Goal: Task Accomplishment & Management: Complete application form

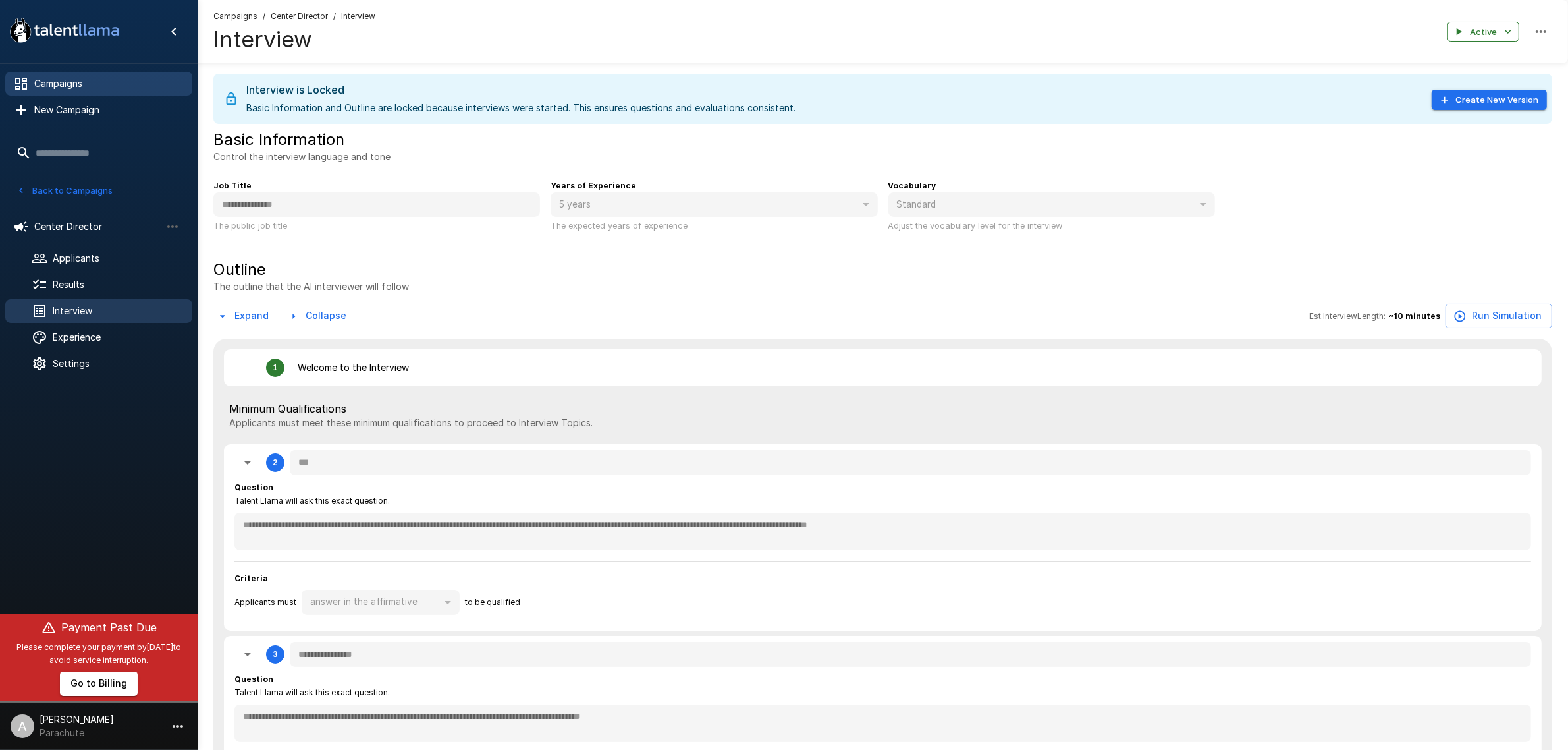
click at [104, 83] on span "Campaigns" at bounding box center [108, 83] width 148 height 13
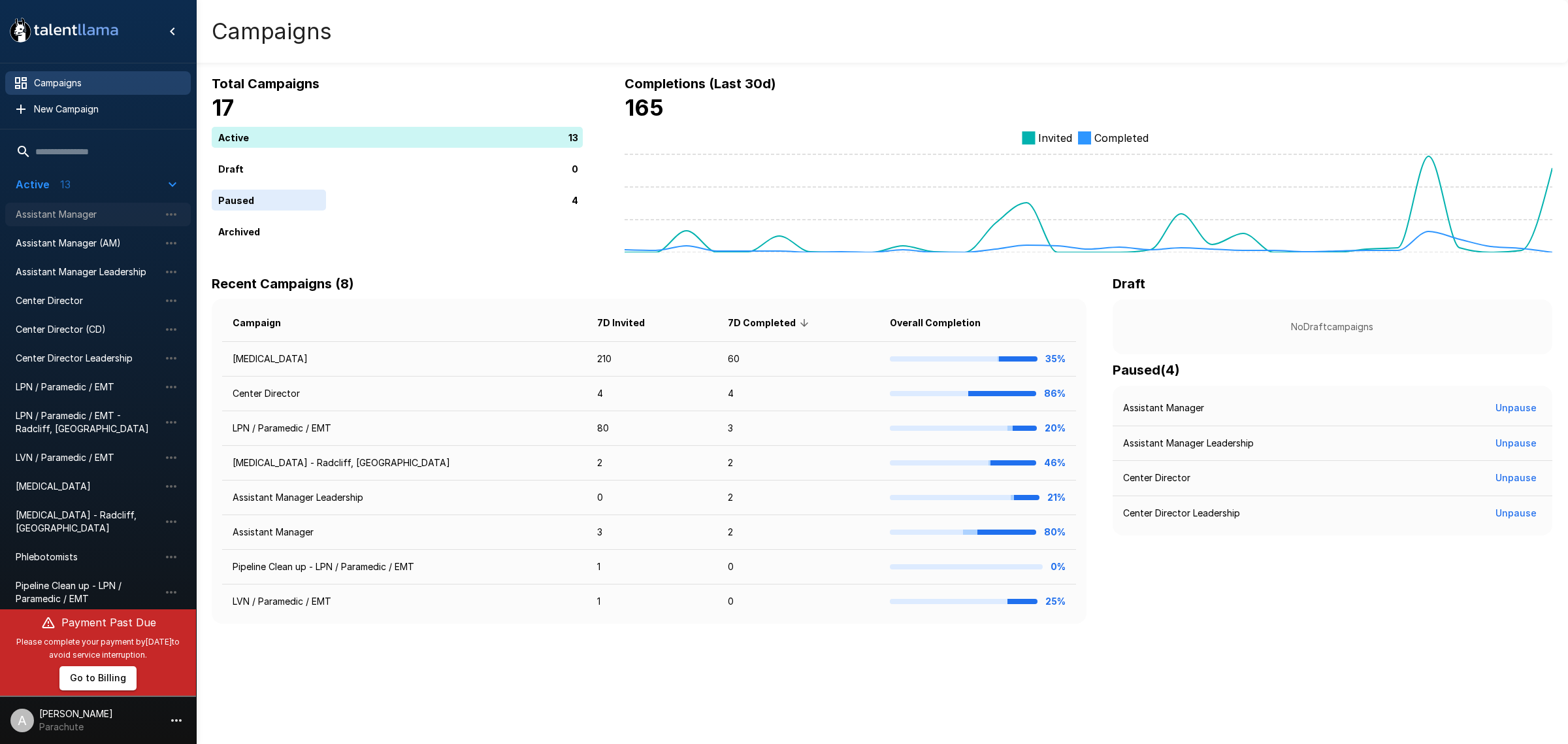
click at [98, 213] on span "Assistant Manager" at bounding box center [87, 214] width 144 height 13
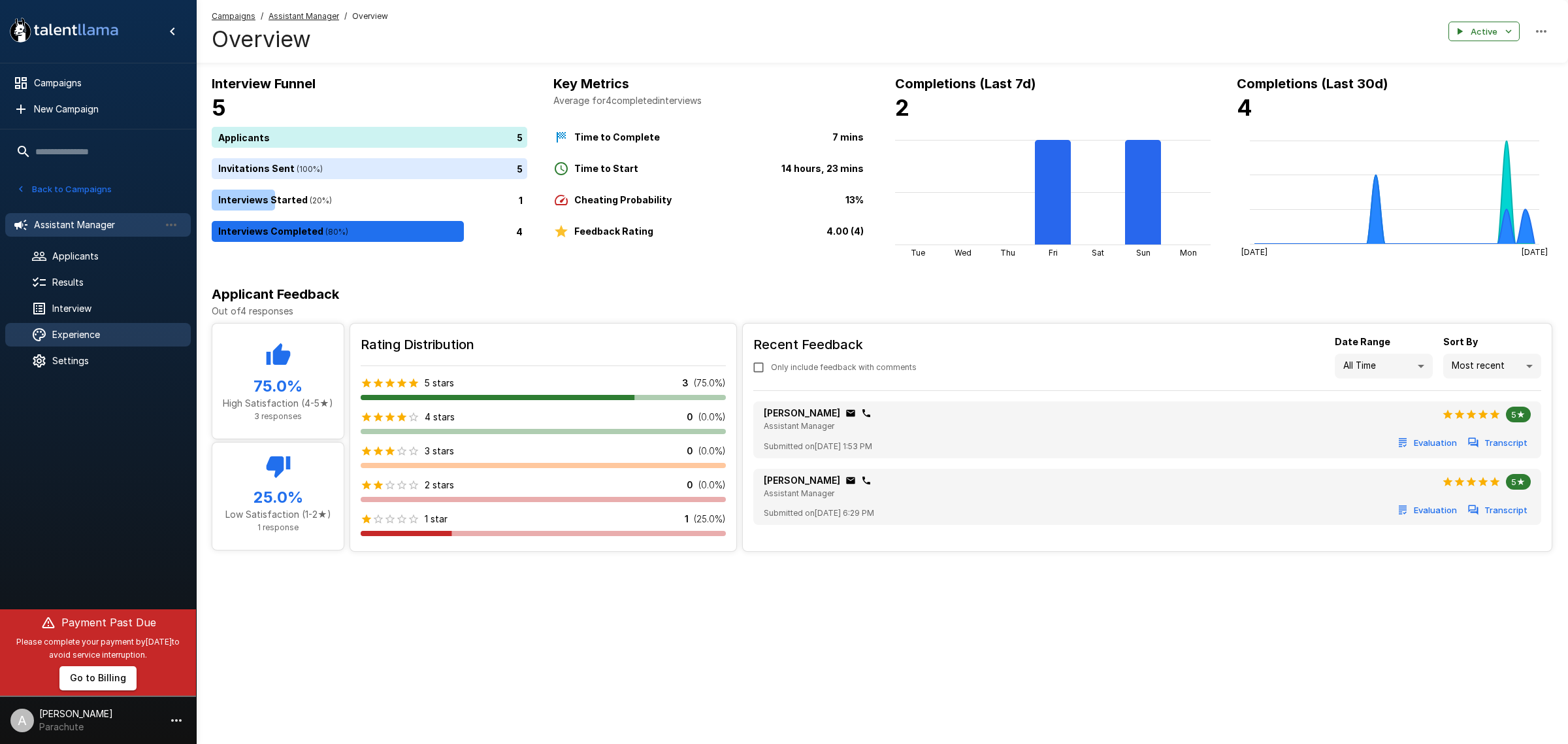
click at [97, 344] on div "Experience" at bounding box center [98, 335] width 186 height 24
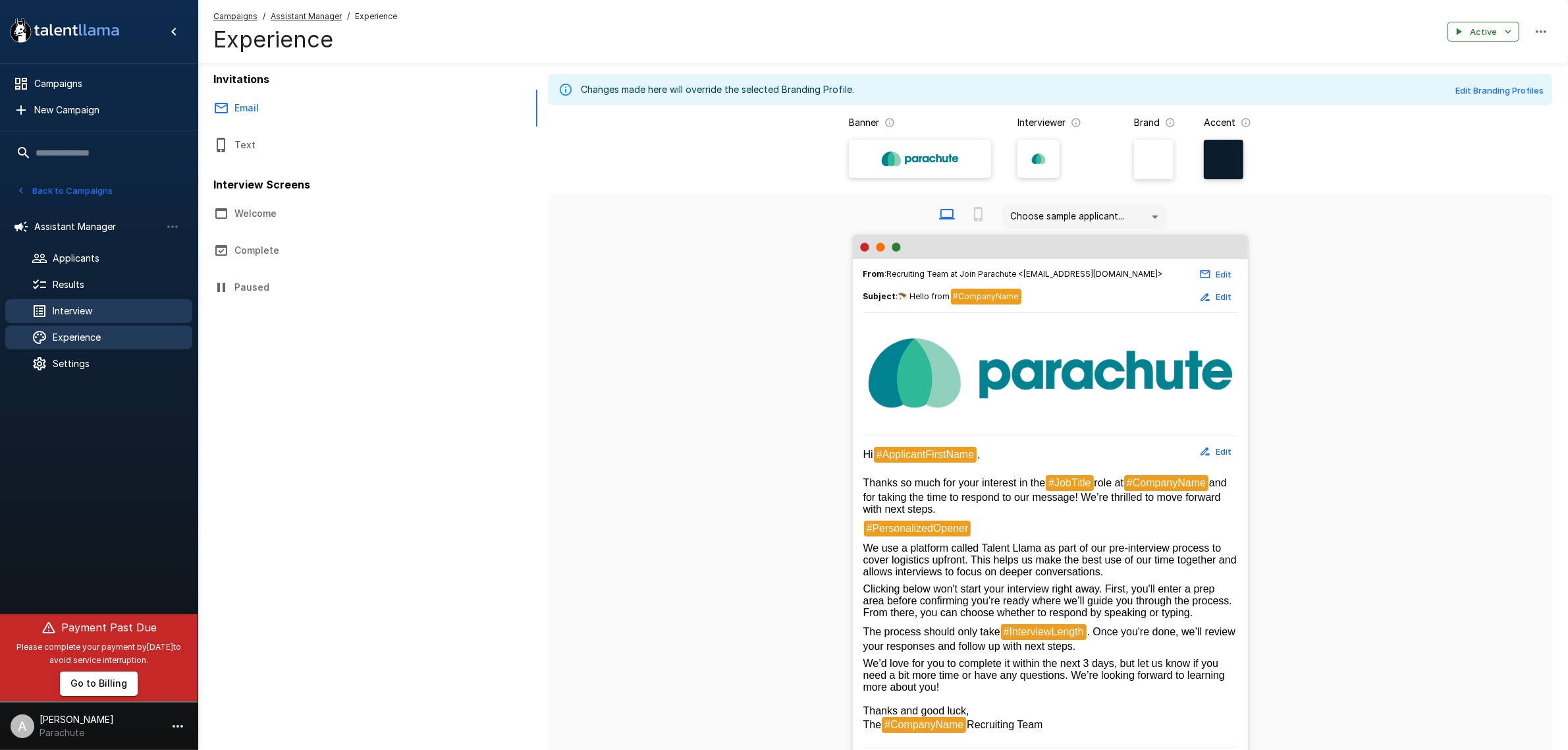
click at [102, 306] on span "Interview" at bounding box center [117, 310] width 129 height 13
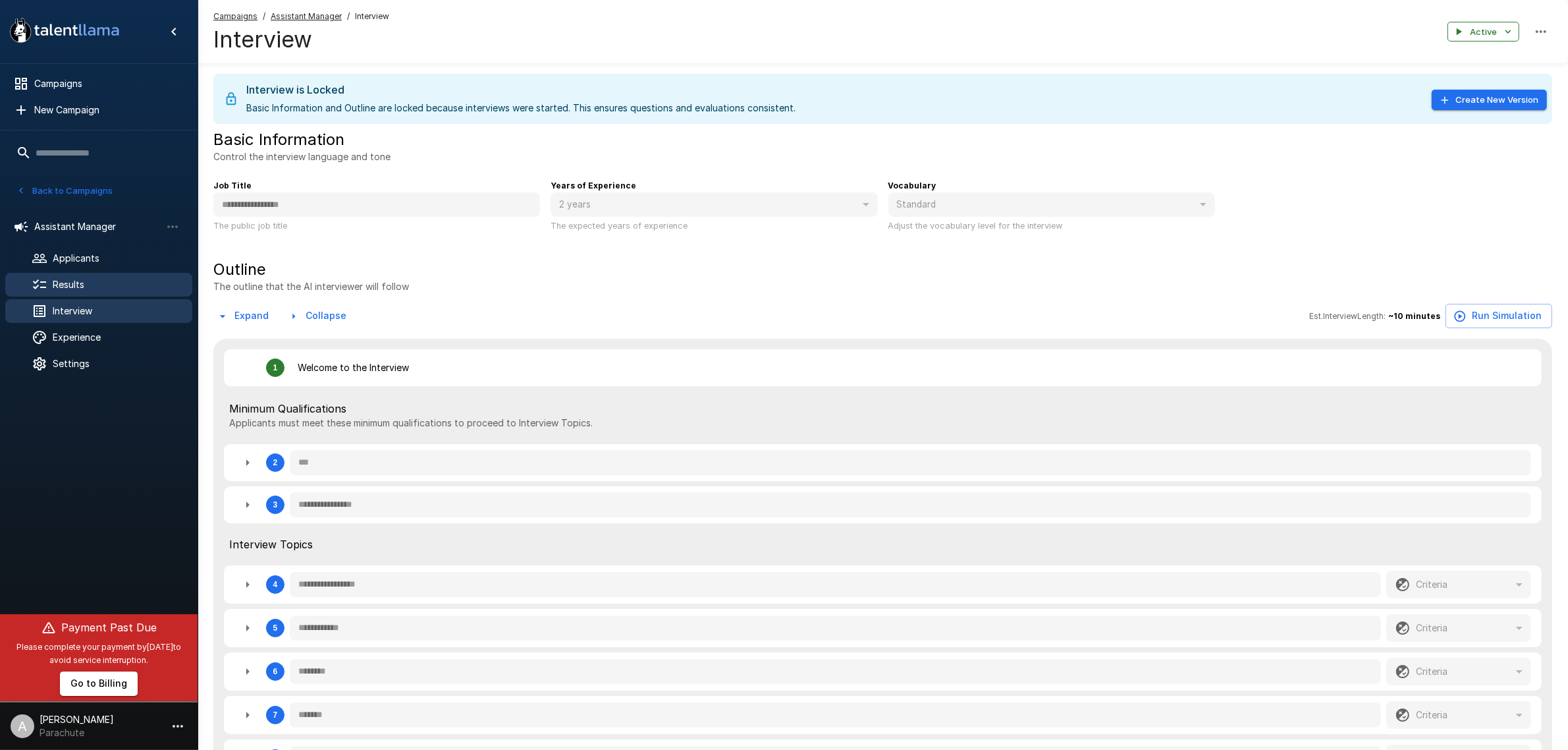
type textarea "*"
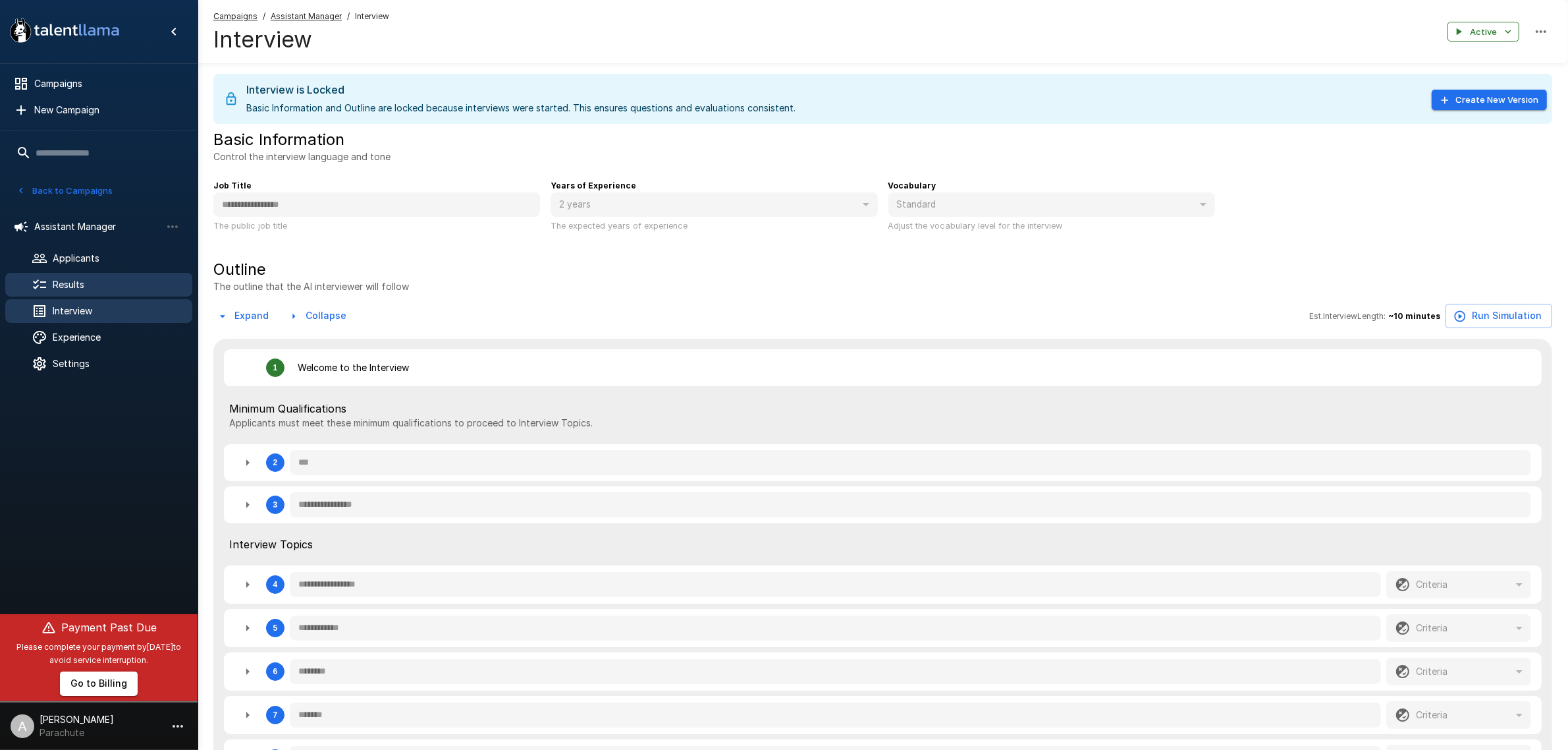
type textarea "*"
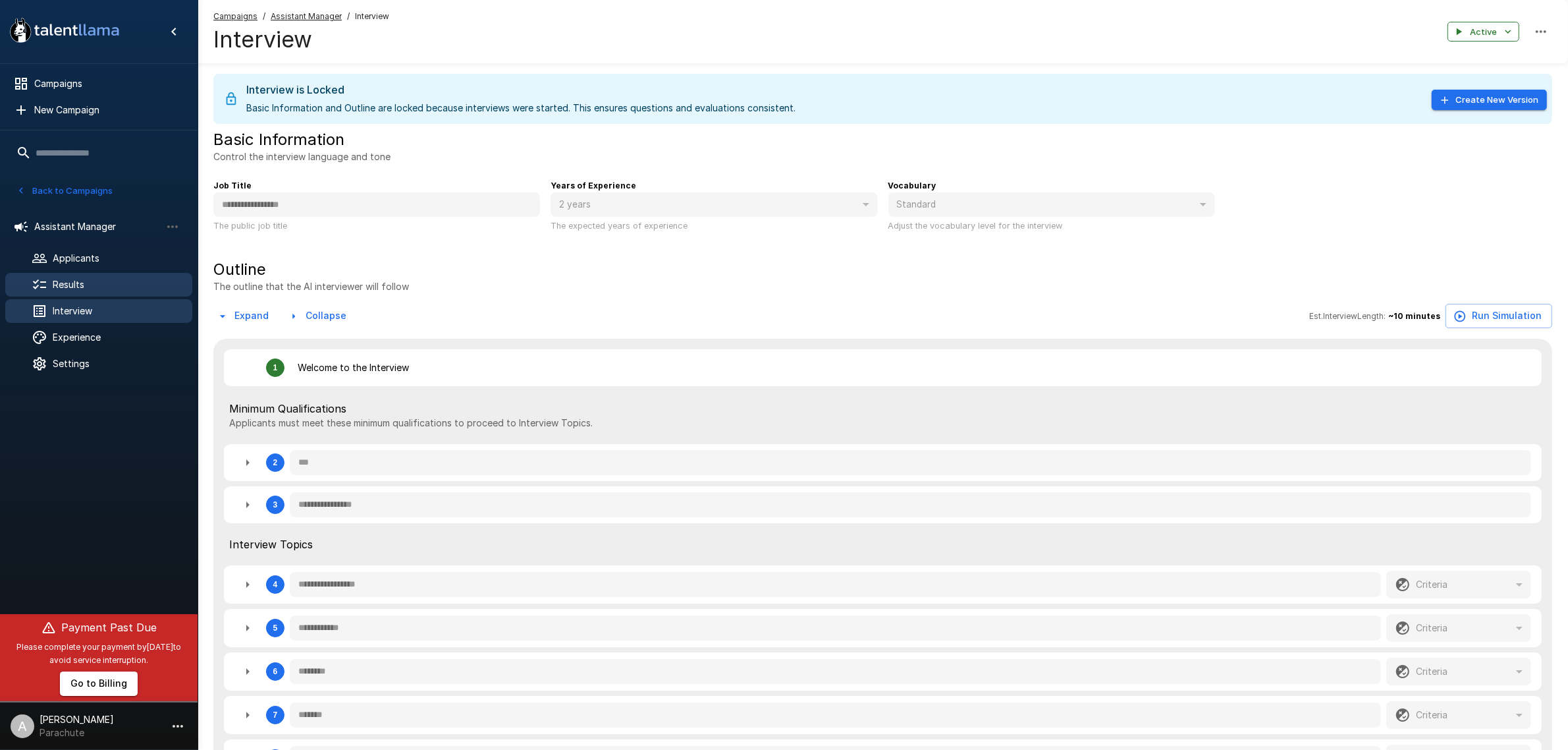
type textarea "*"
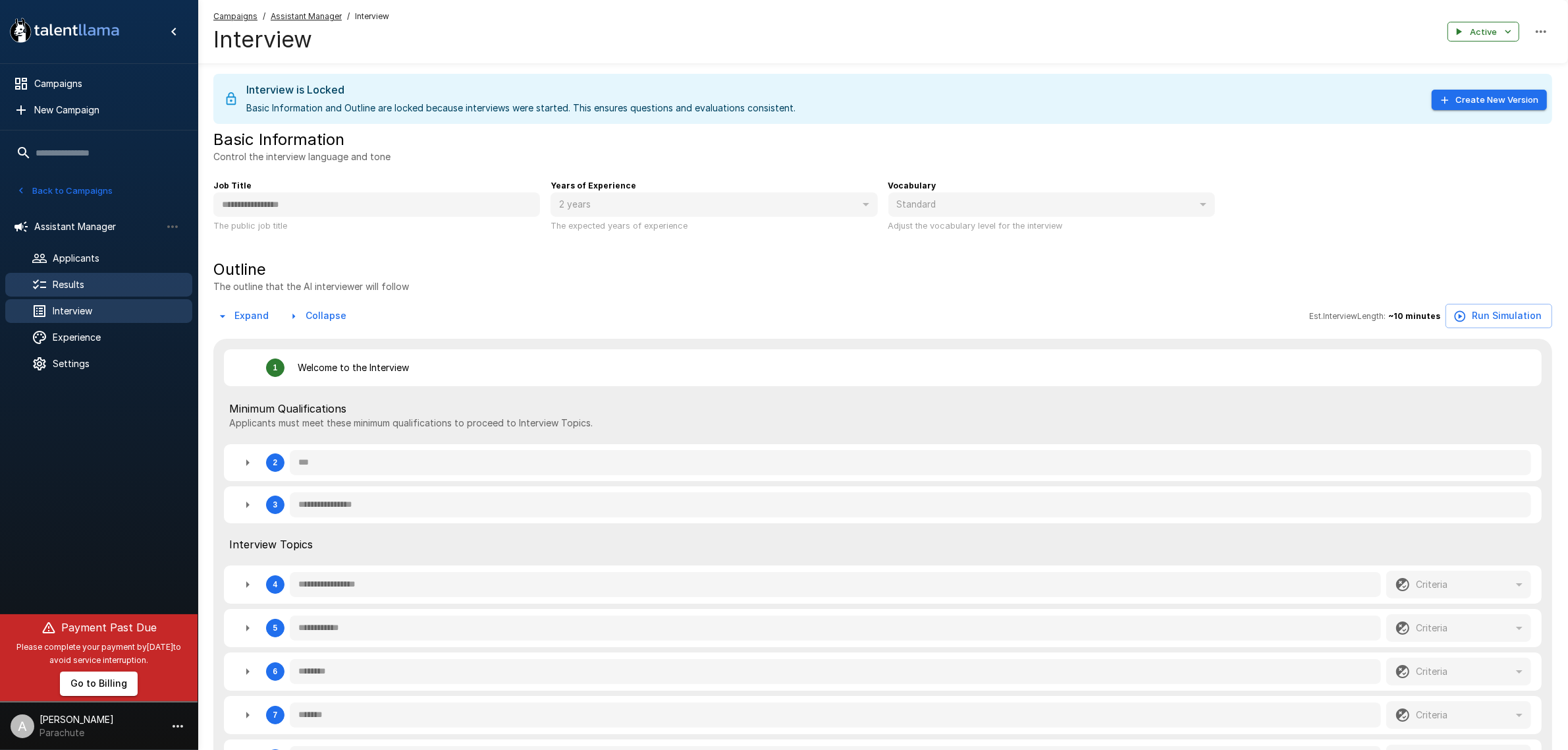
type textarea "*"
click at [242, 472] on button "button" at bounding box center [247, 462] width 26 height 26
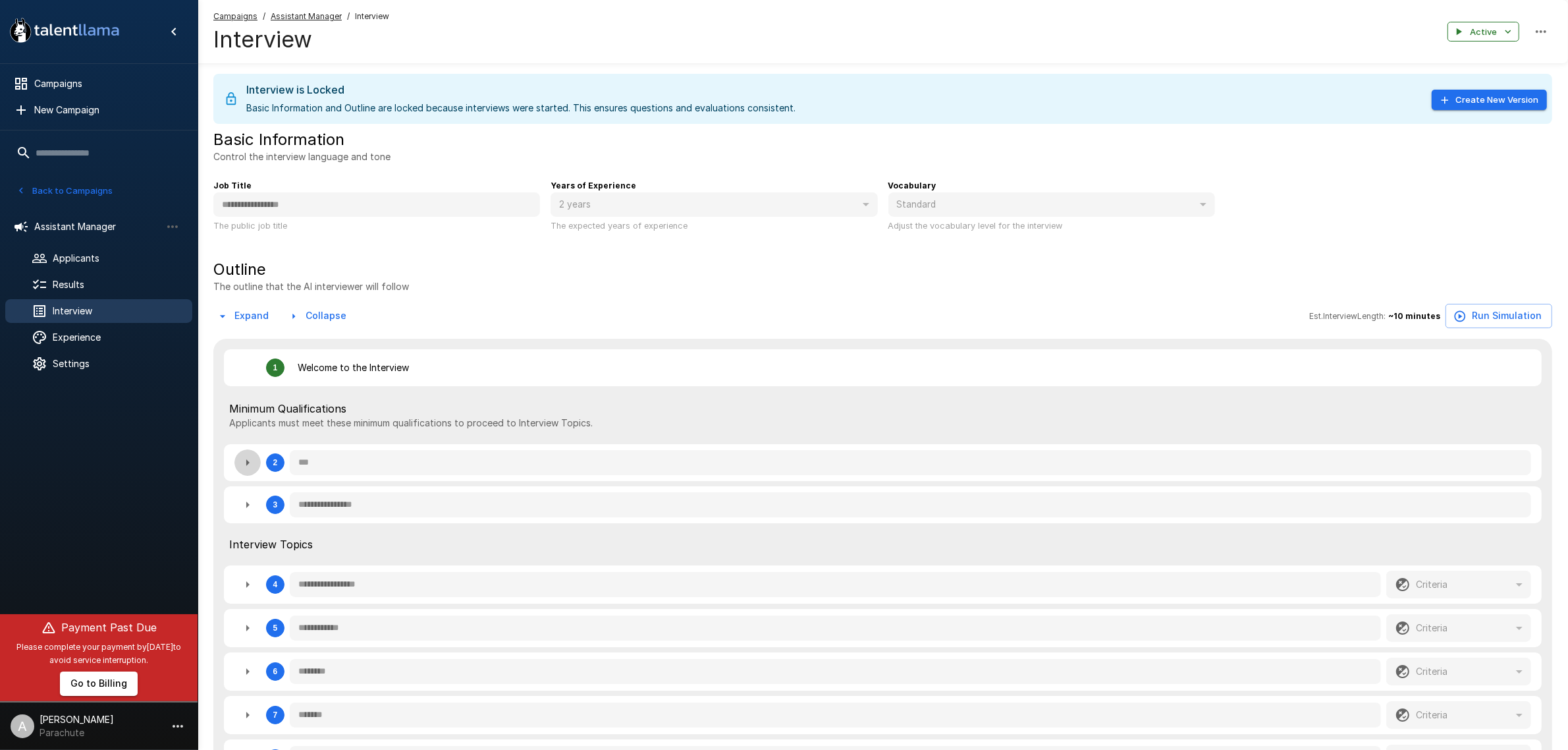
type textarea "*"
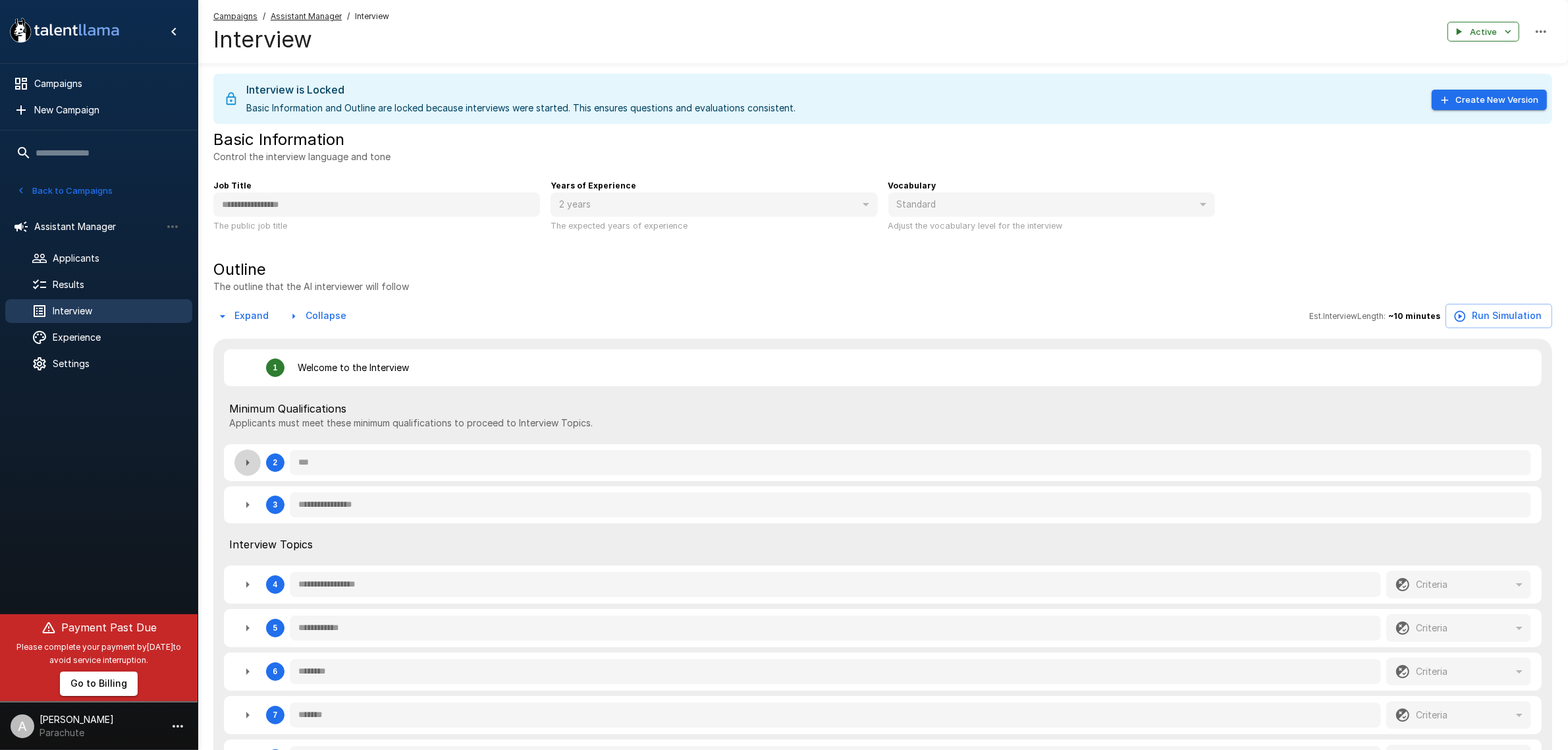
type textarea "*"
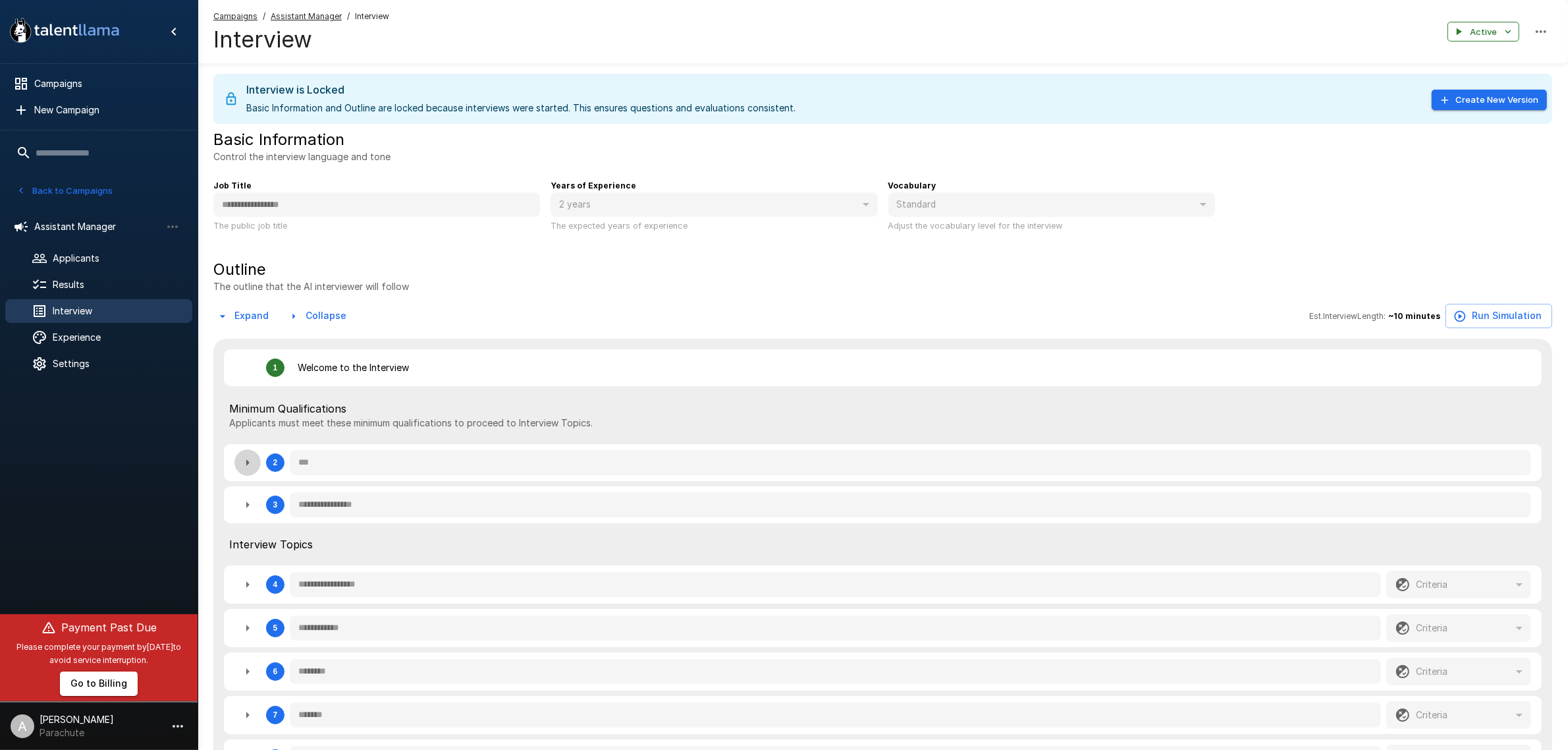
type textarea "*"
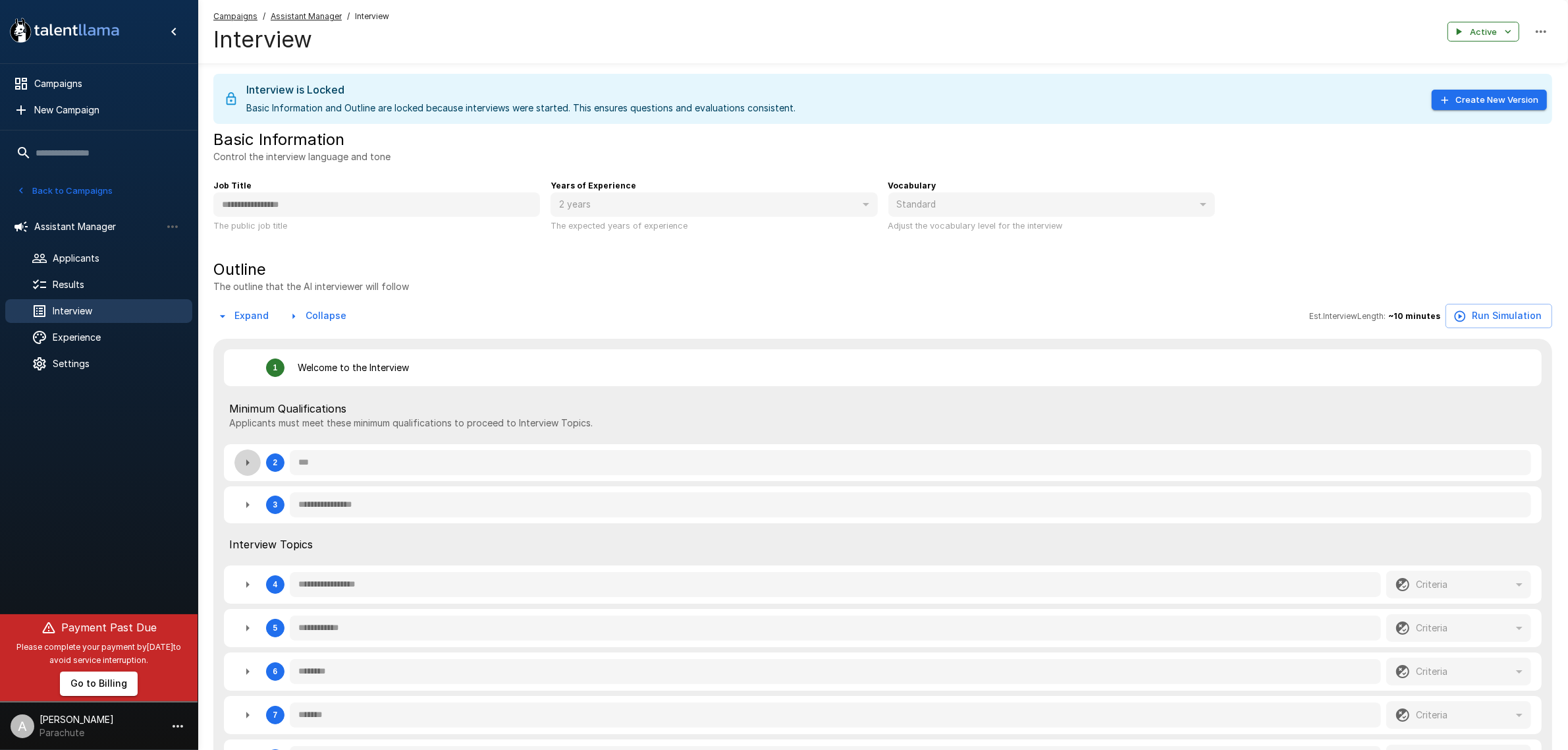
type textarea "*"
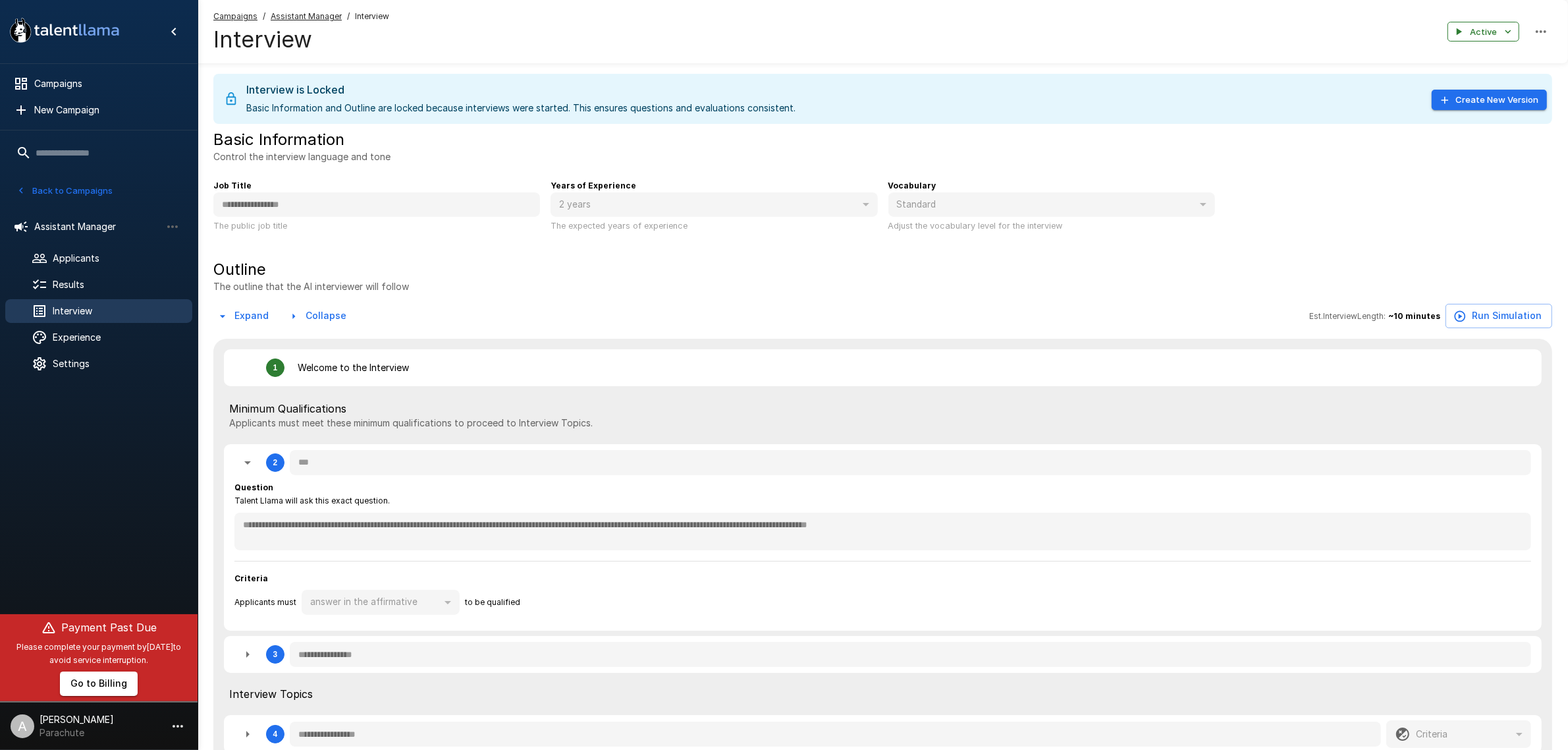
scroll to position [83, 0]
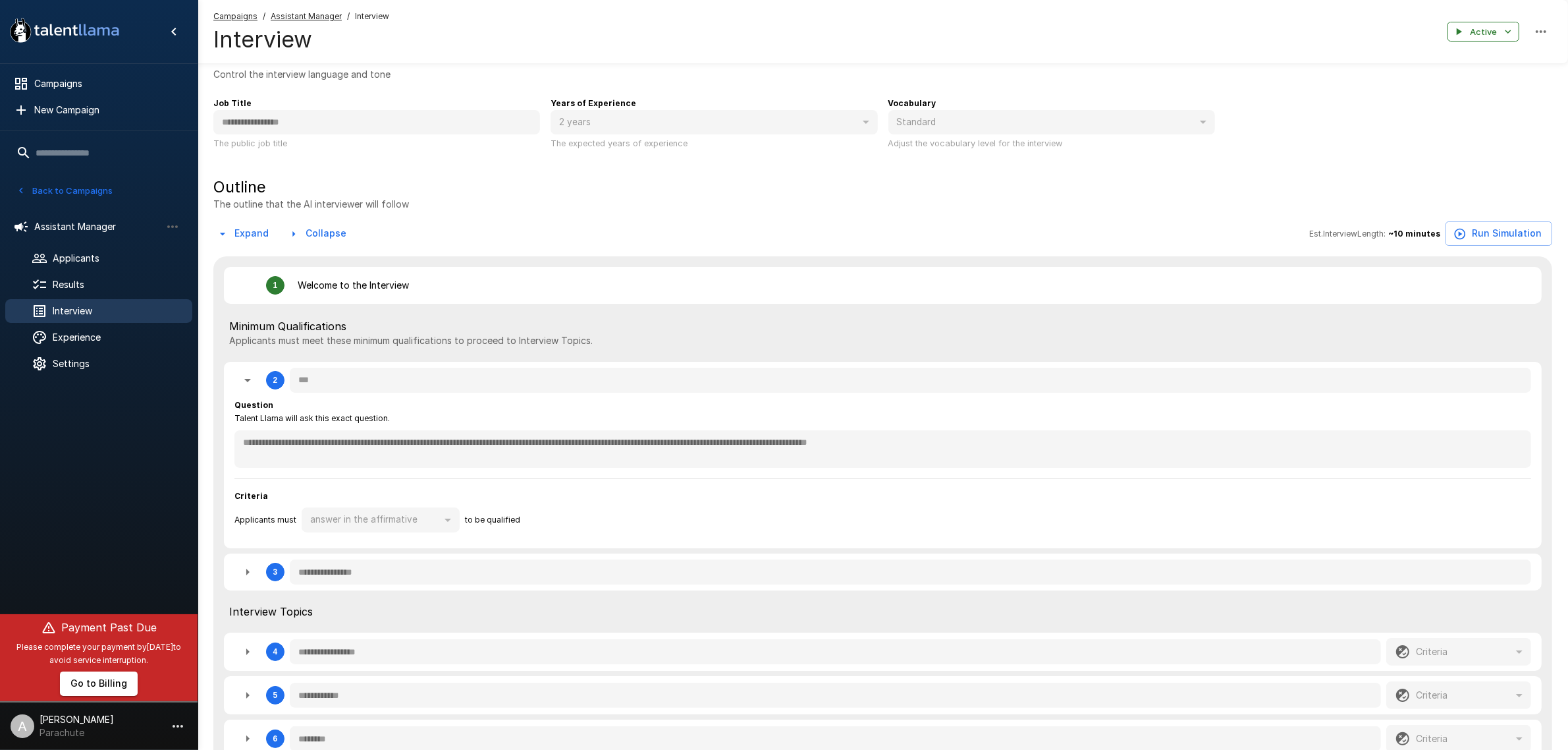
click at [248, 579] on icon "button" at bounding box center [248, 572] width 16 height 16
type textarea "*"
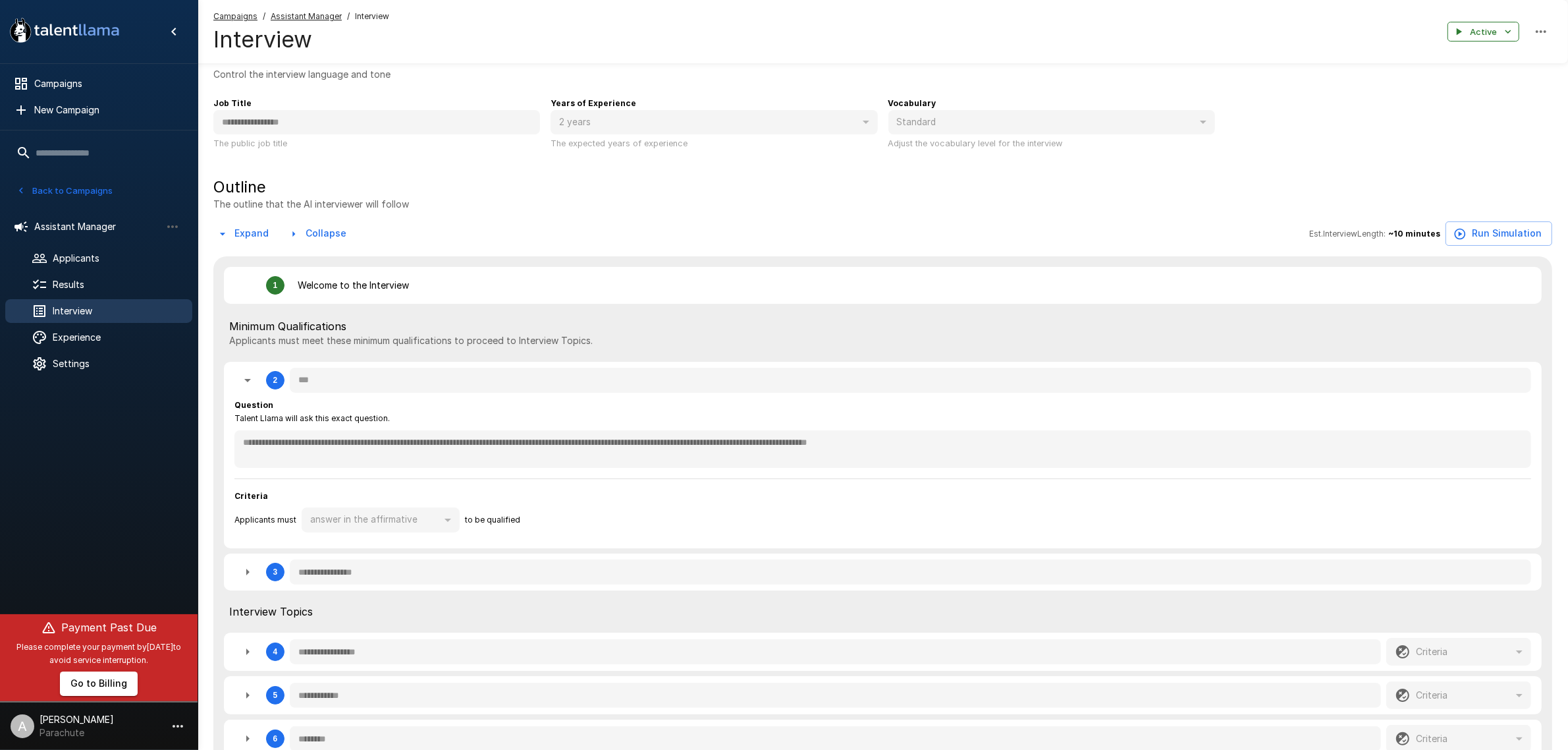
type textarea "*"
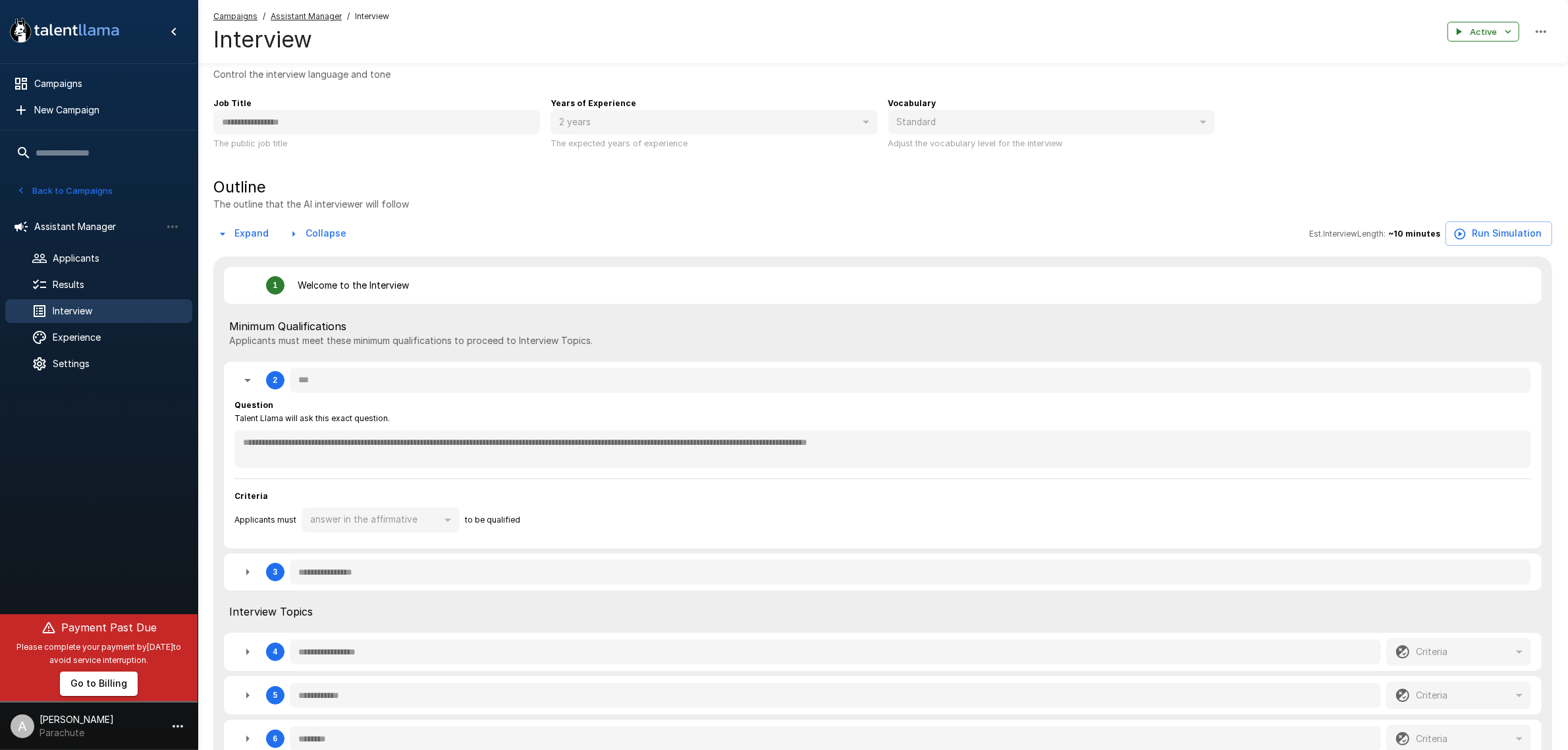
type textarea "*"
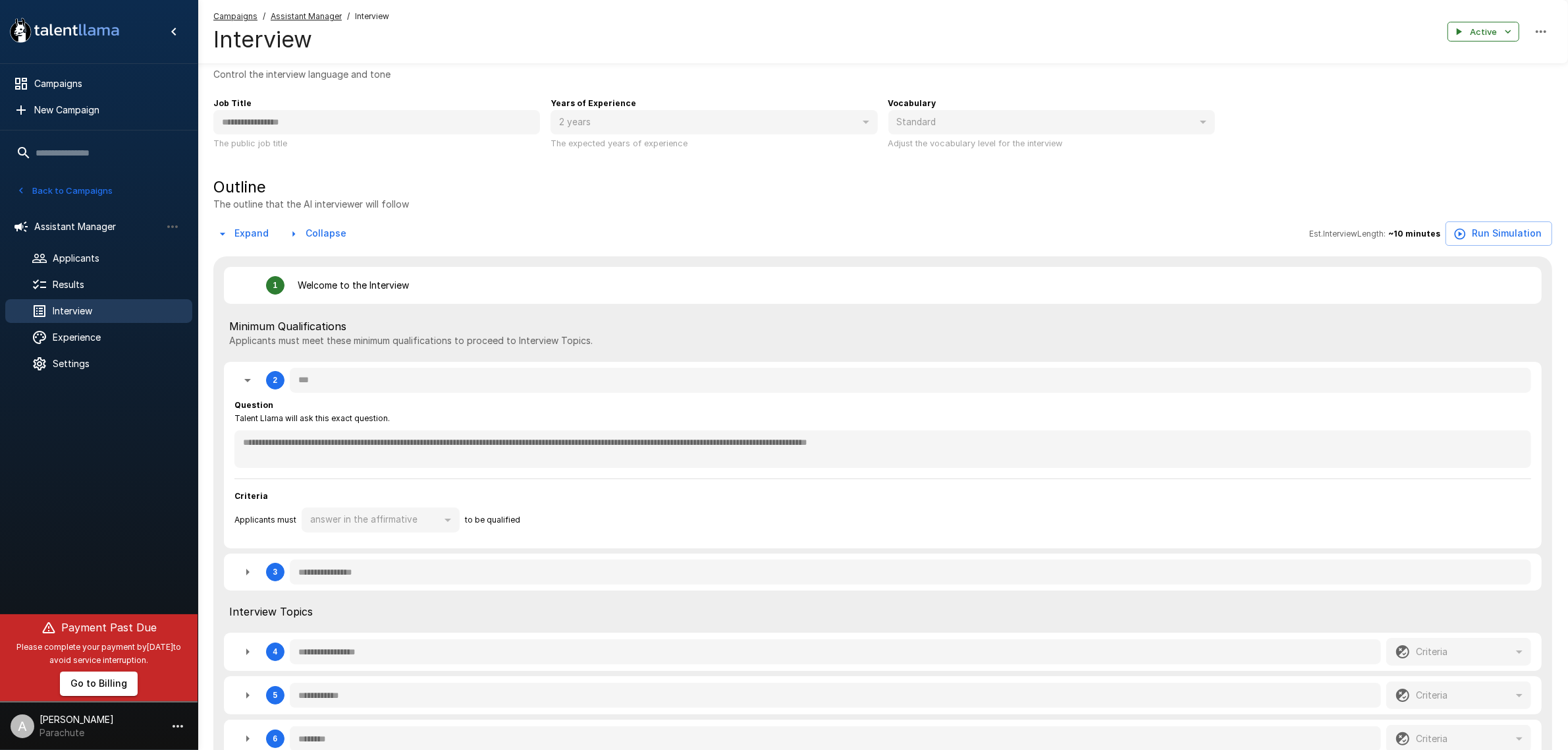
type textarea "*"
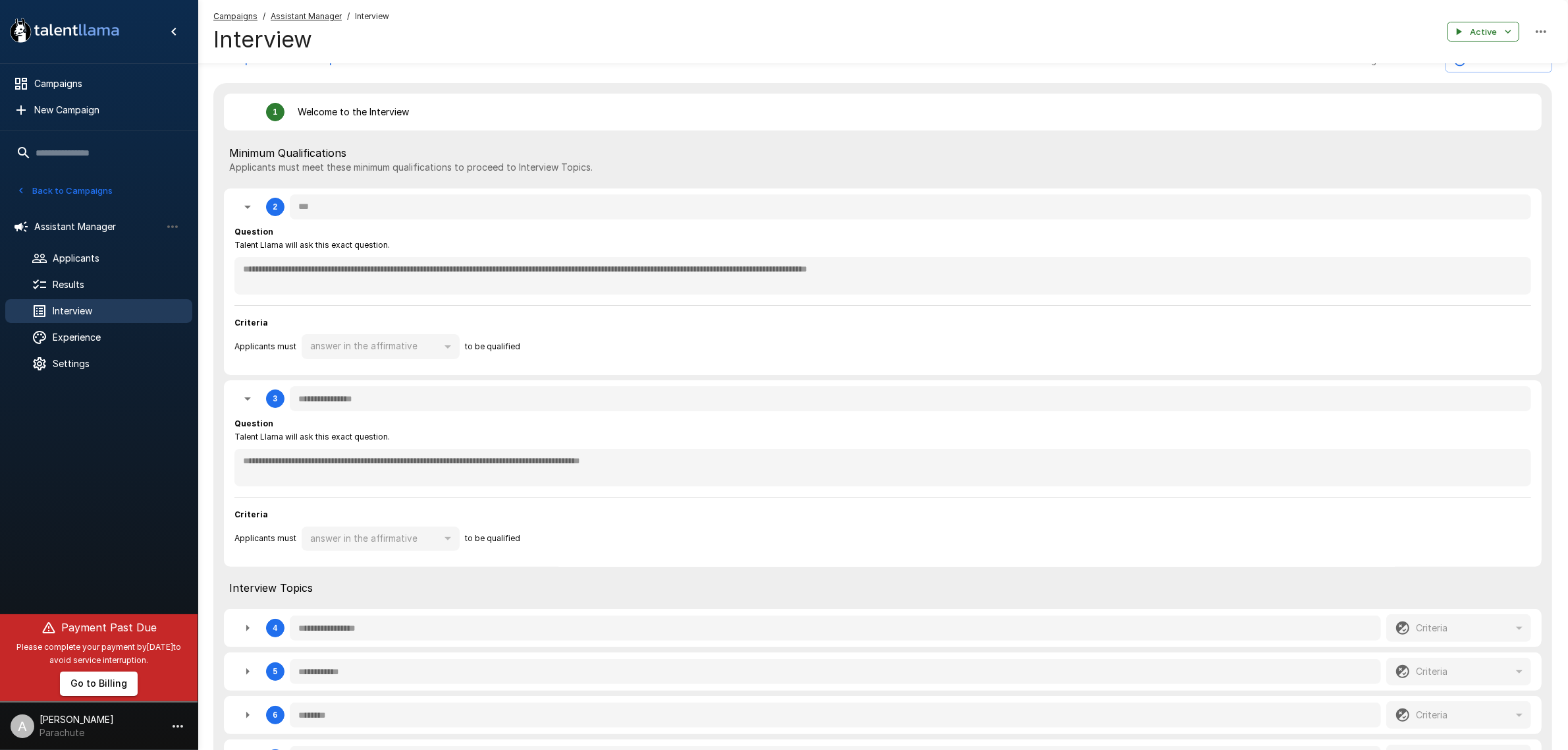
scroll to position [329, 0]
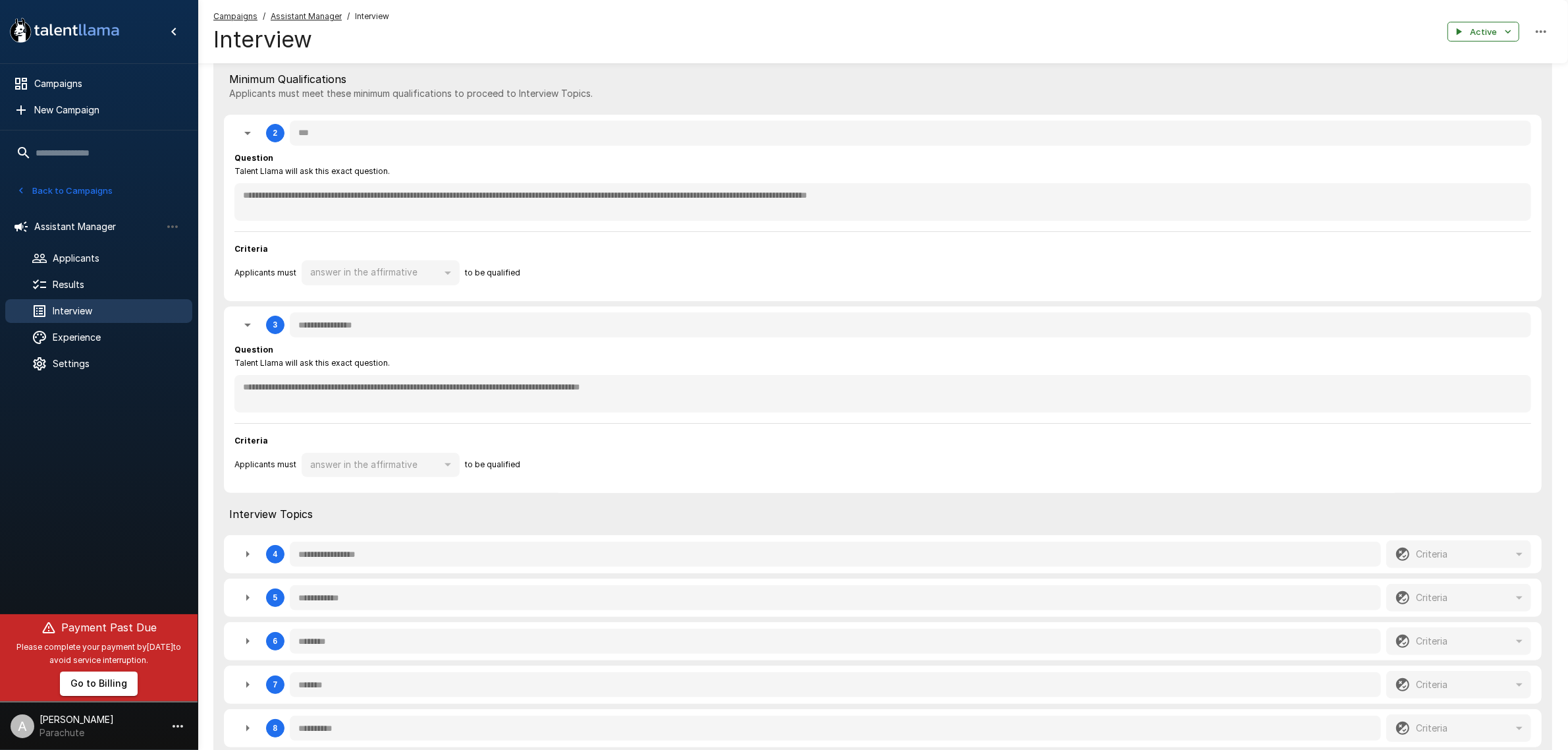
click at [244, 554] on icon "button" at bounding box center [248, 554] width 16 height 16
type textarea "*"
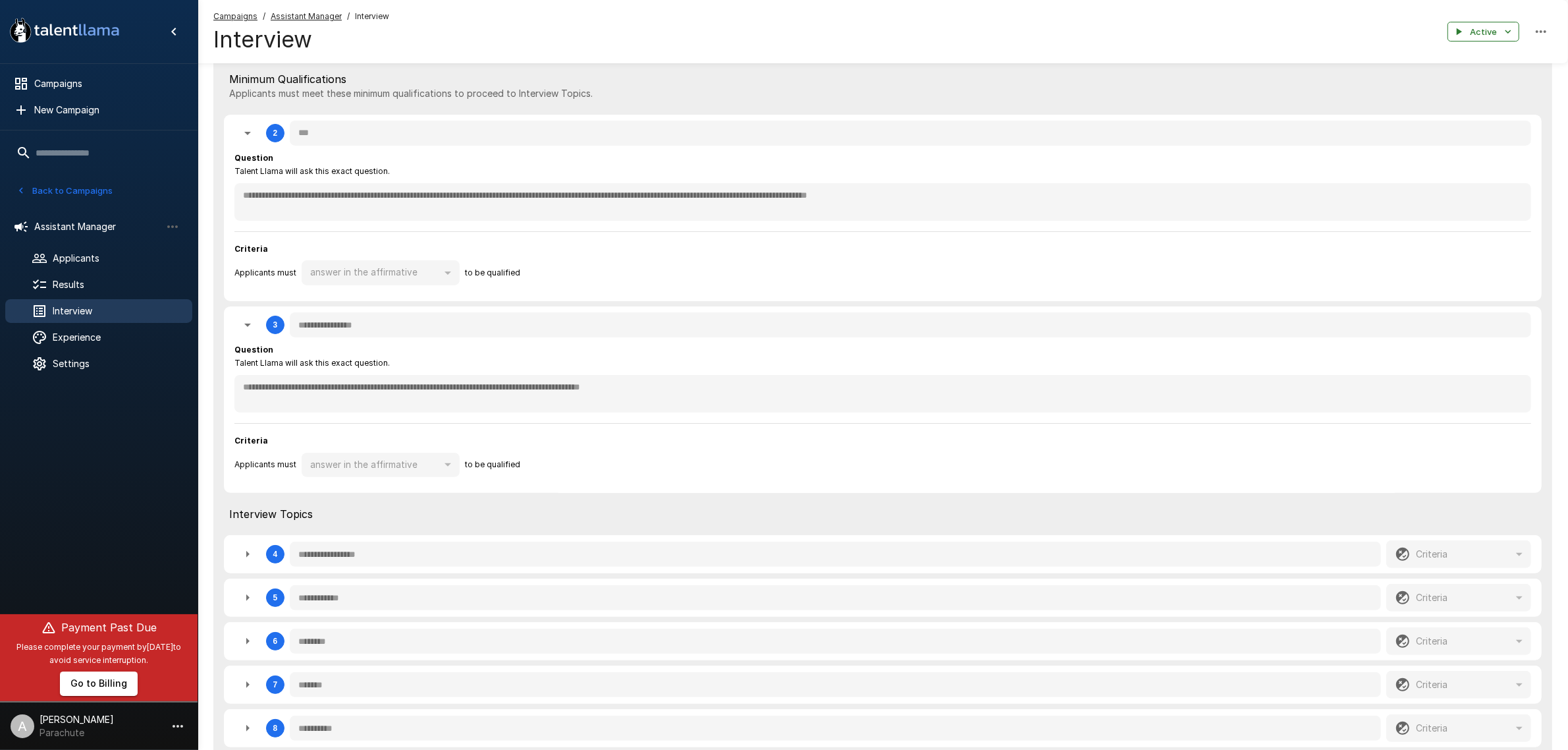
type textarea "*"
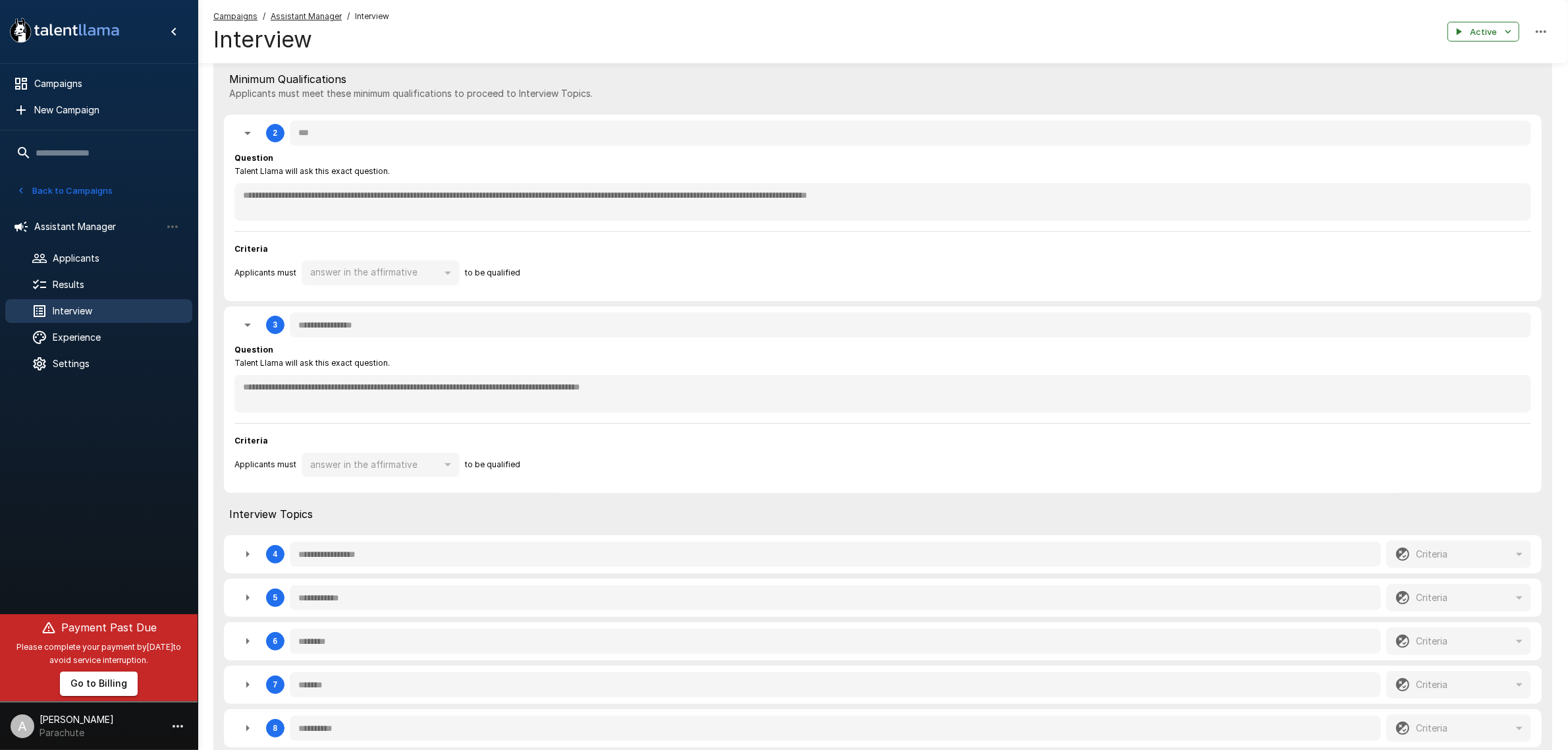
type textarea "*"
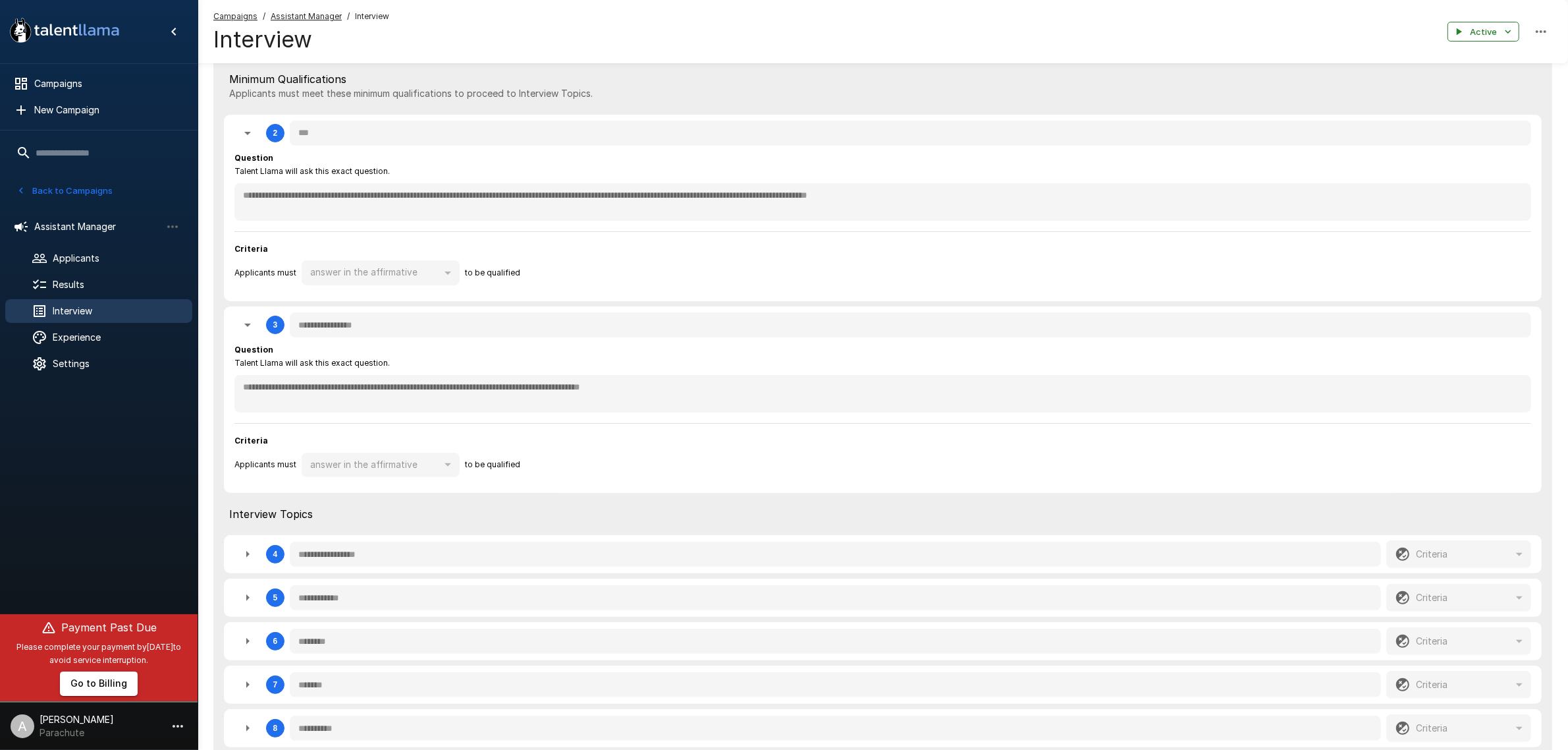
type textarea "*"
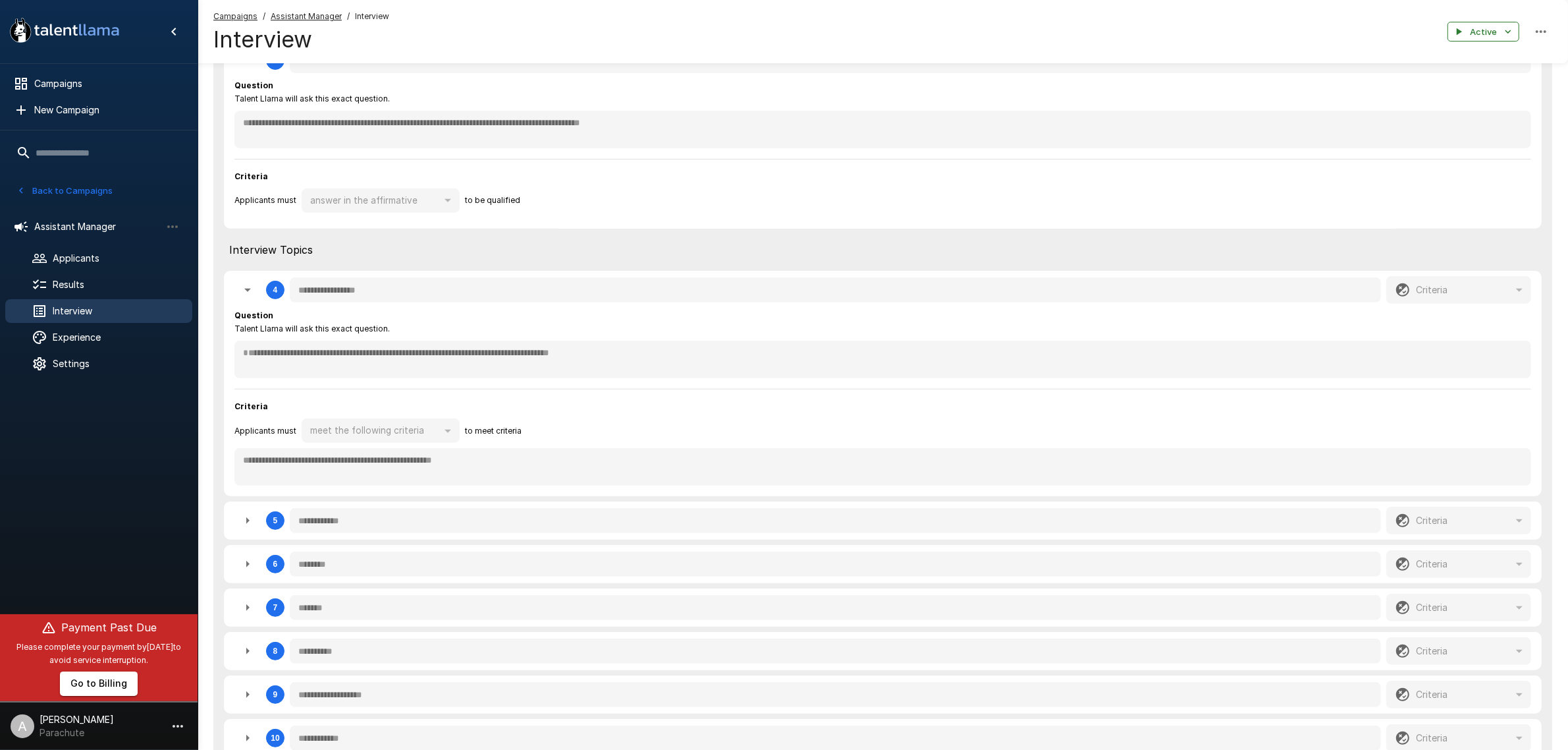
scroll to position [659, 0]
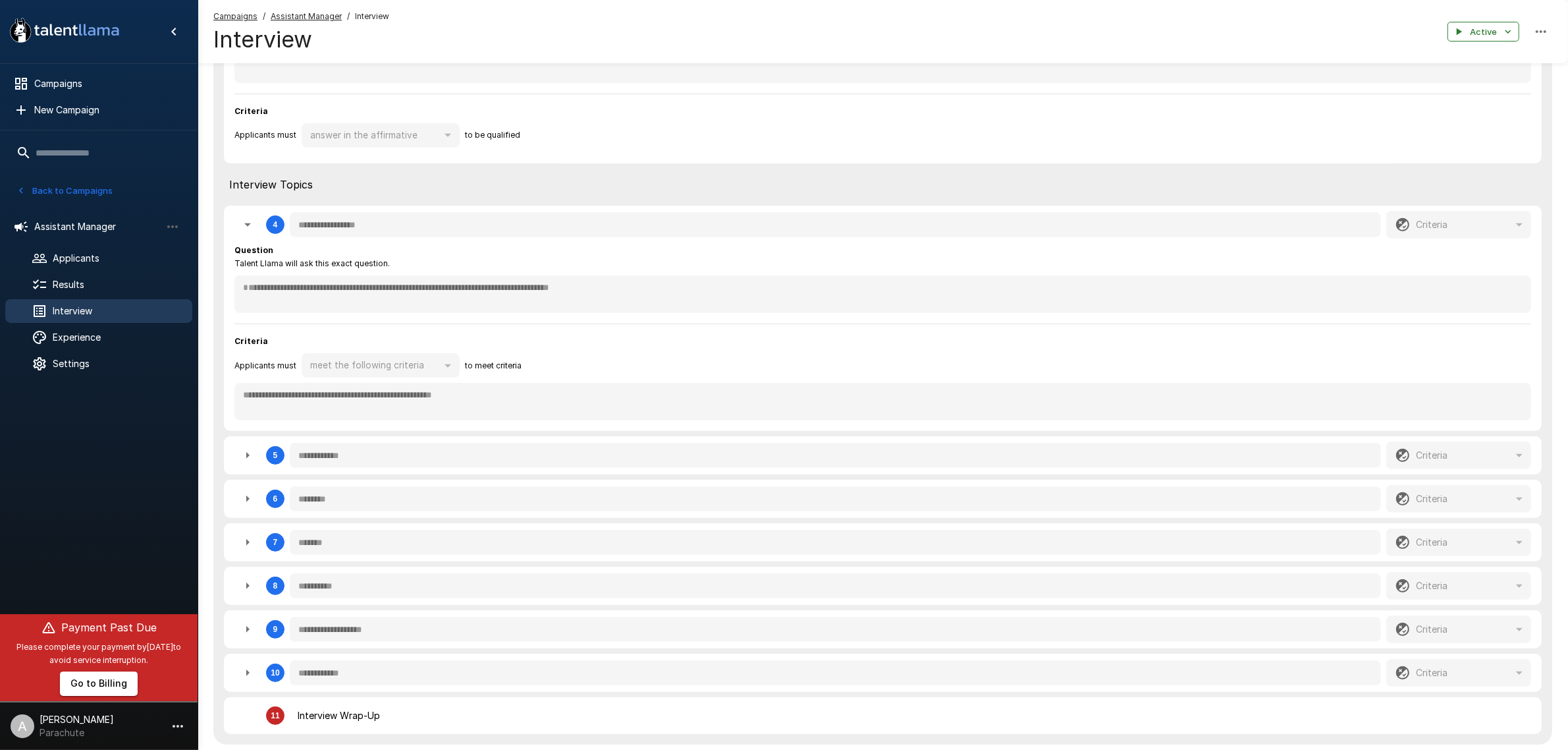
click at [246, 459] on icon "button" at bounding box center [248, 456] width 16 height 16
type textarea "*"
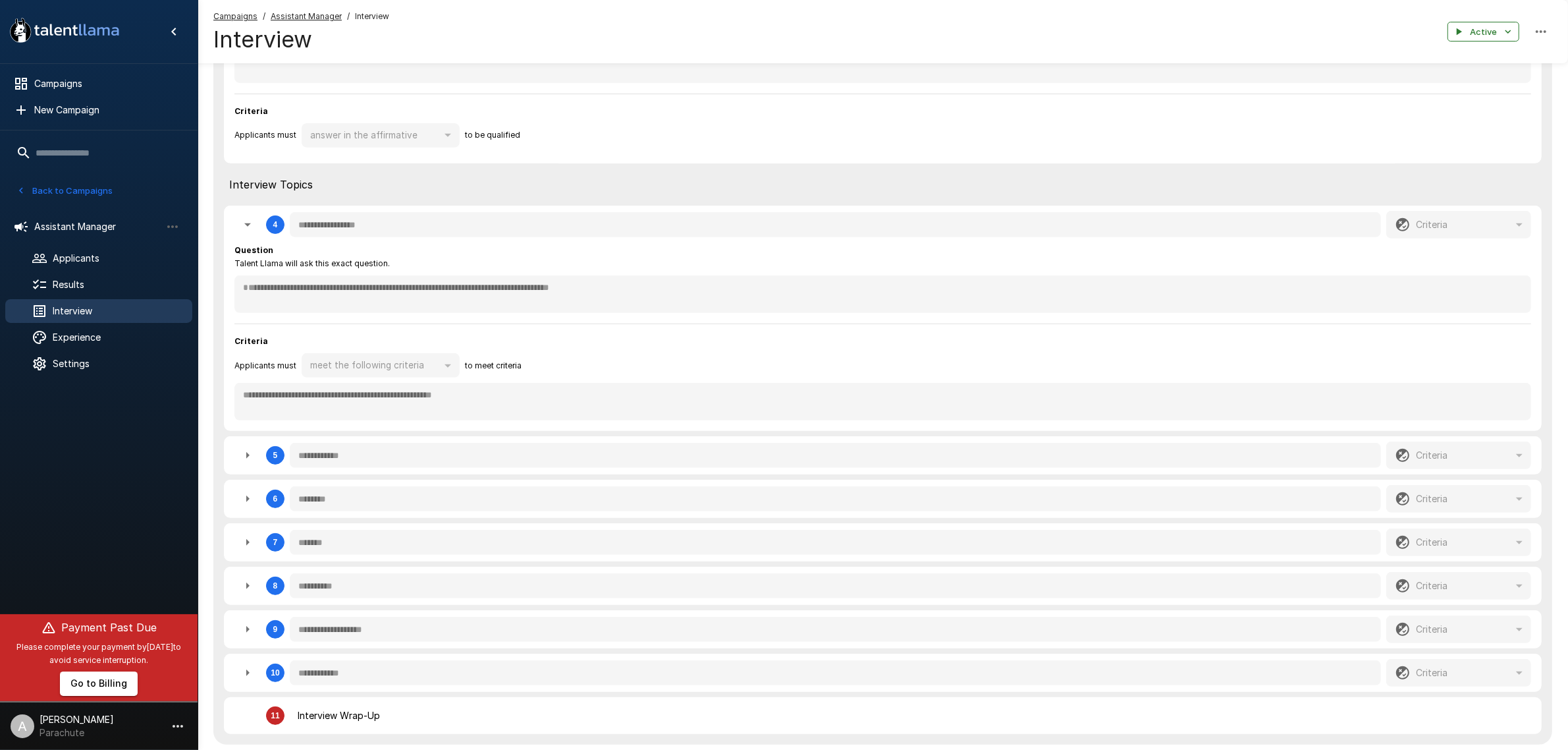
type textarea "*"
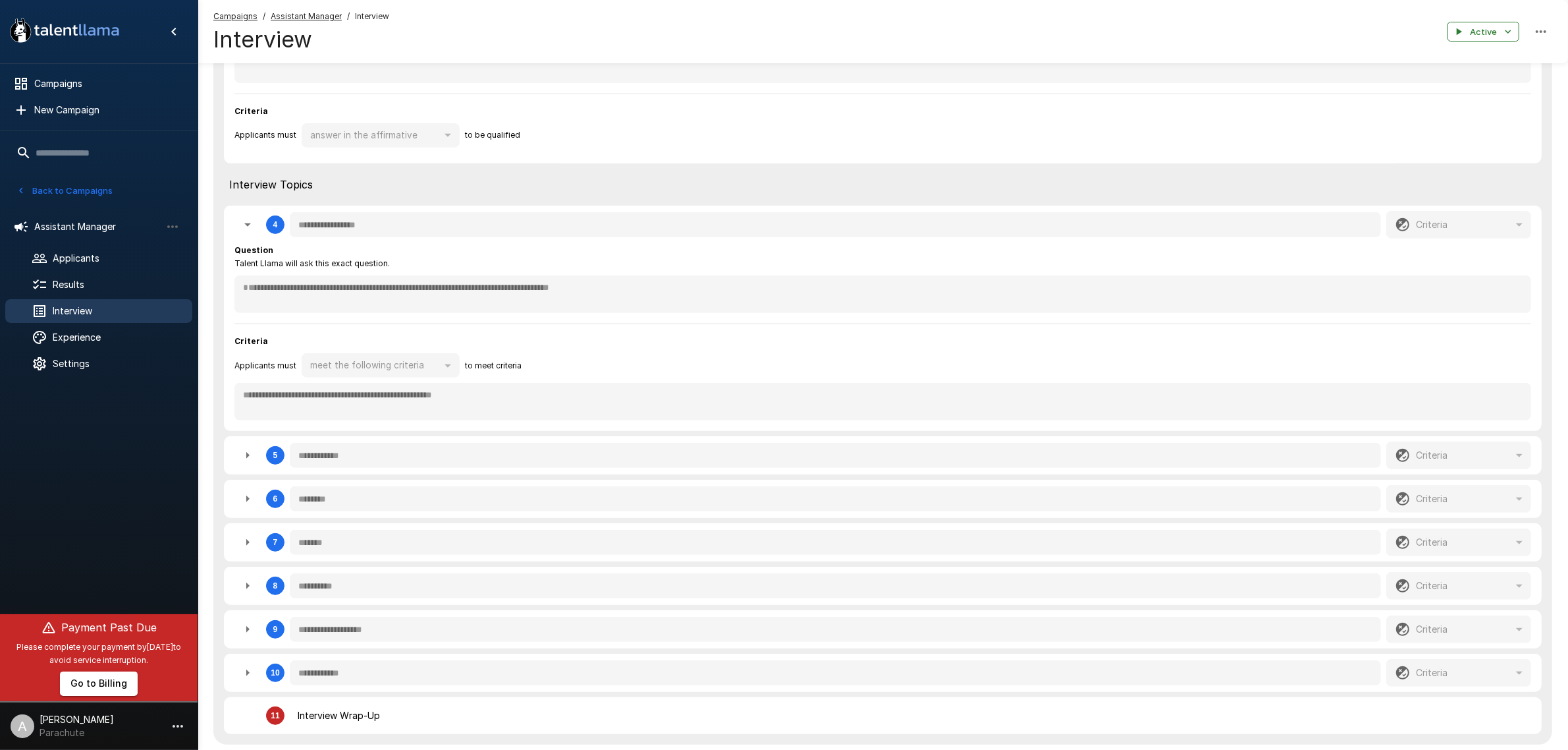
type textarea "*"
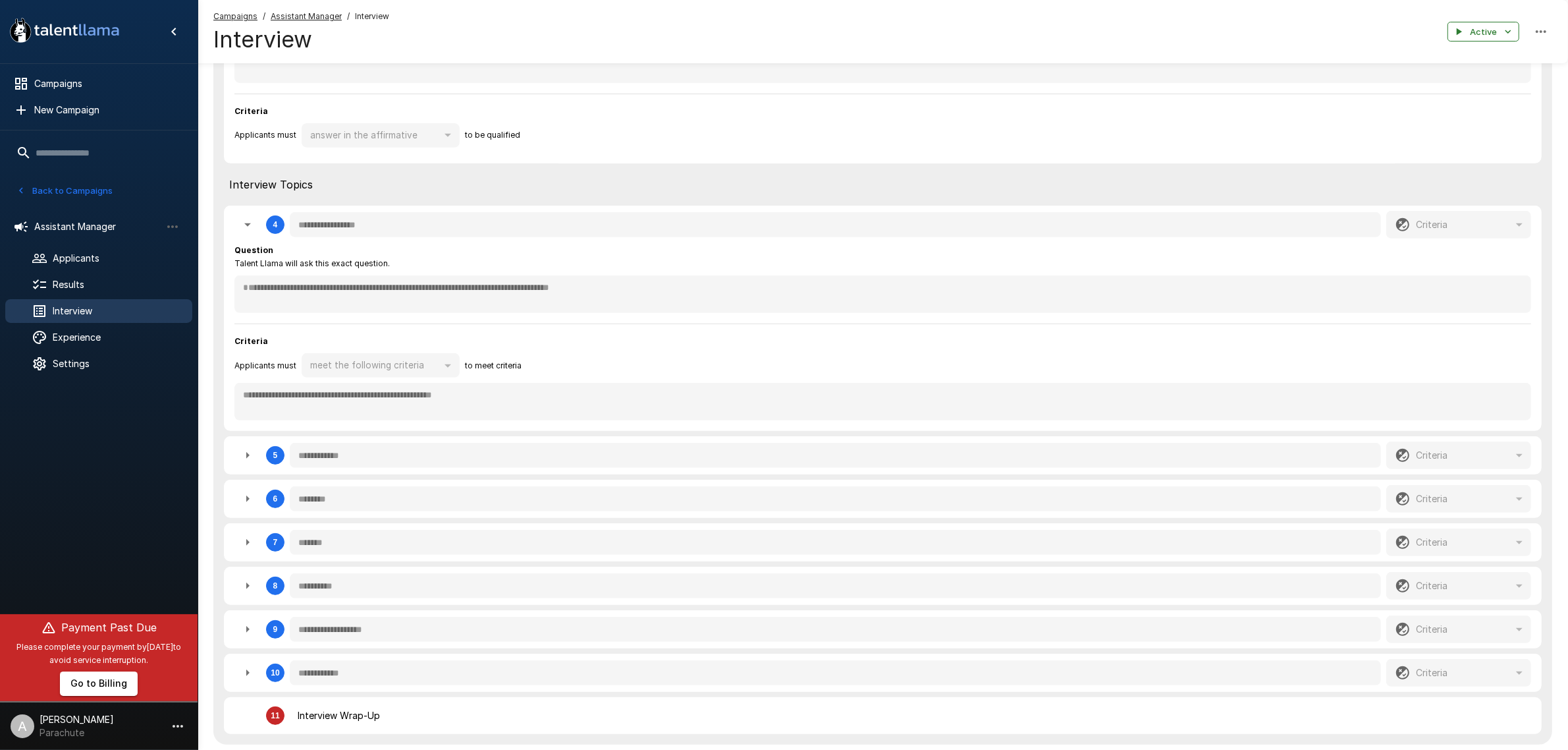
type textarea "*"
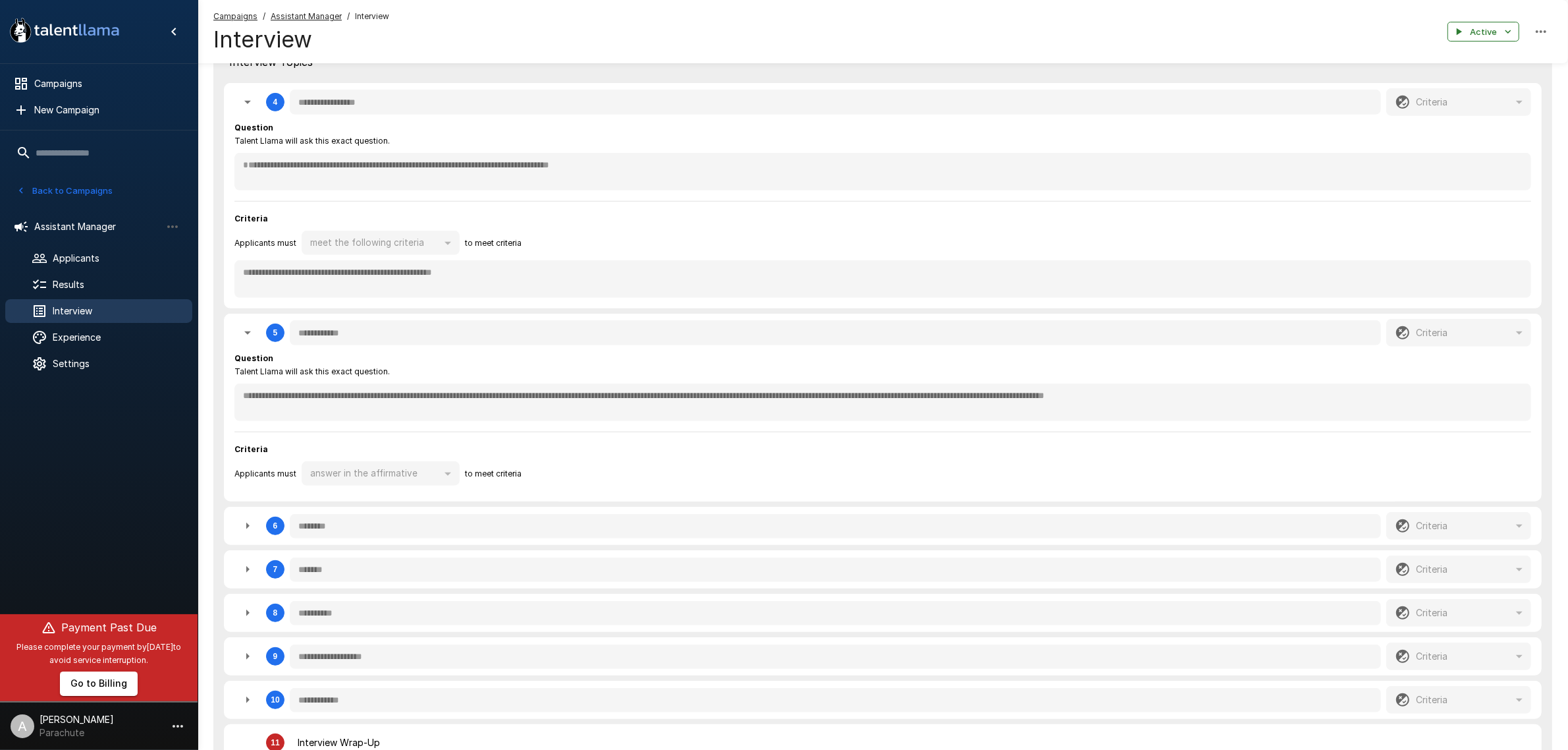
scroll to position [824, 0]
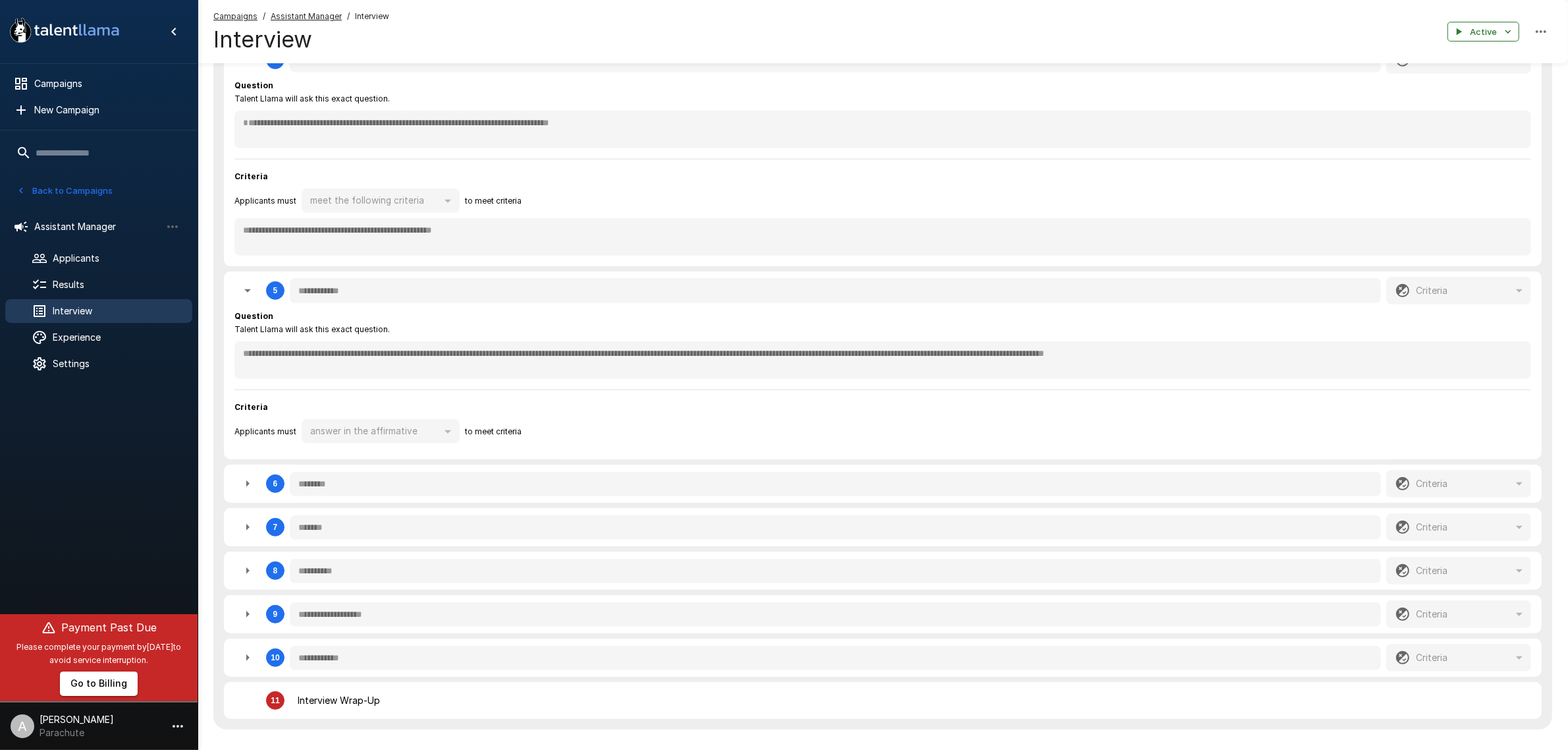
click at [248, 481] on icon "button" at bounding box center [248, 483] width 16 height 16
type textarea "*"
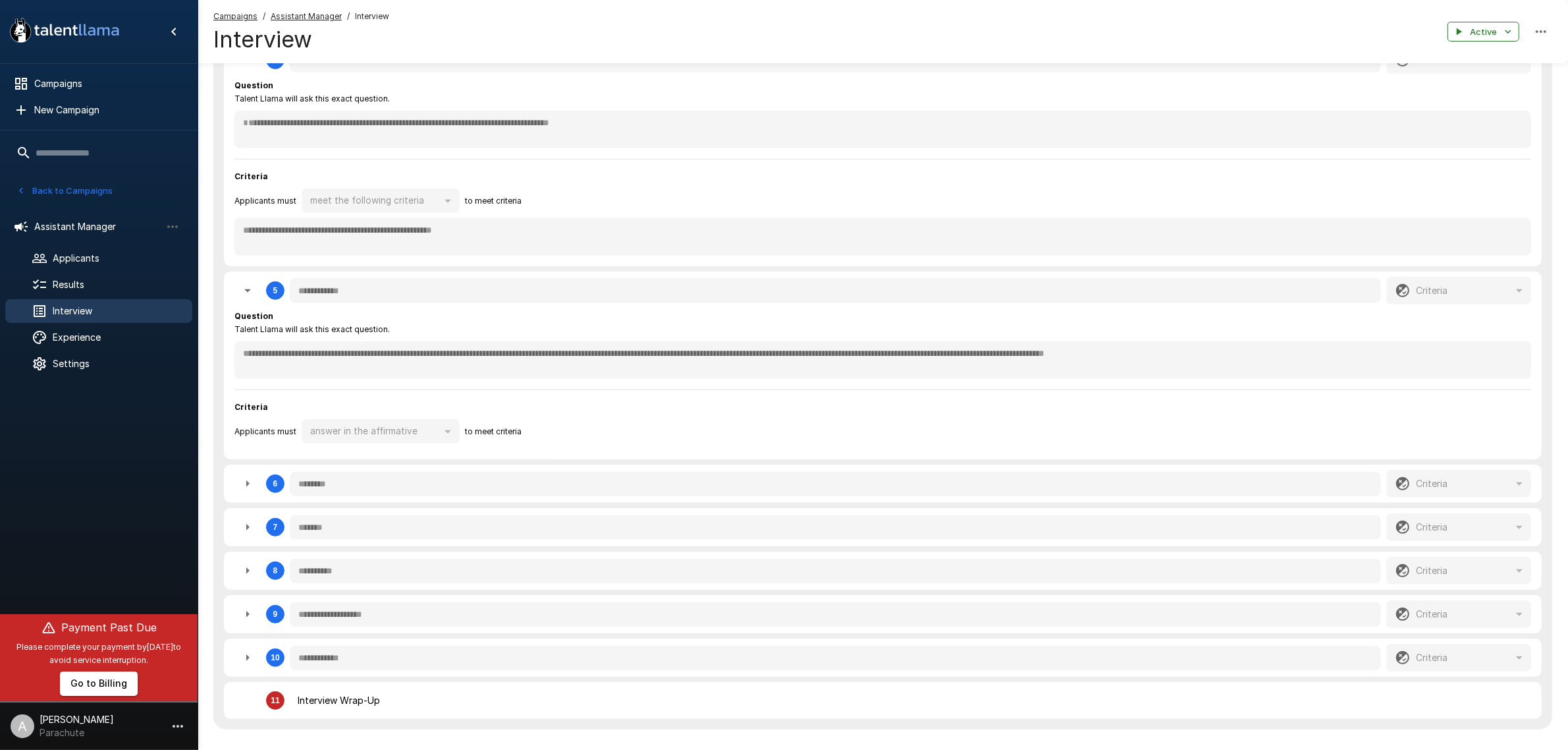
type textarea "*"
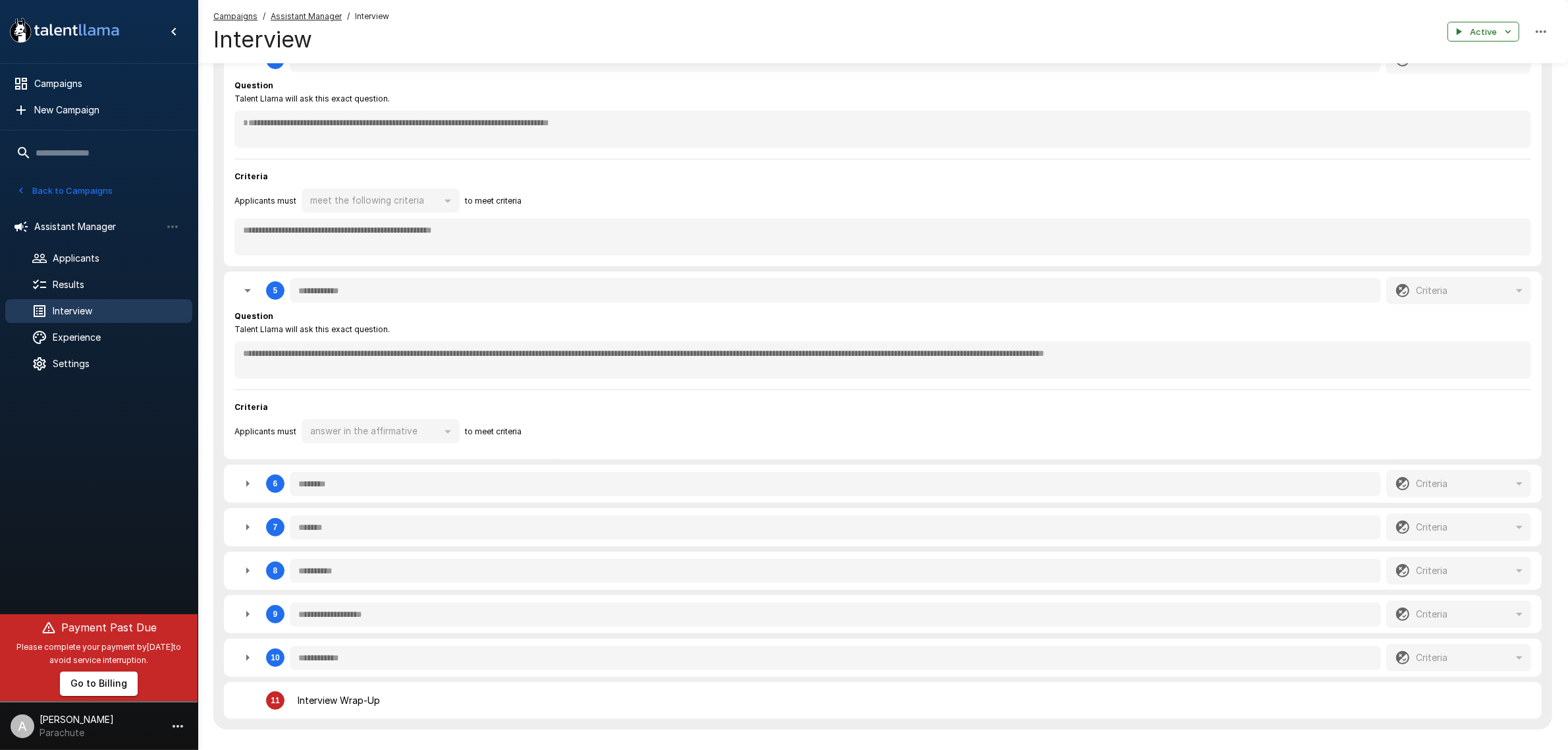
type textarea "*"
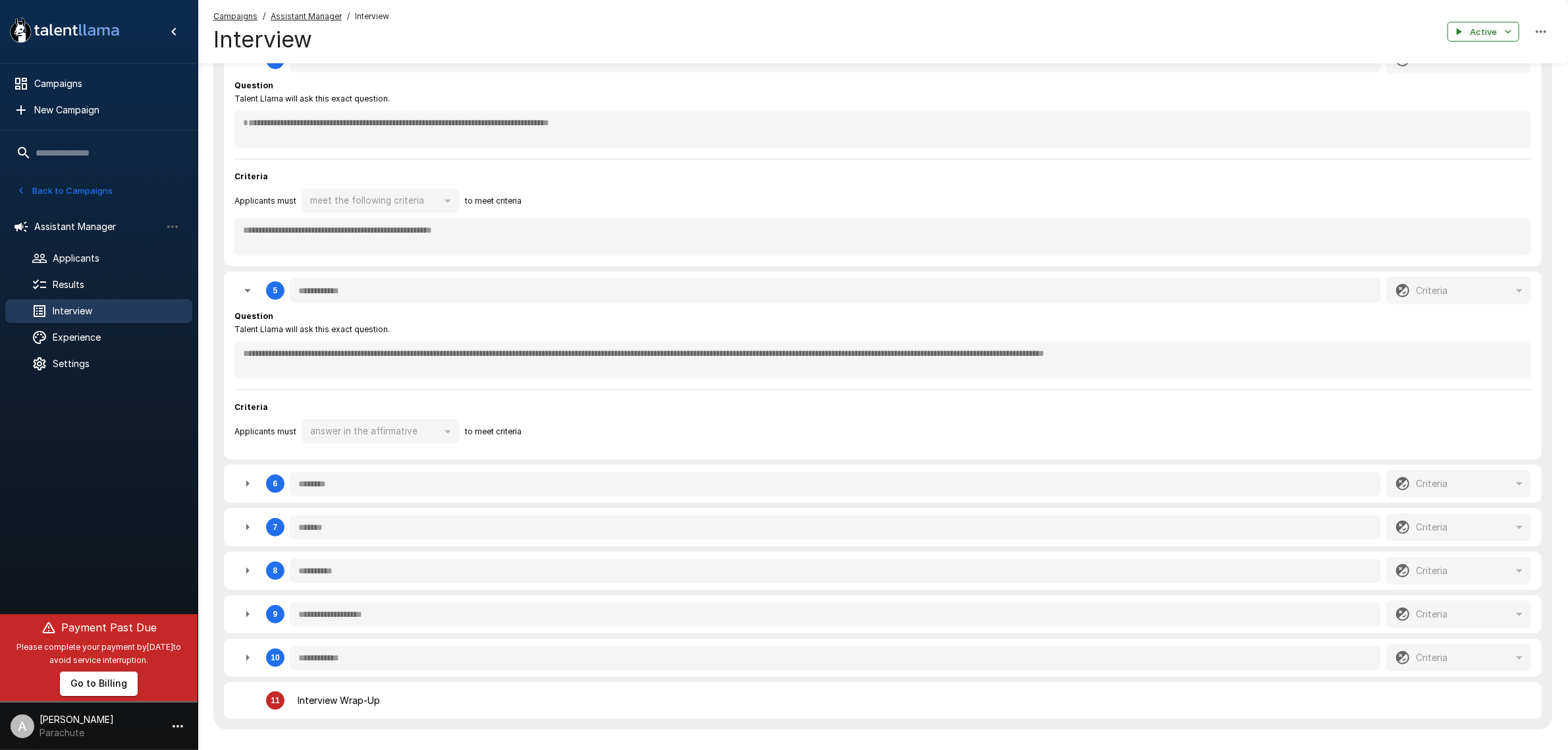
type textarea "*"
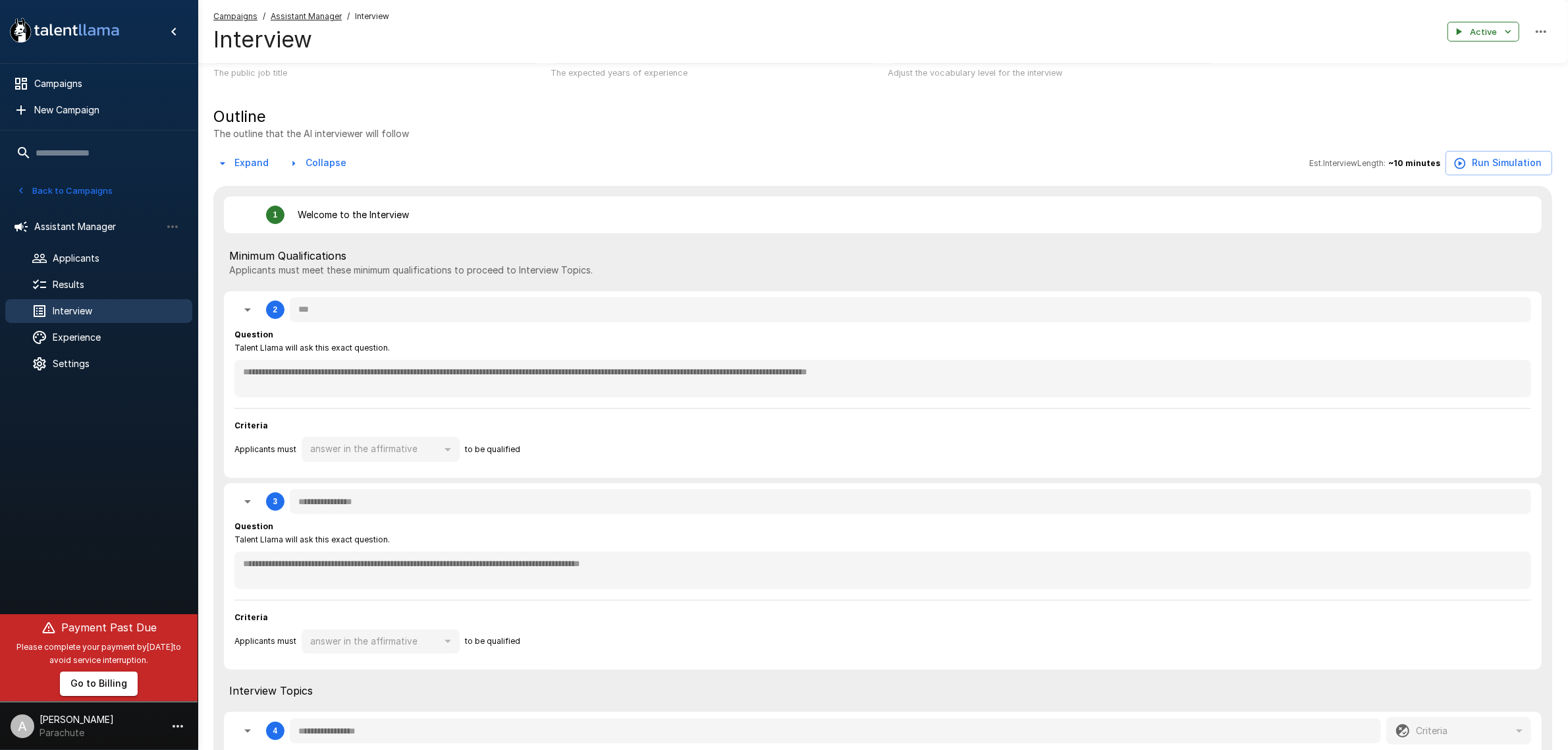
scroll to position [0, 0]
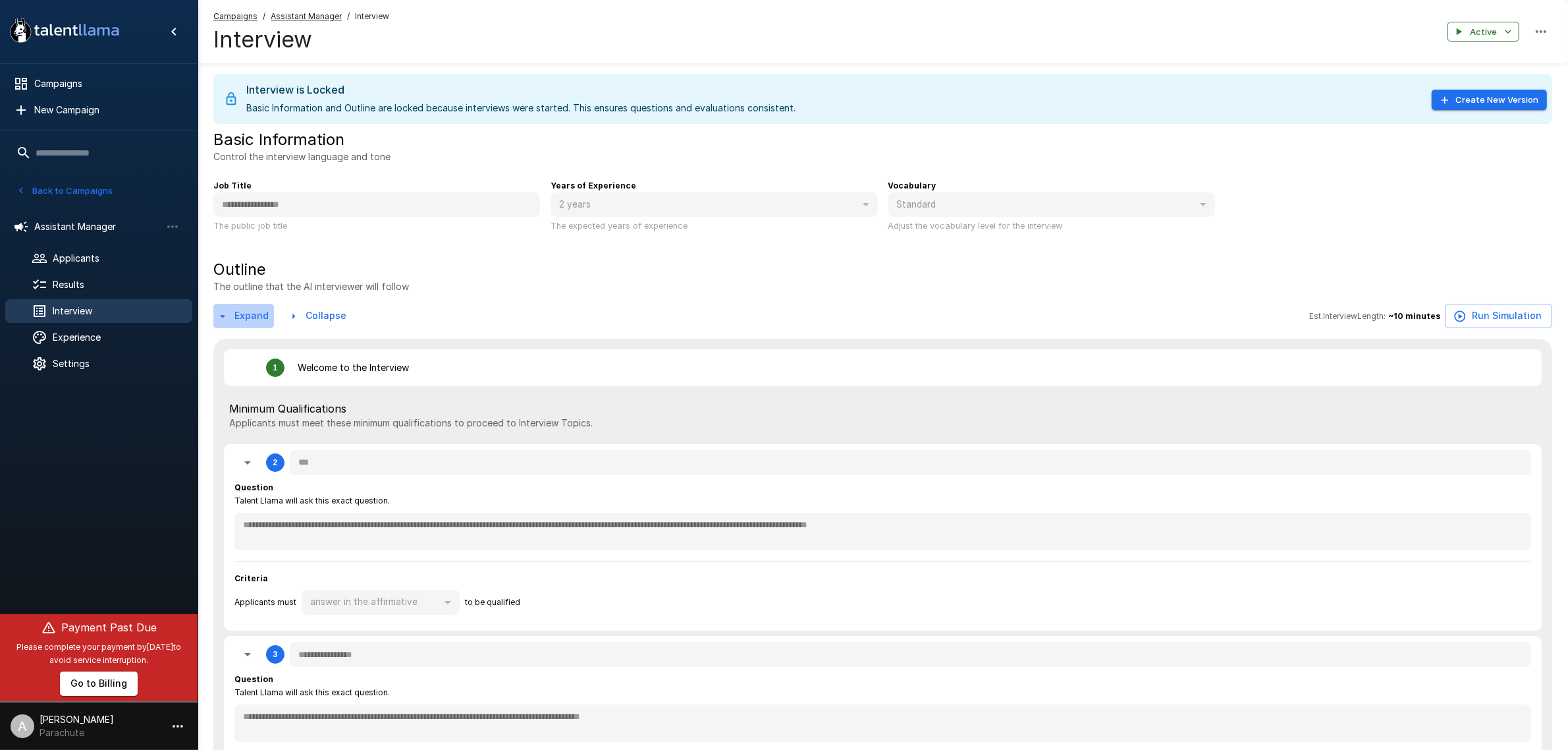
click at [244, 315] on button "Expand" at bounding box center [244, 316] width 60 height 25
type textarea "*"
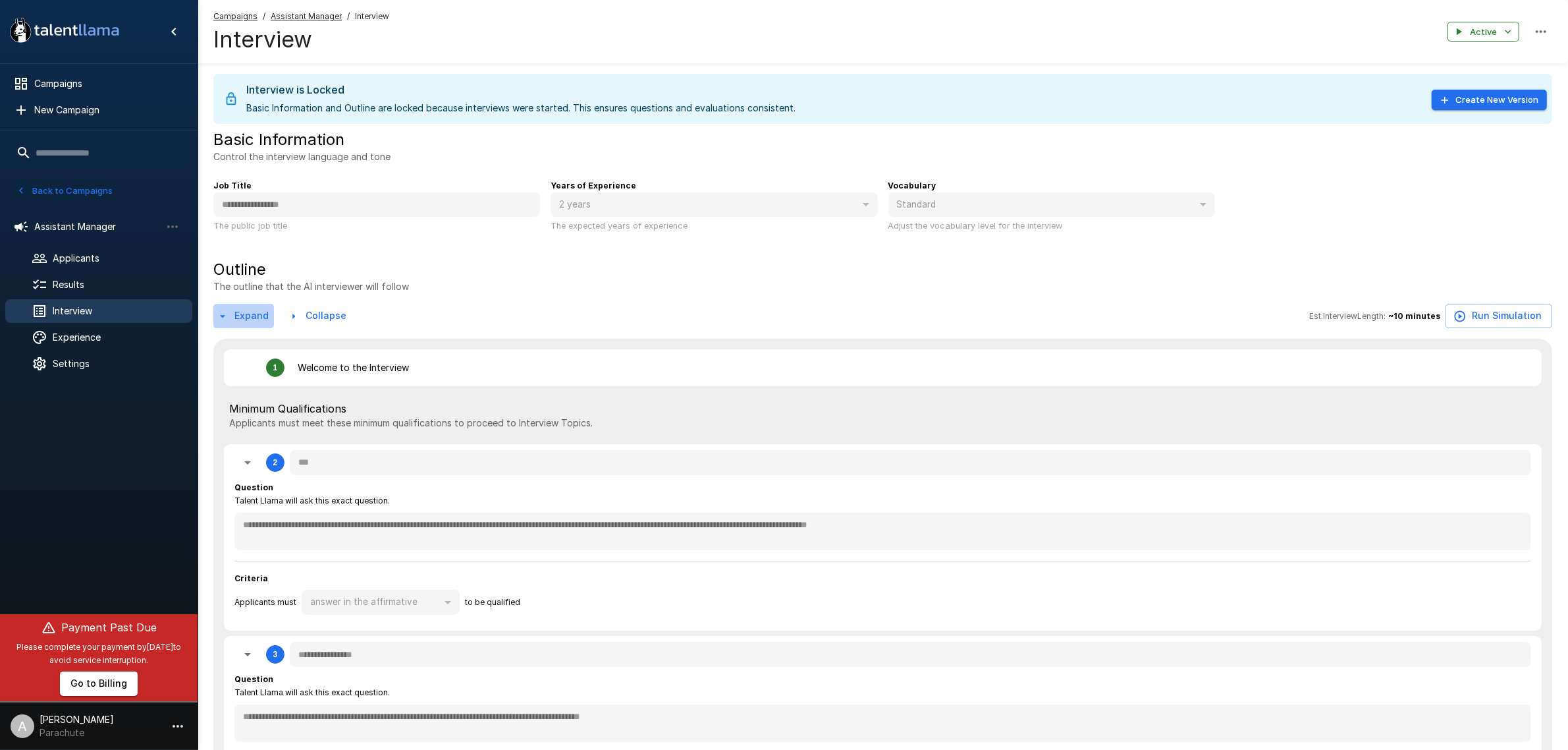
type textarea "*"
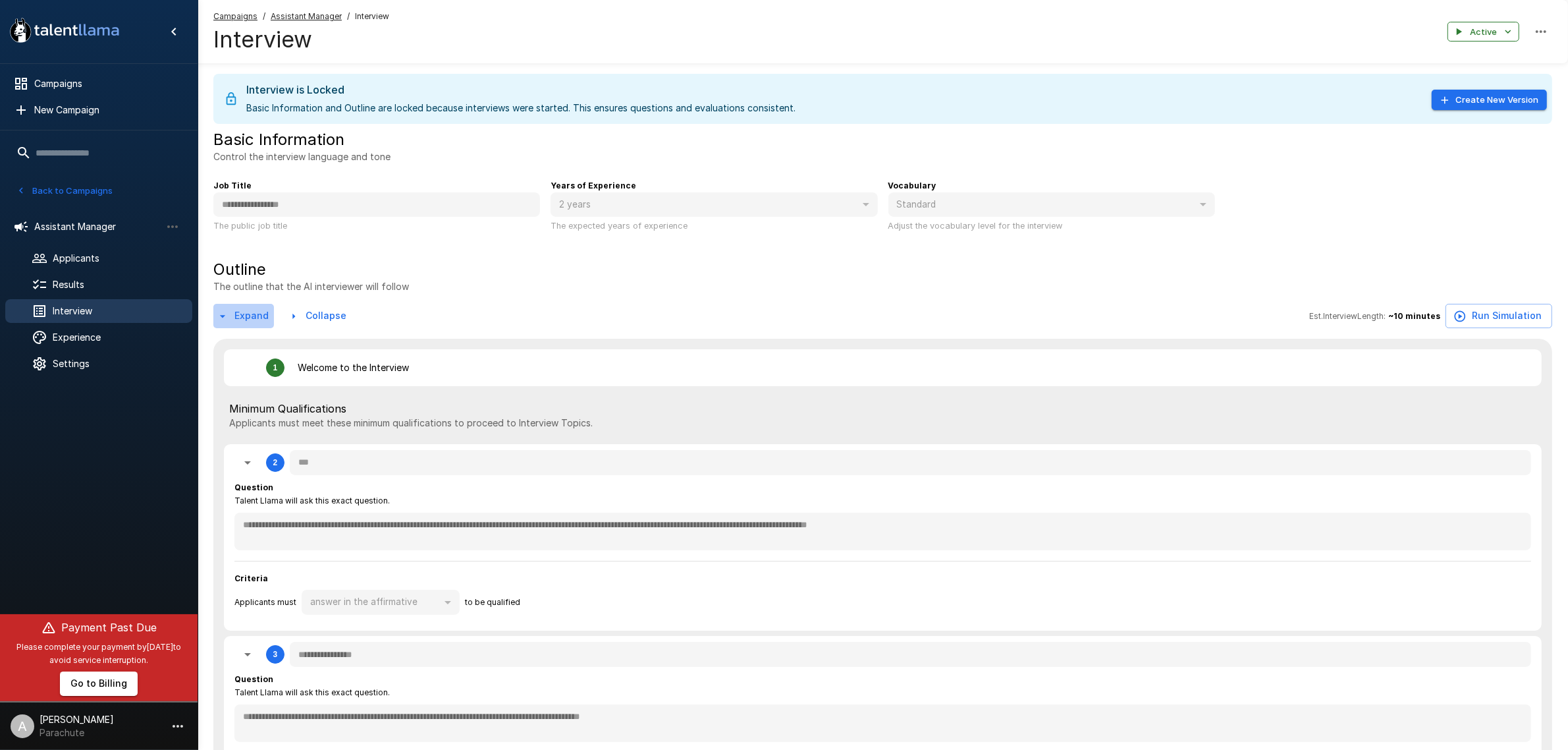
type textarea "*"
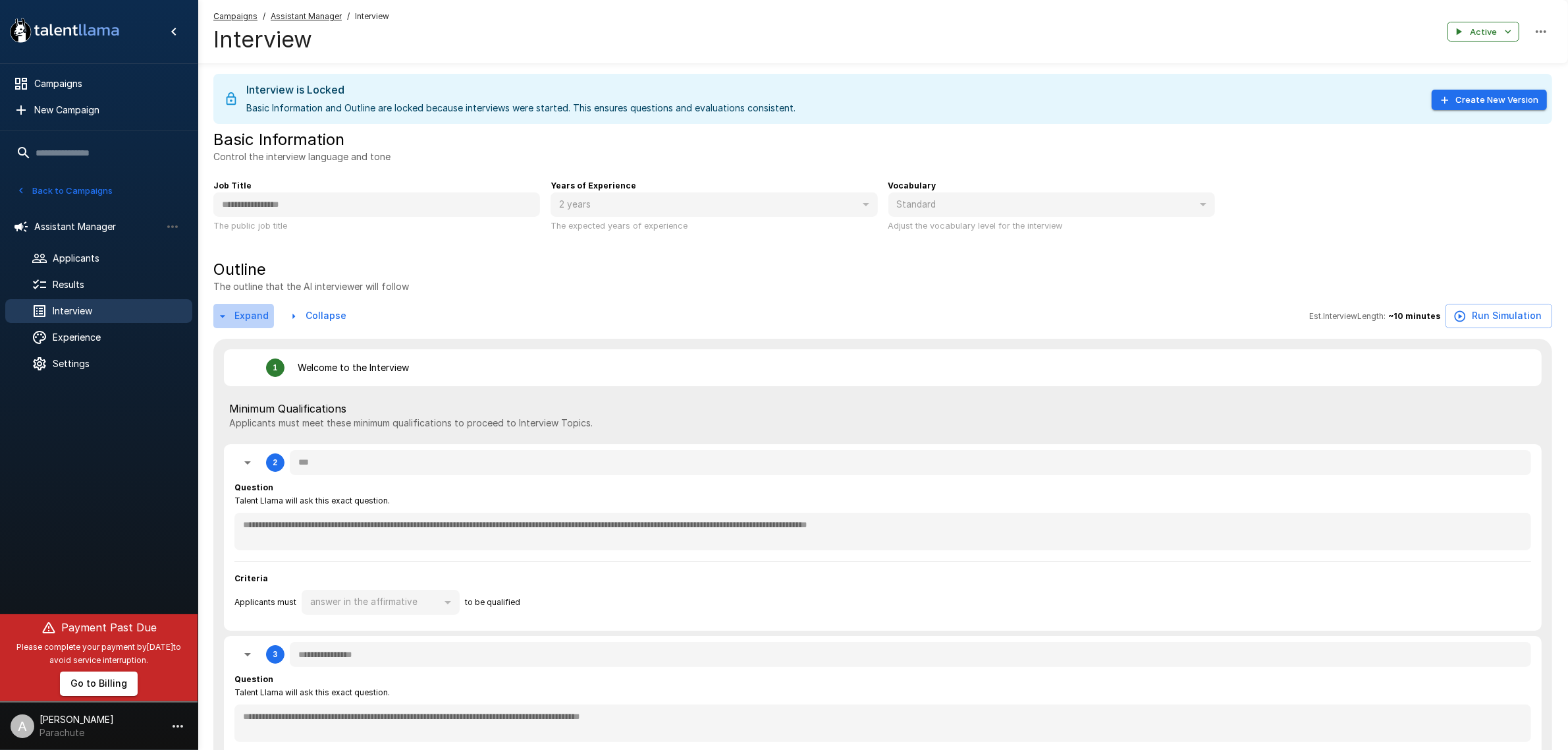
type textarea "*"
click at [1472, 311] on button "Run Simulation" at bounding box center [1499, 316] width 106 height 25
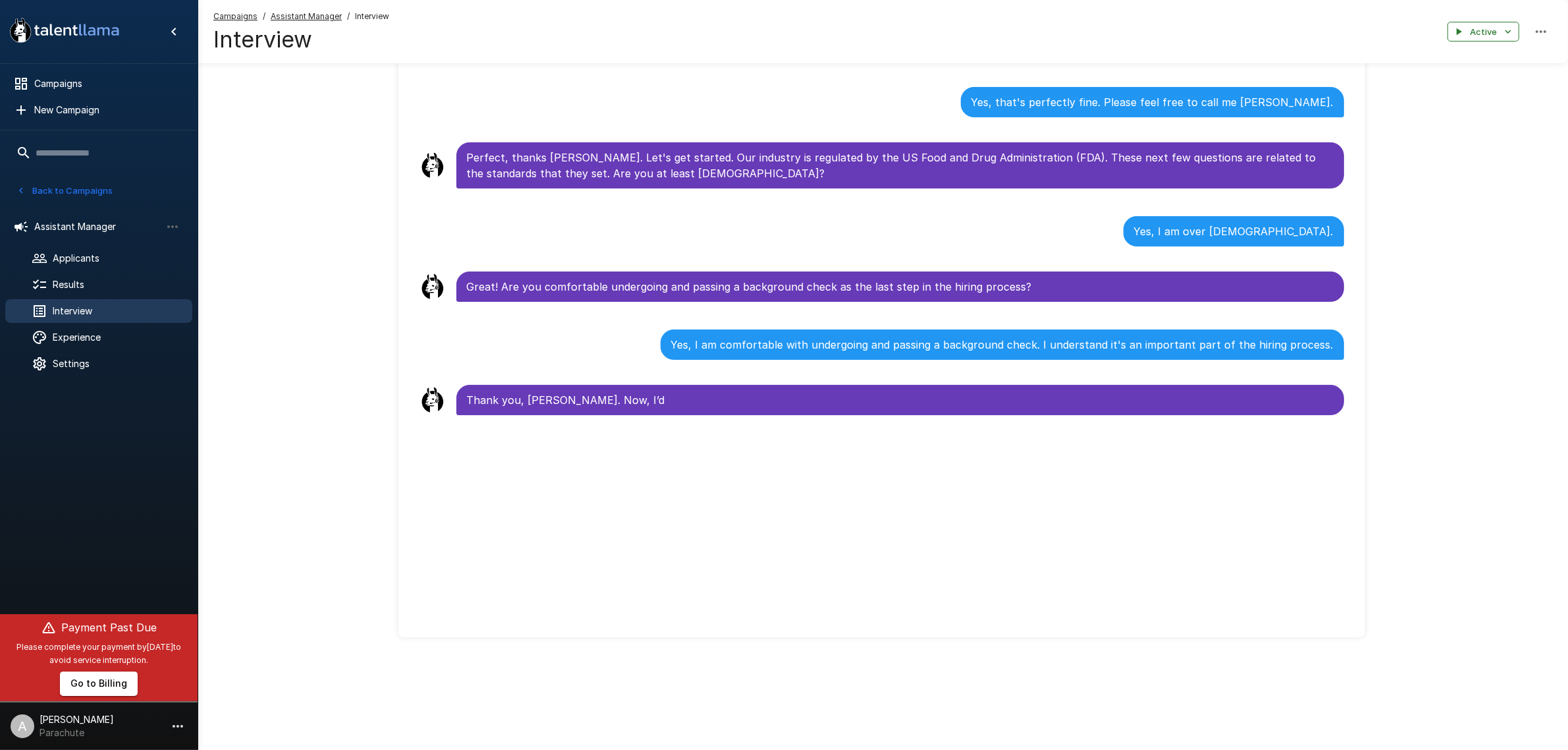
scroll to position [121, 0]
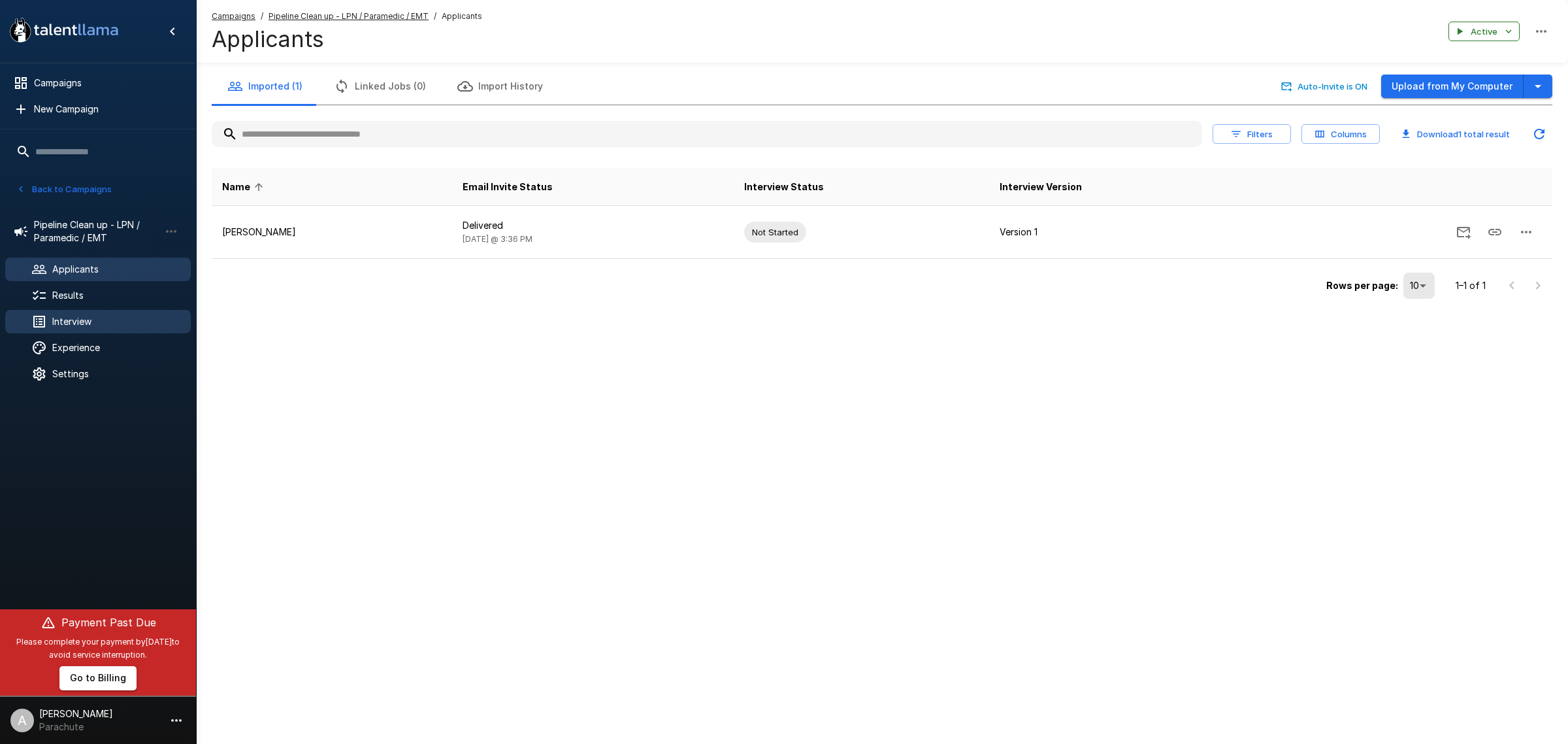
click at [119, 322] on span "Interview" at bounding box center [116, 321] width 128 height 13
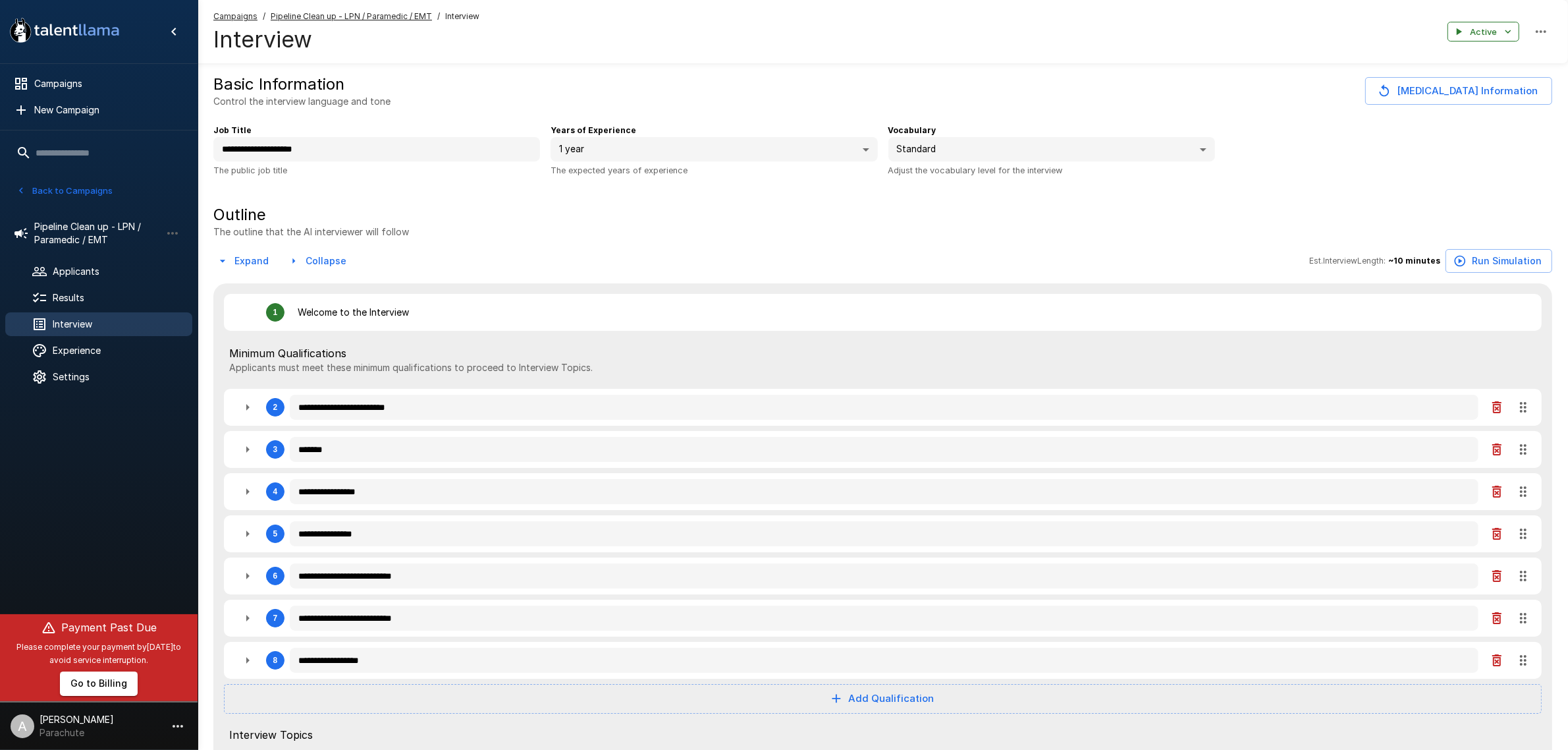
type textarea "*"
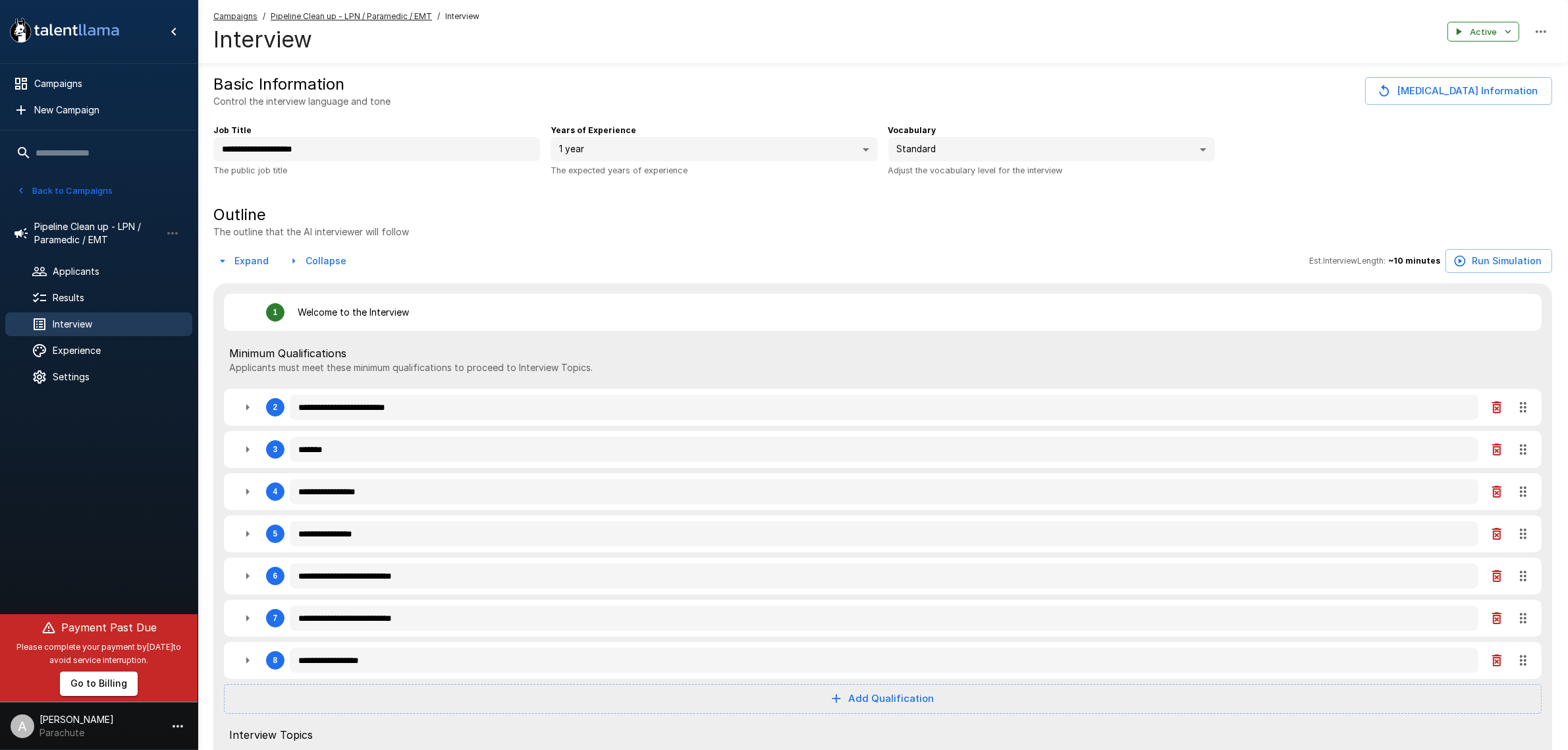
type textarea "*"
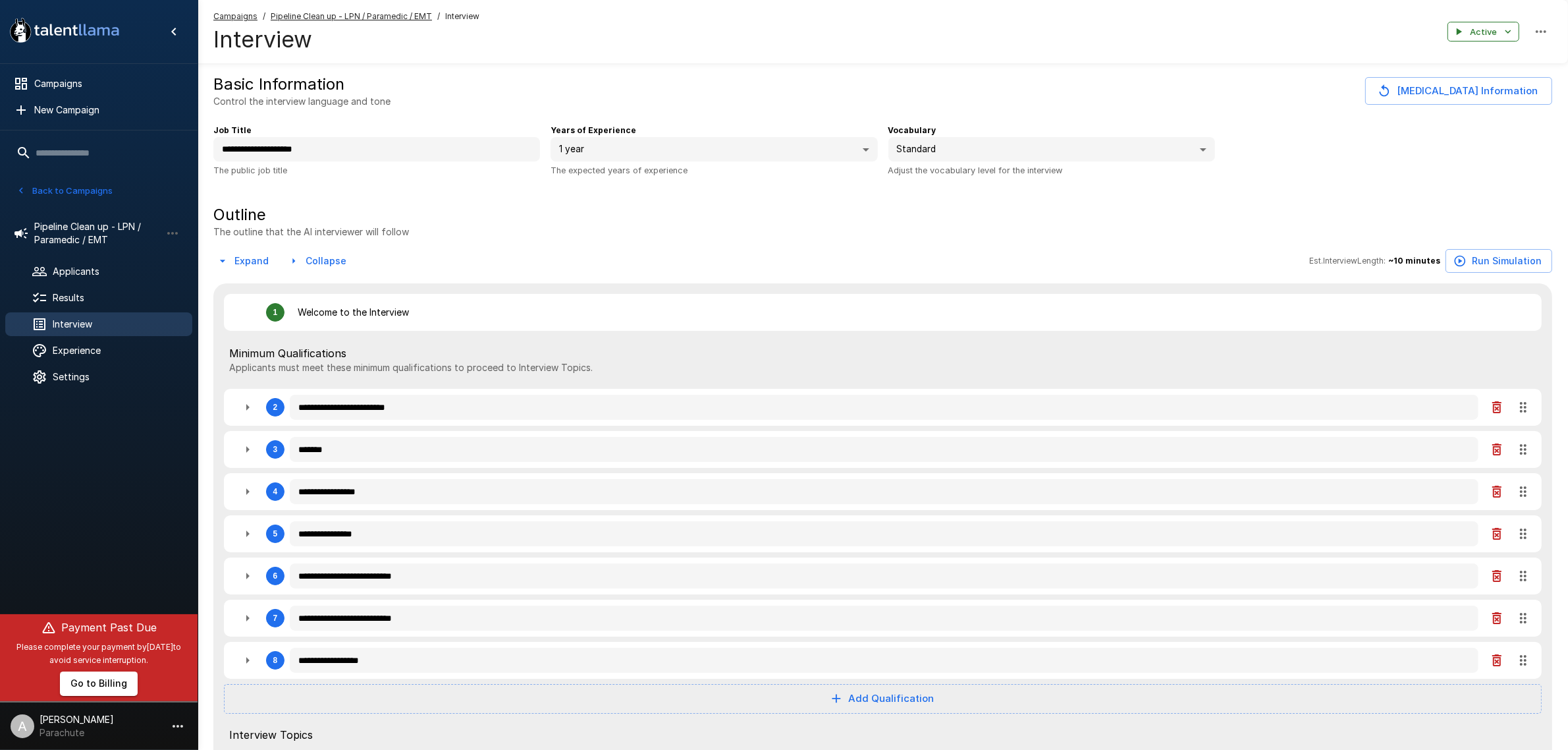
type textarea "*"
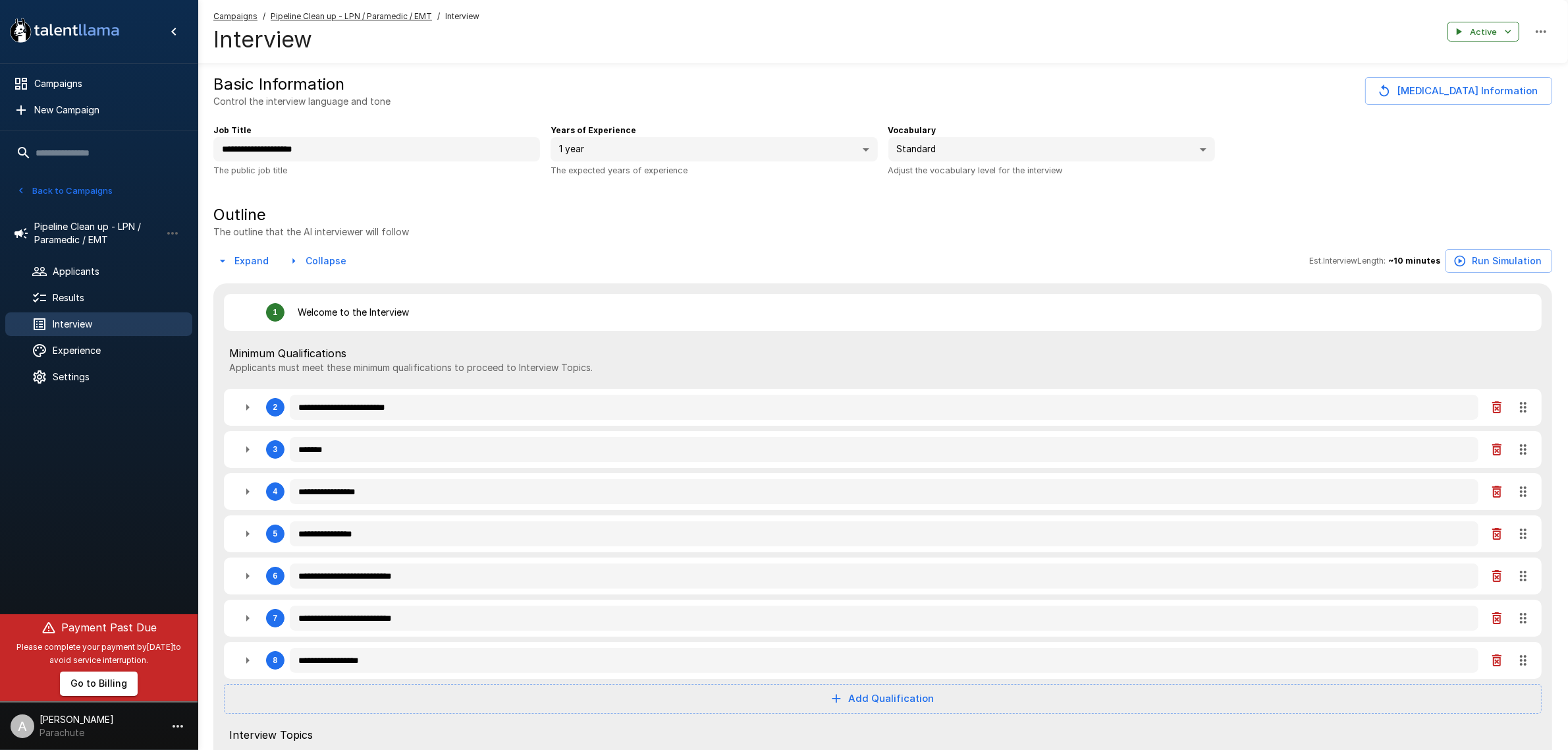
type textarea "*"
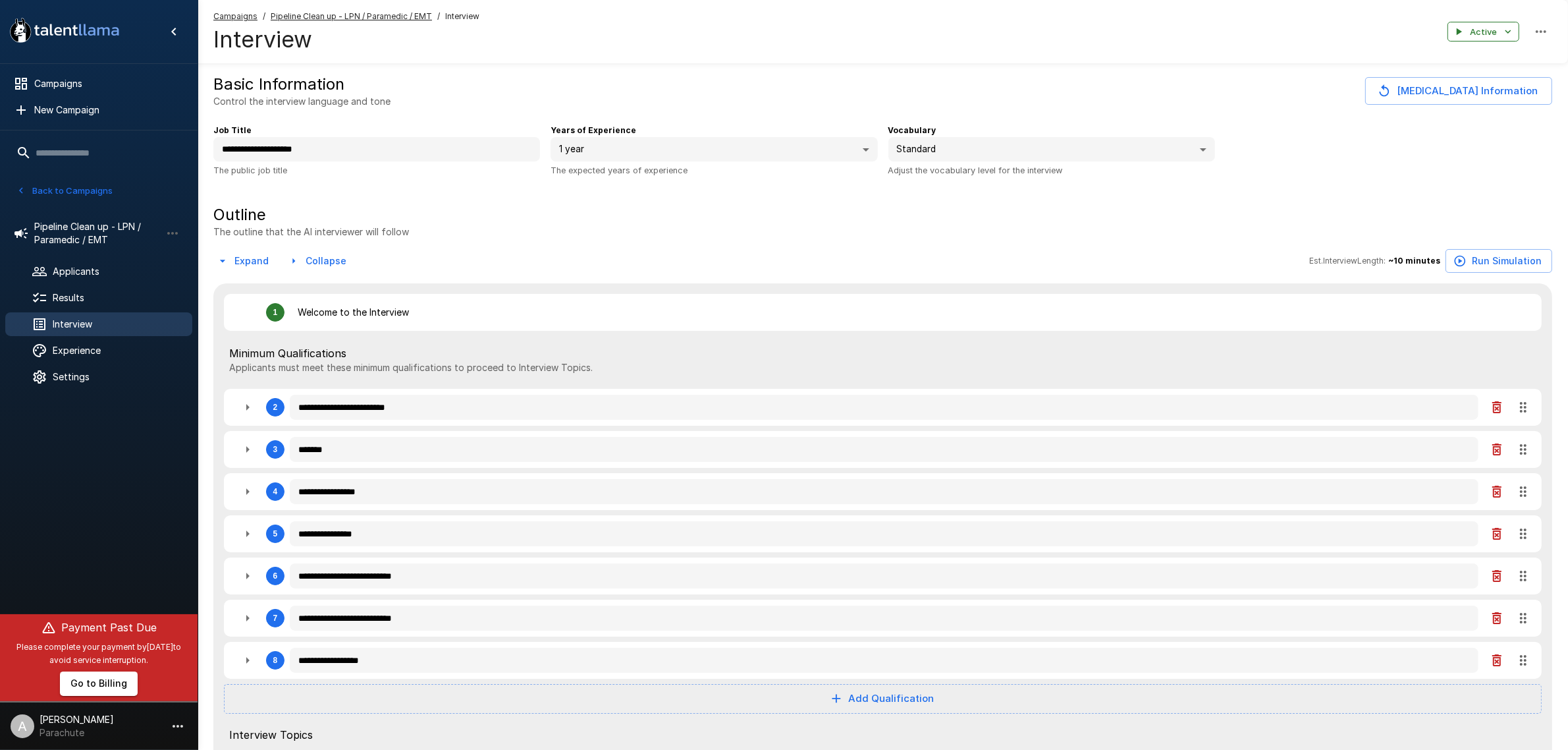
type textarea "*"
click at [101, 277] on span "Applicants" at bounding box center [117, 271] width 129 height 13
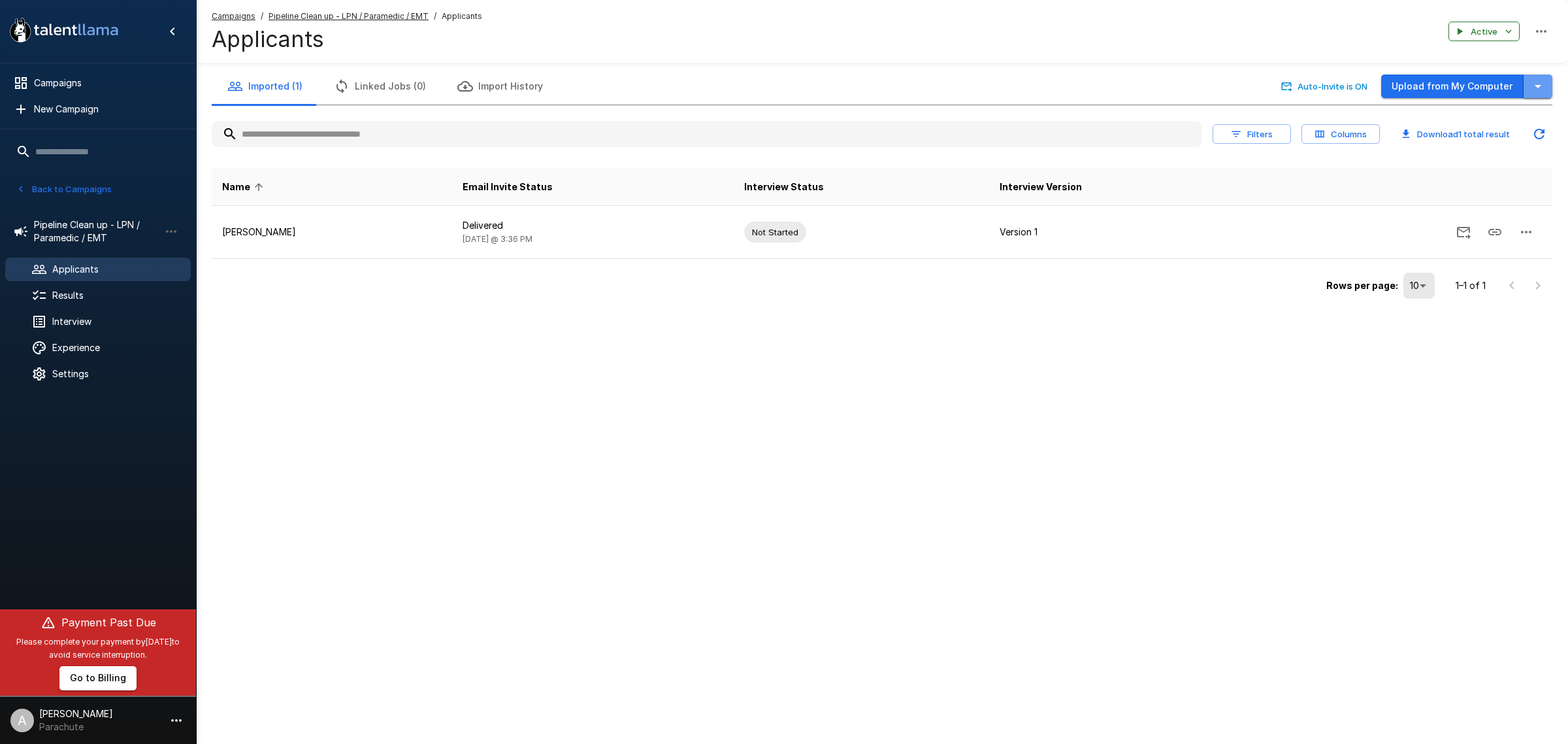
click at [1546, 87] on button "button" at bounding box center [1538, 87] width 29 height 24
click at [1507, 148] on li "Import from CSV" at bounding box center [1454, 139] width 196 height 24
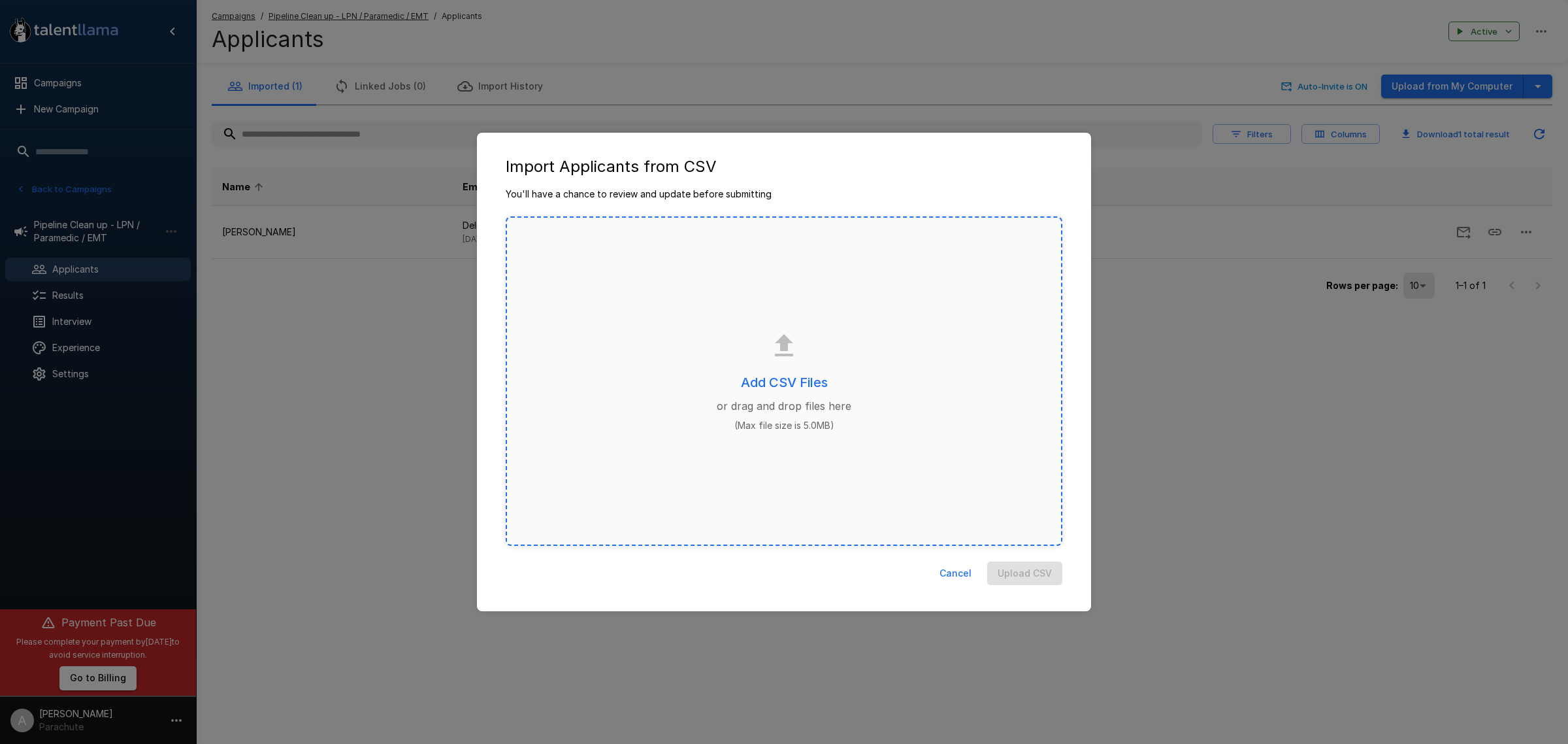
click at [838, 380] on div "Add CSV Files or drag and drop files here (Max file size is 5.0MB)" at bounding box center [783, 381] width 557 height 329
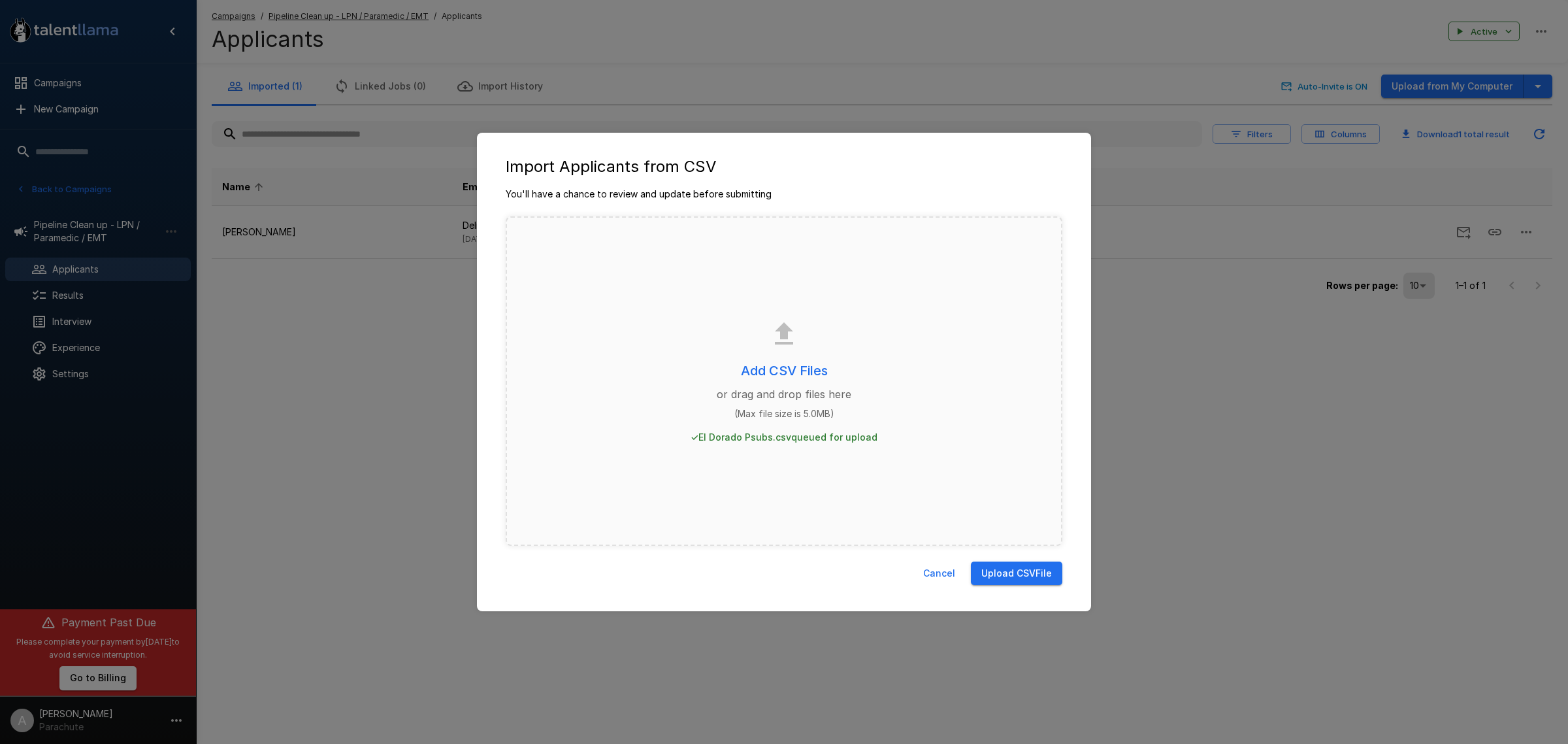
click at [998, 570] on button "Upload CSV File" at bounding box center [1016, 573] width 91 height 24
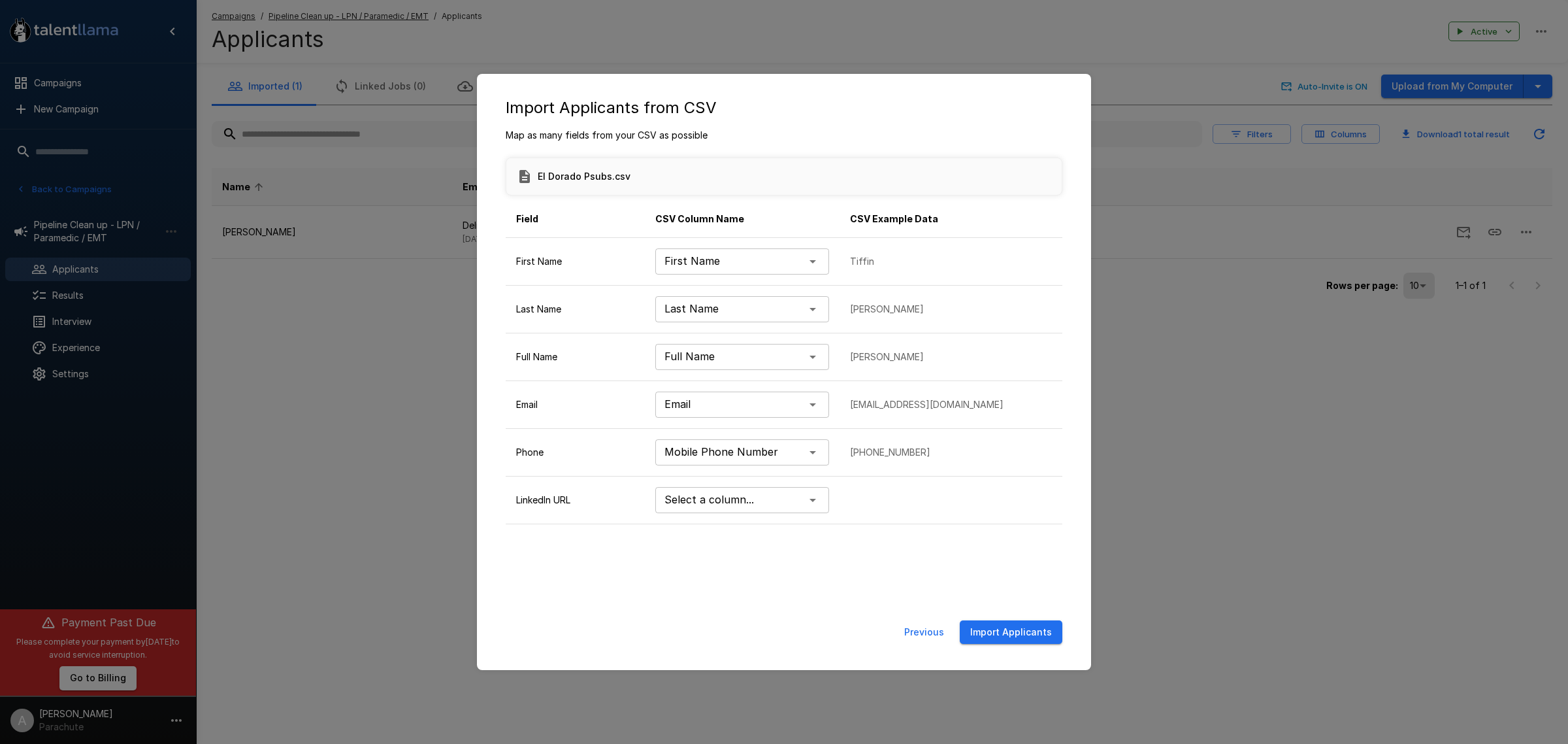
click at [1000, 628] on button "Import Applicants" at bounding box center [1011, 632] width 102 height 24
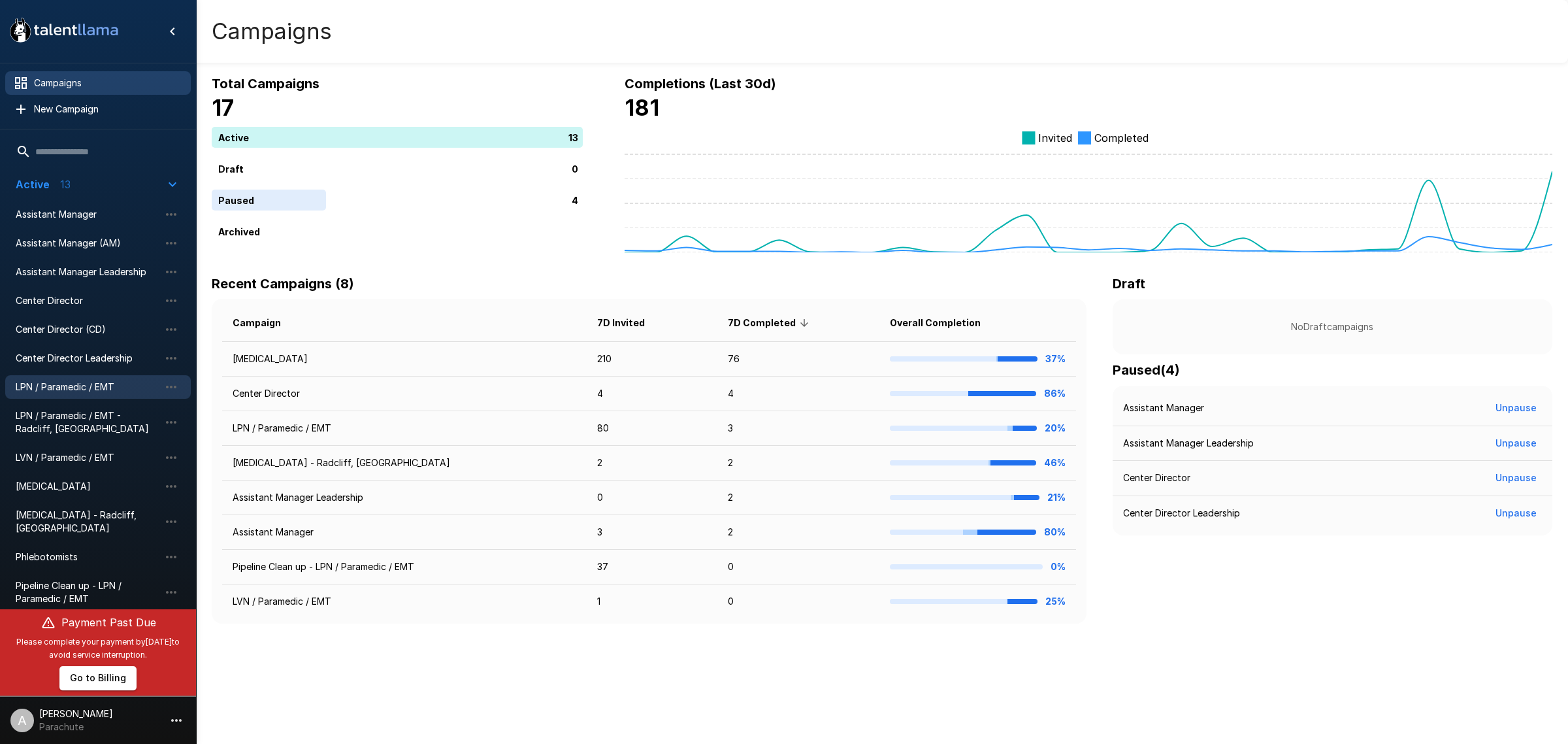
click at [106, 380] on span "LPN / Paramedic / EMT" at bounding box center [87, 387] width 144 height 13
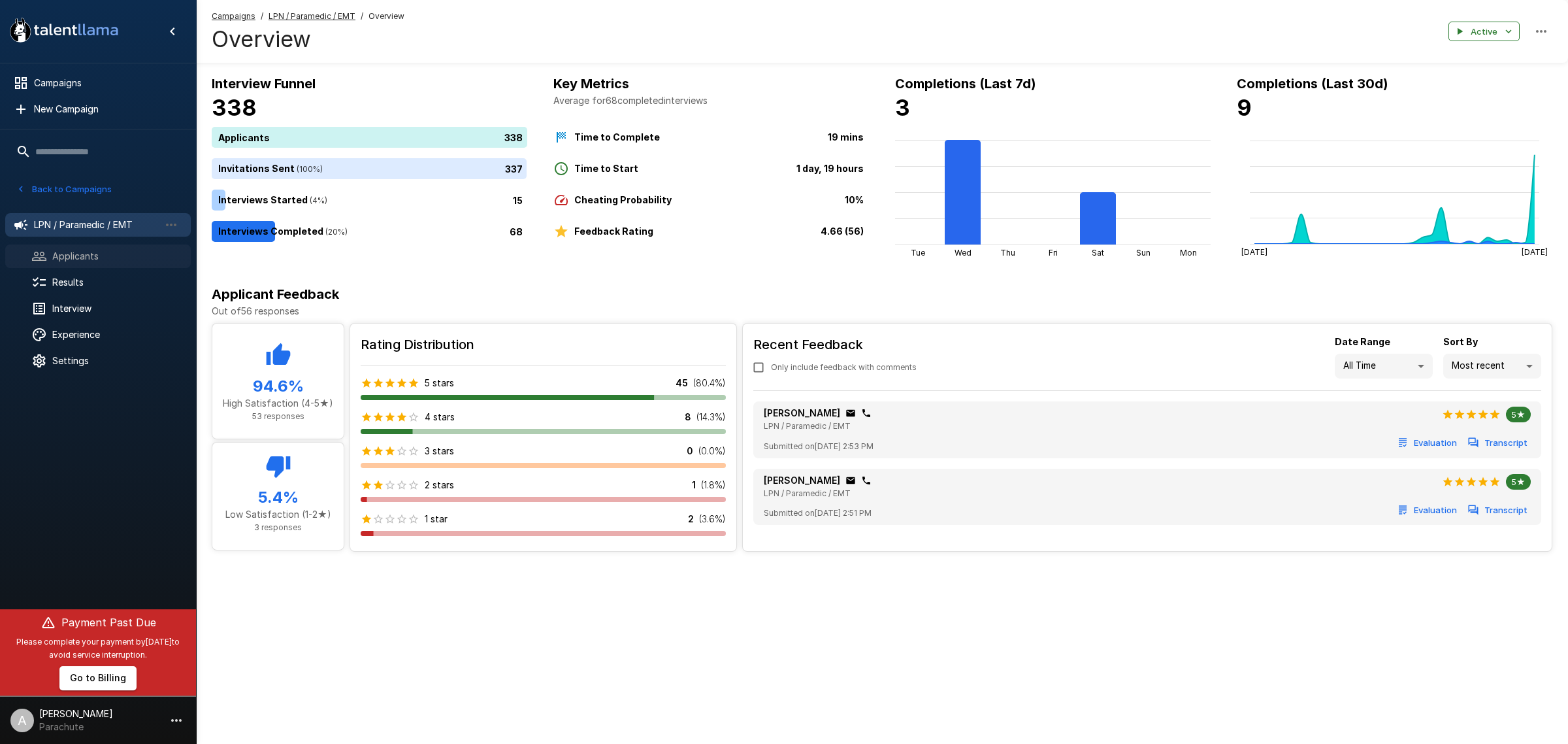
click at [82, 260] on span "Applicants" at bounding box center [116, 256] width 128 height 13
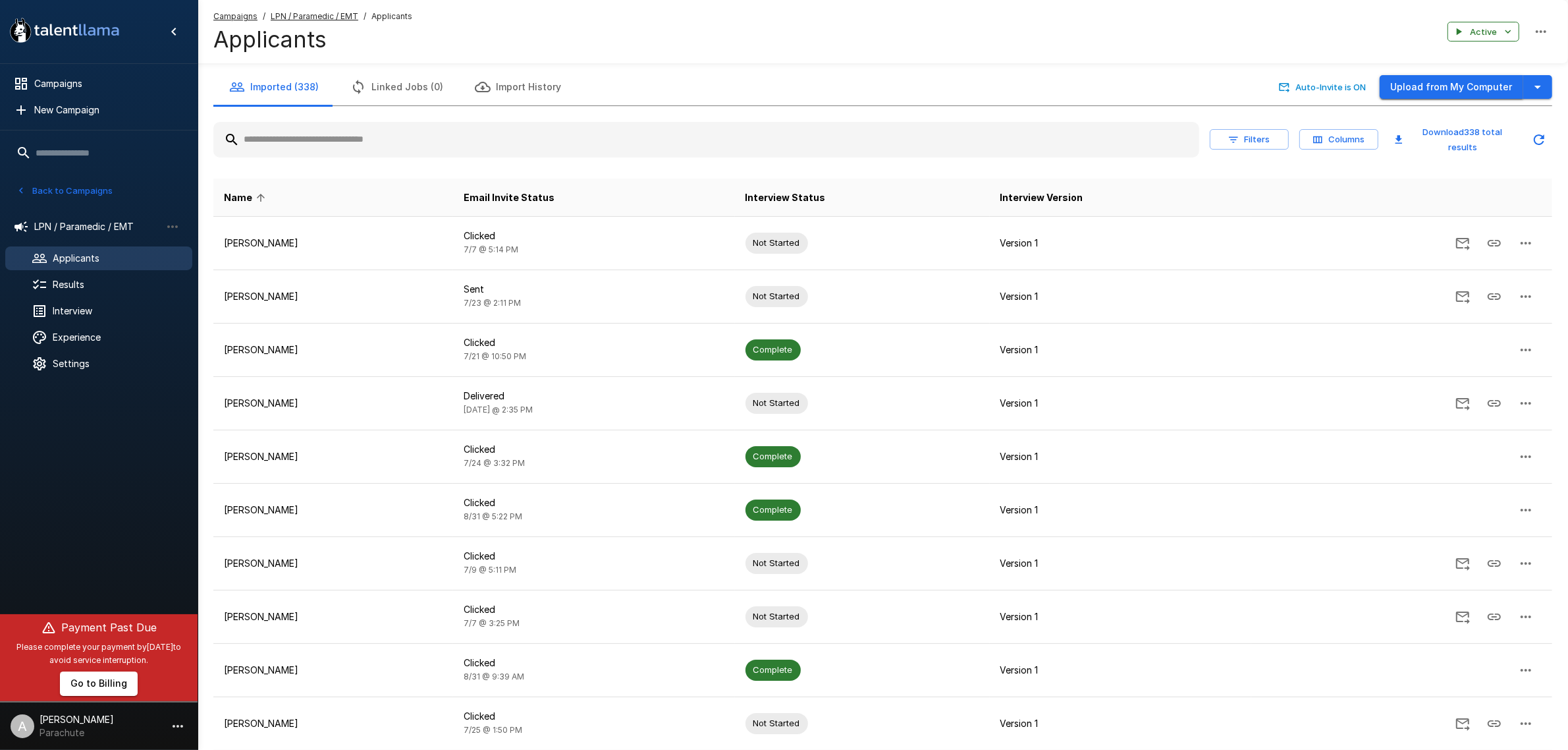
click at [1469, 91] on button "Upload from My Computer" at bounding box center [1451, 87] width 144 height 25
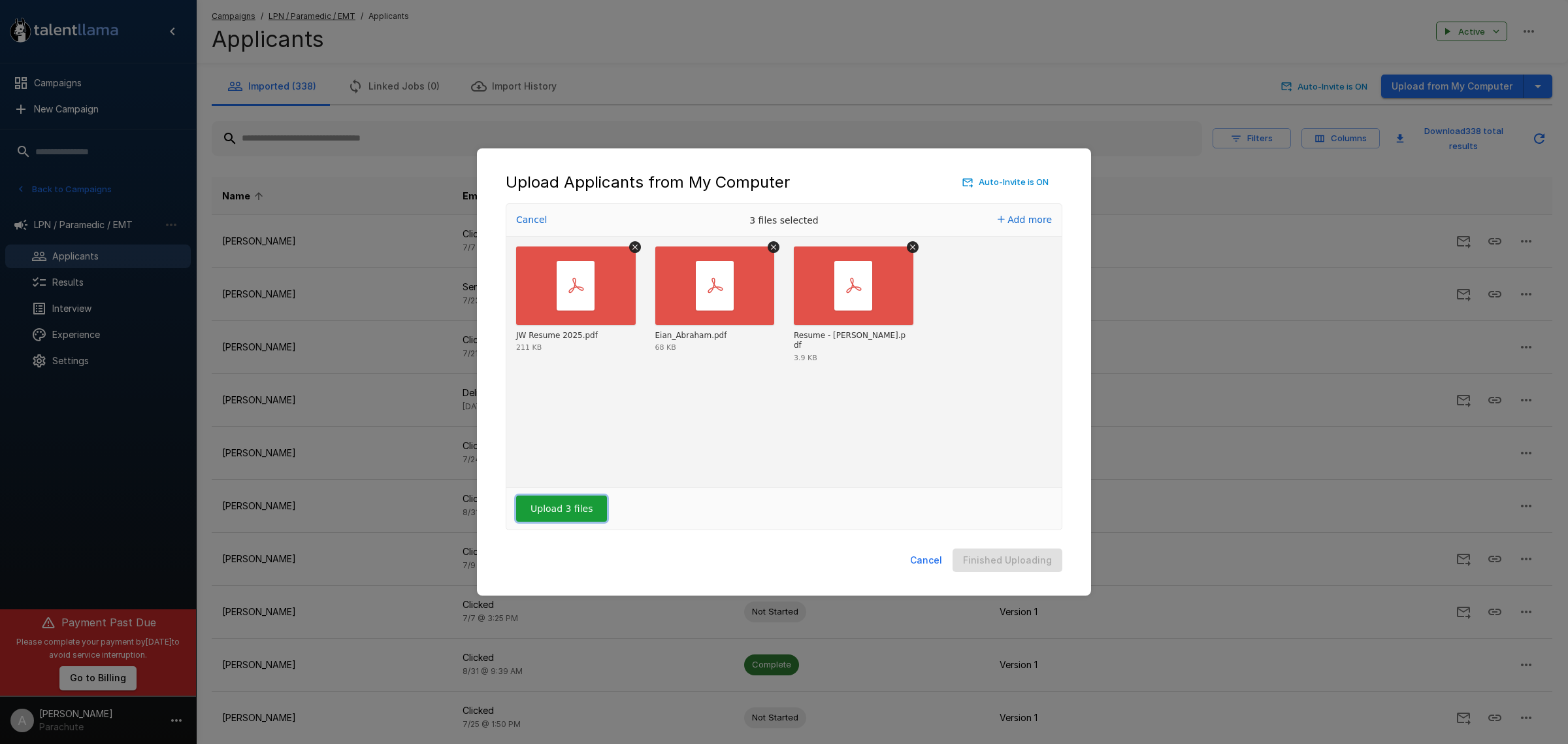
click at [586, 507] on button "Upload 3 files" at bounding box center [561, 508] width 91 height 26
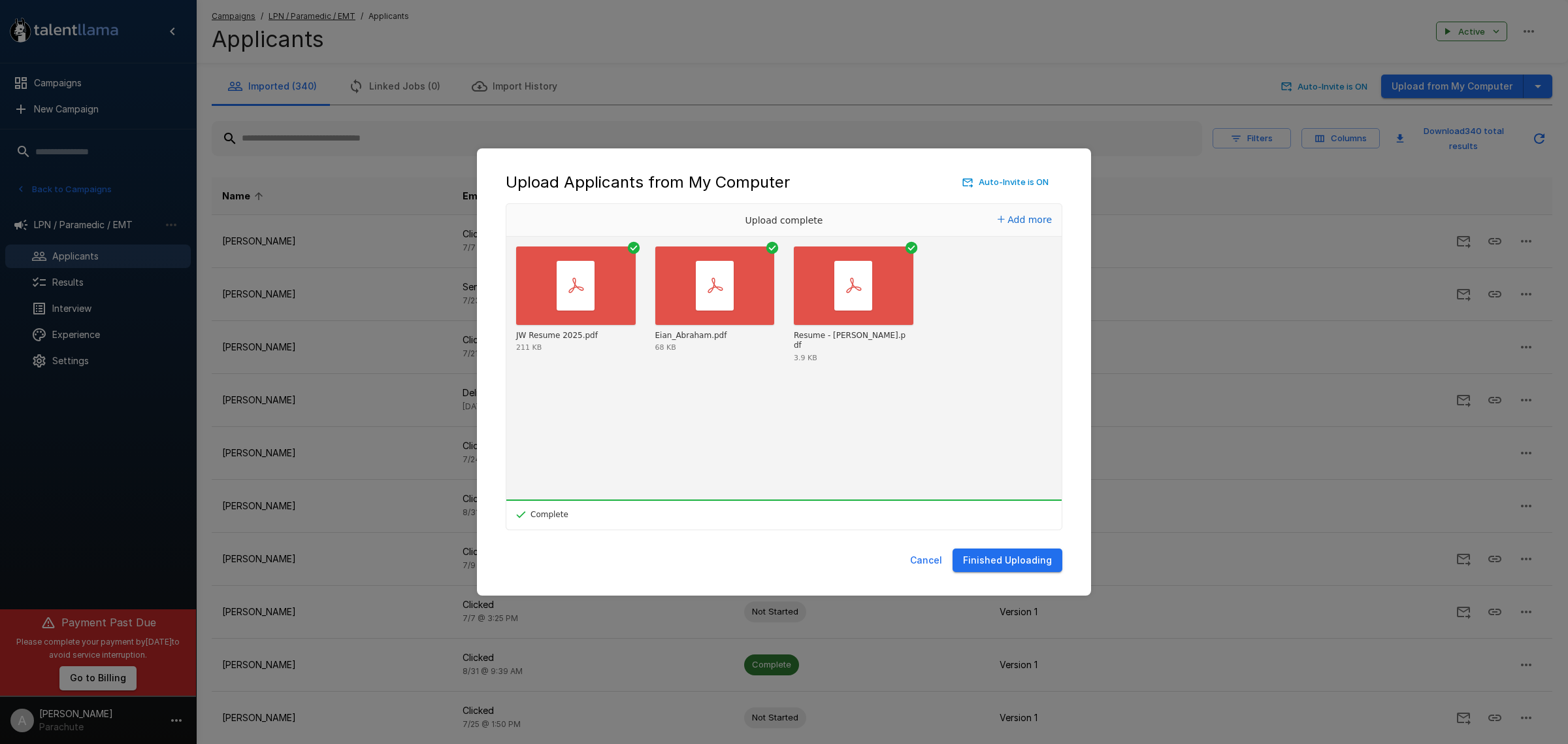
click at [1000, 560] on button "Finished Uploading" at bounding box center [1007, 560] width 109 height 24
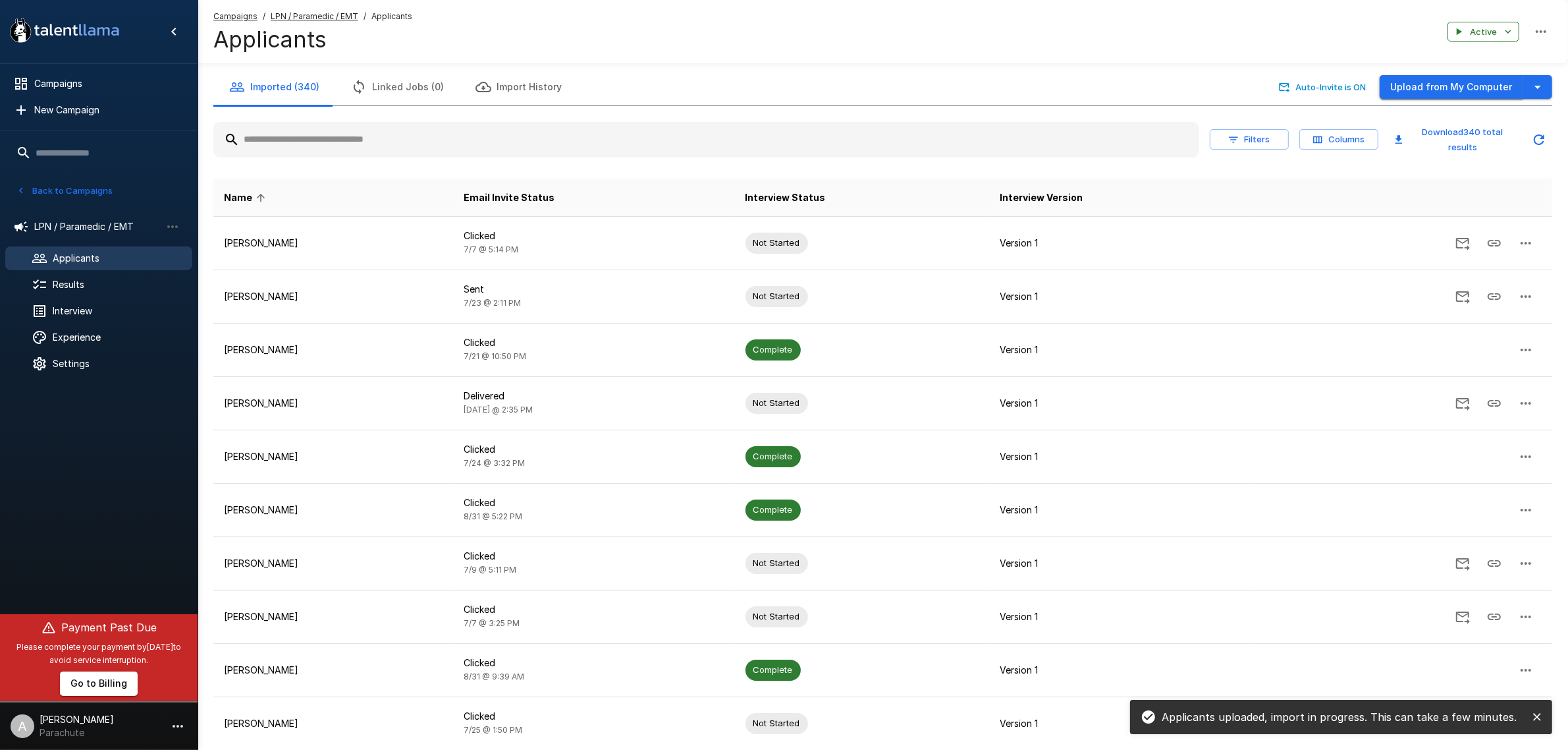
click at [1489, 87] on button "Upload from My Computer" at bounding box center [1451, 87] width 144 height 25
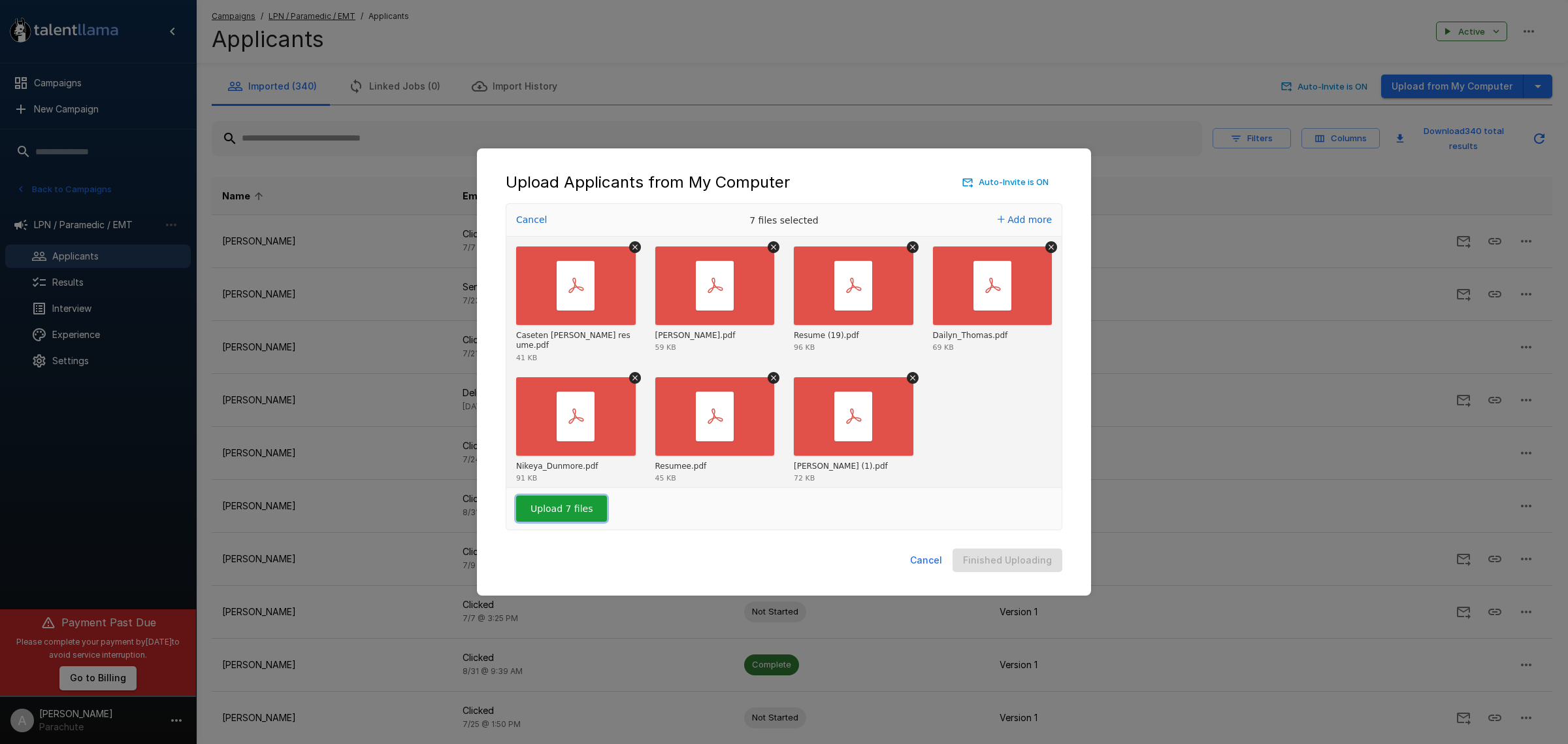
click at [560, 513] on button "Upload 7 files" at bounding box center [561, 508] width 91 height 26
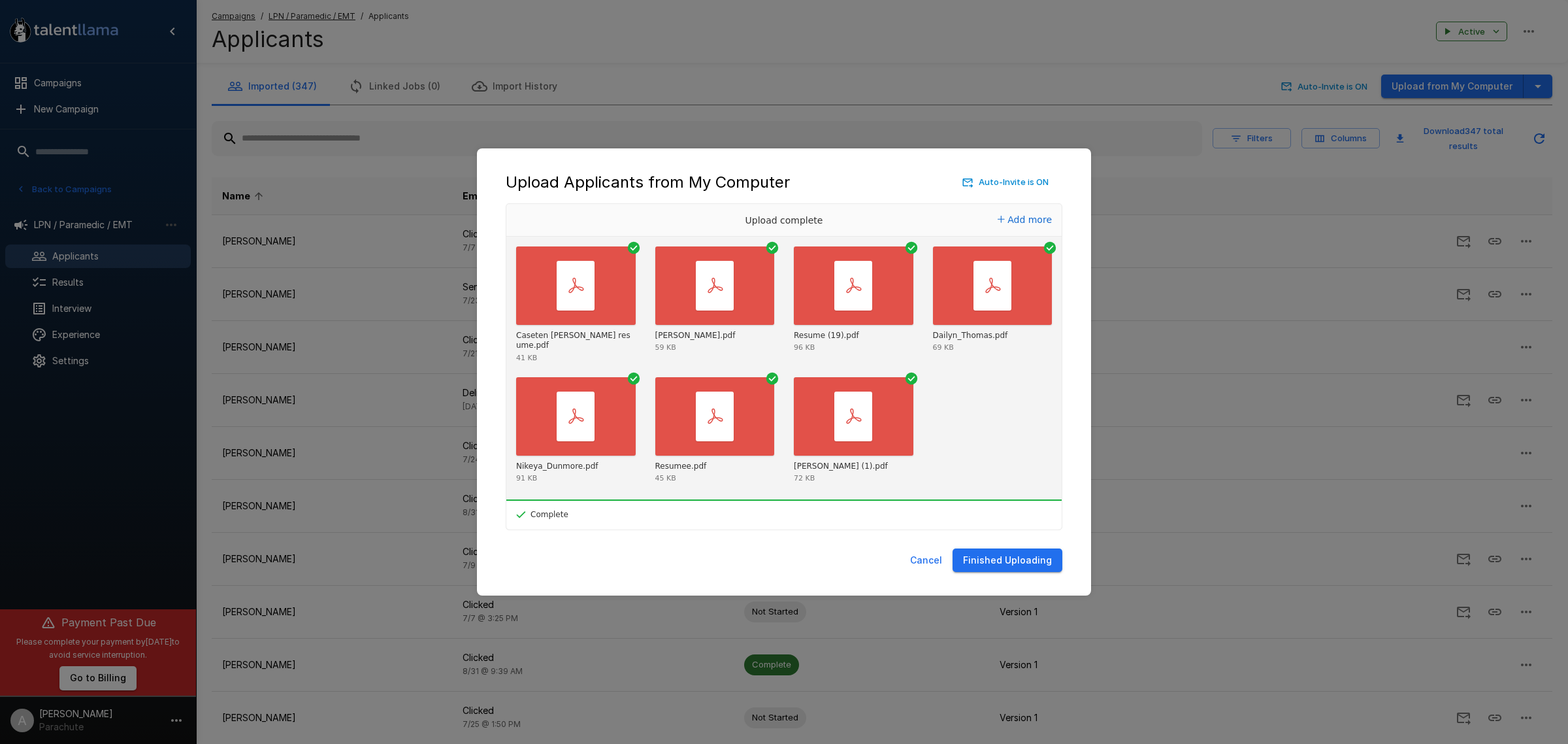
click at [980, 562] on button "Finished Uploading" at bounding box center [1007, 560] width 109 height 24
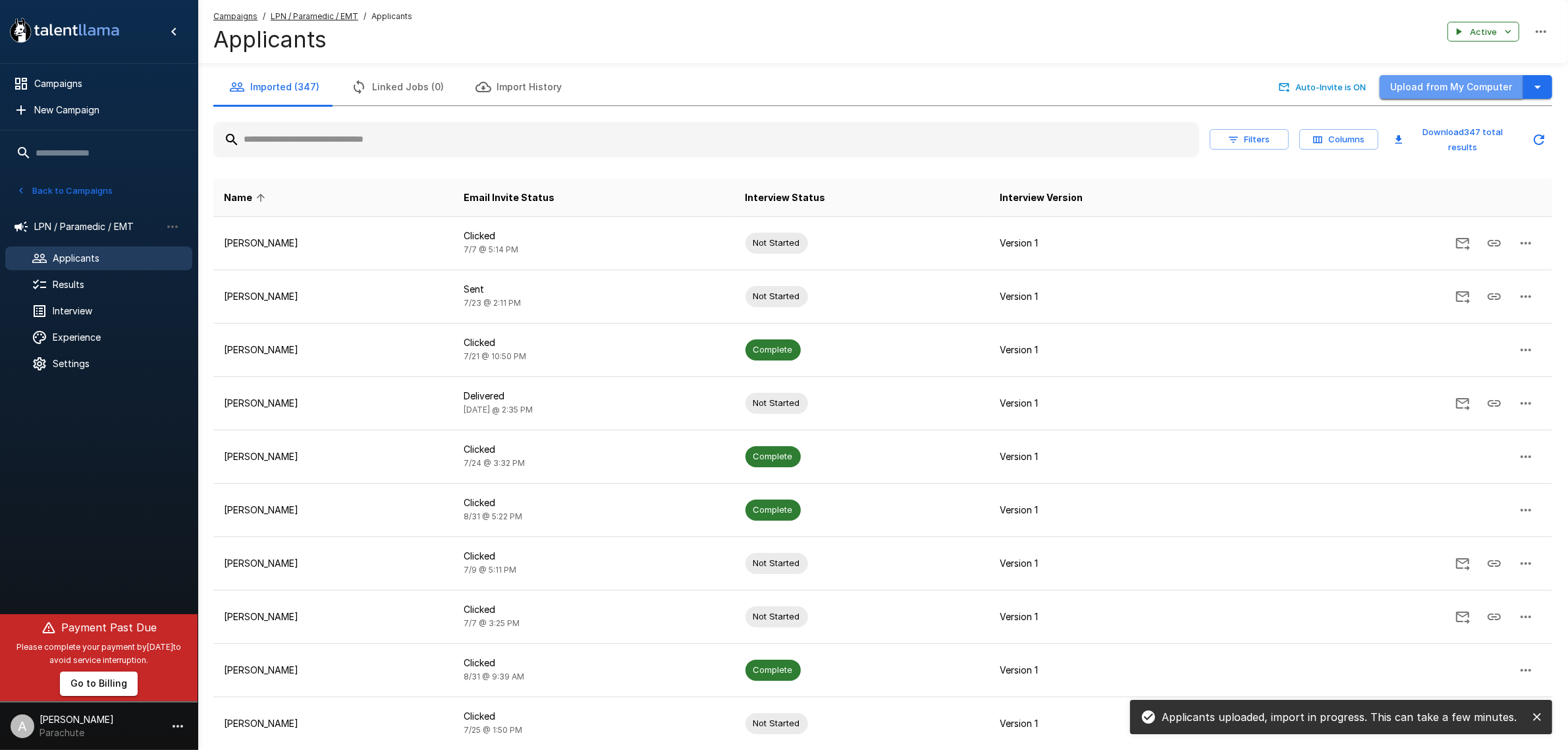
click at [1484, 91] on button "Upload from My Computer" at bounding box center [1451, 87] width 144 height 25
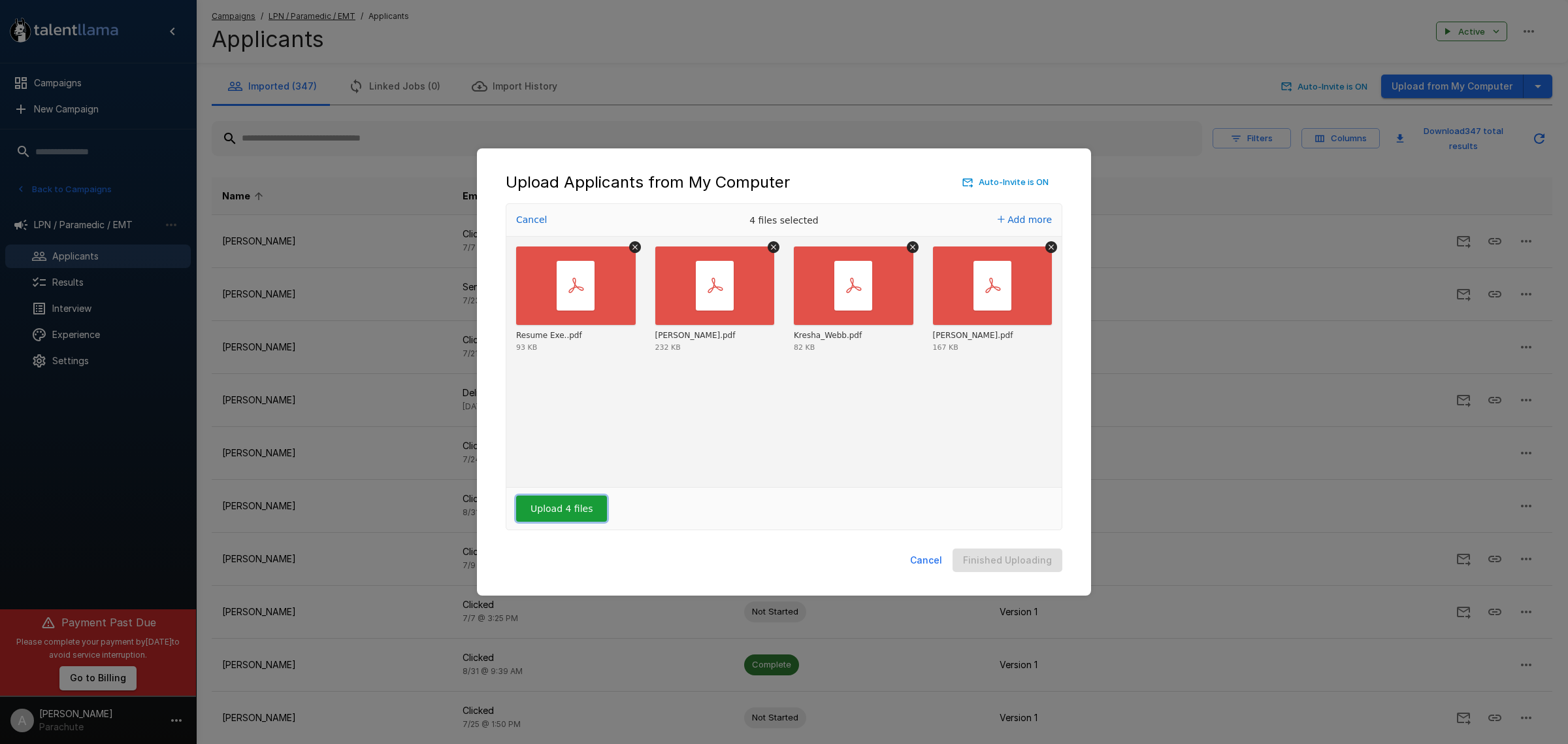
click at [541, 502] on button "Upload 4 files" at bounding box center [561, 508] width 91 height 26
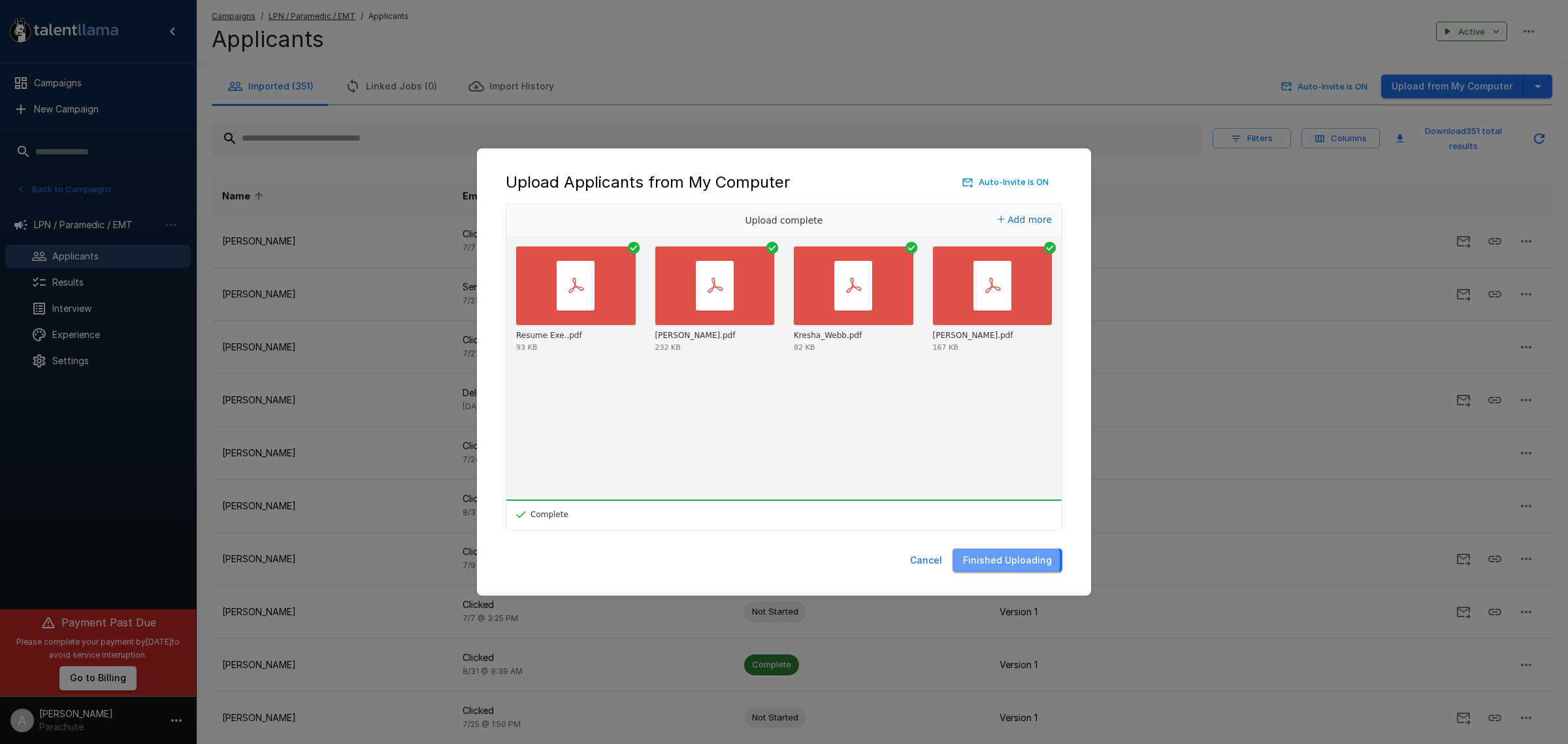
click at [981, 561] on button "Finished Uploading" at bounding box center [1007, 560] width 109 height 24
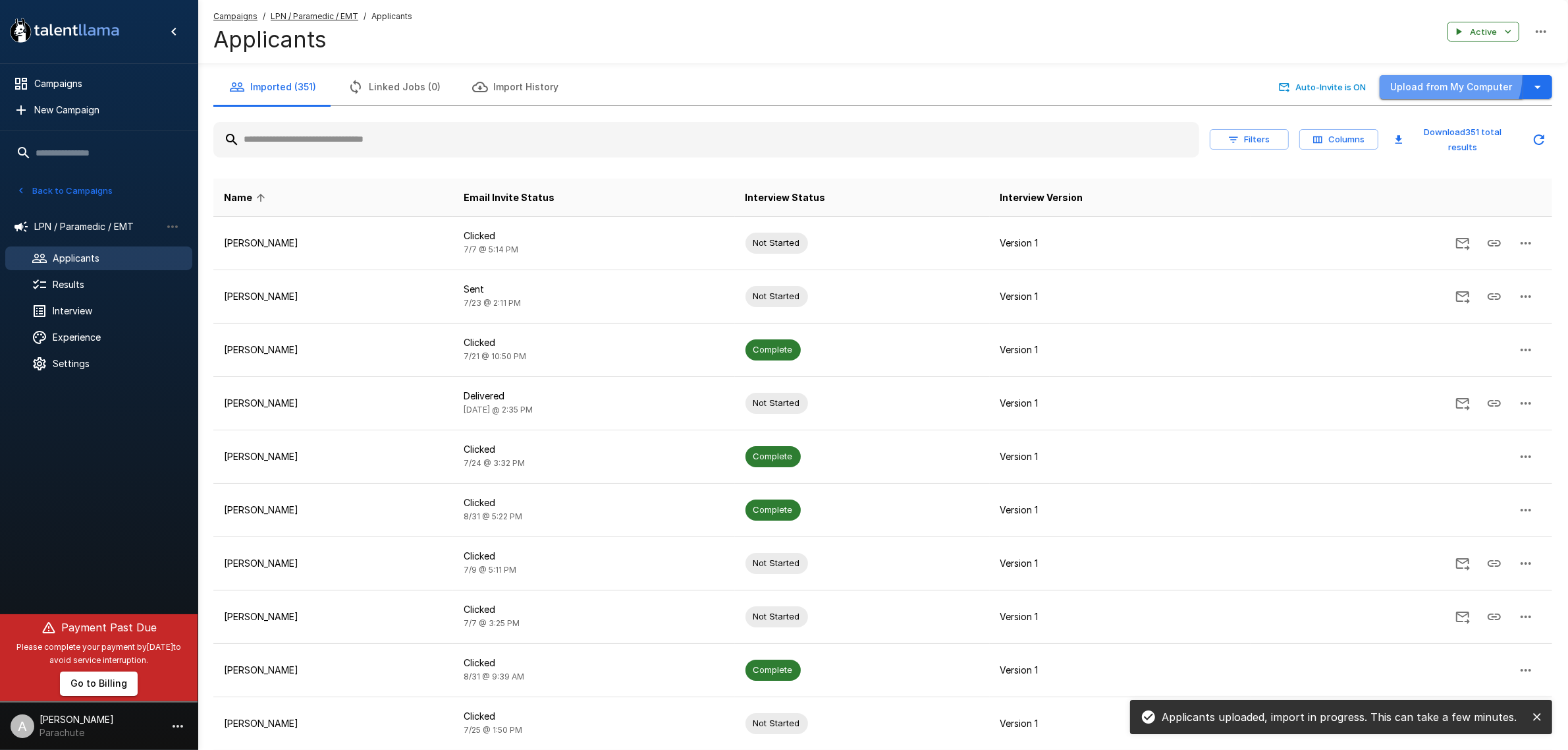
click at [1449, 75] on button "Upload from My Computer" at bounding box center [1451, 87] width 144 height 25
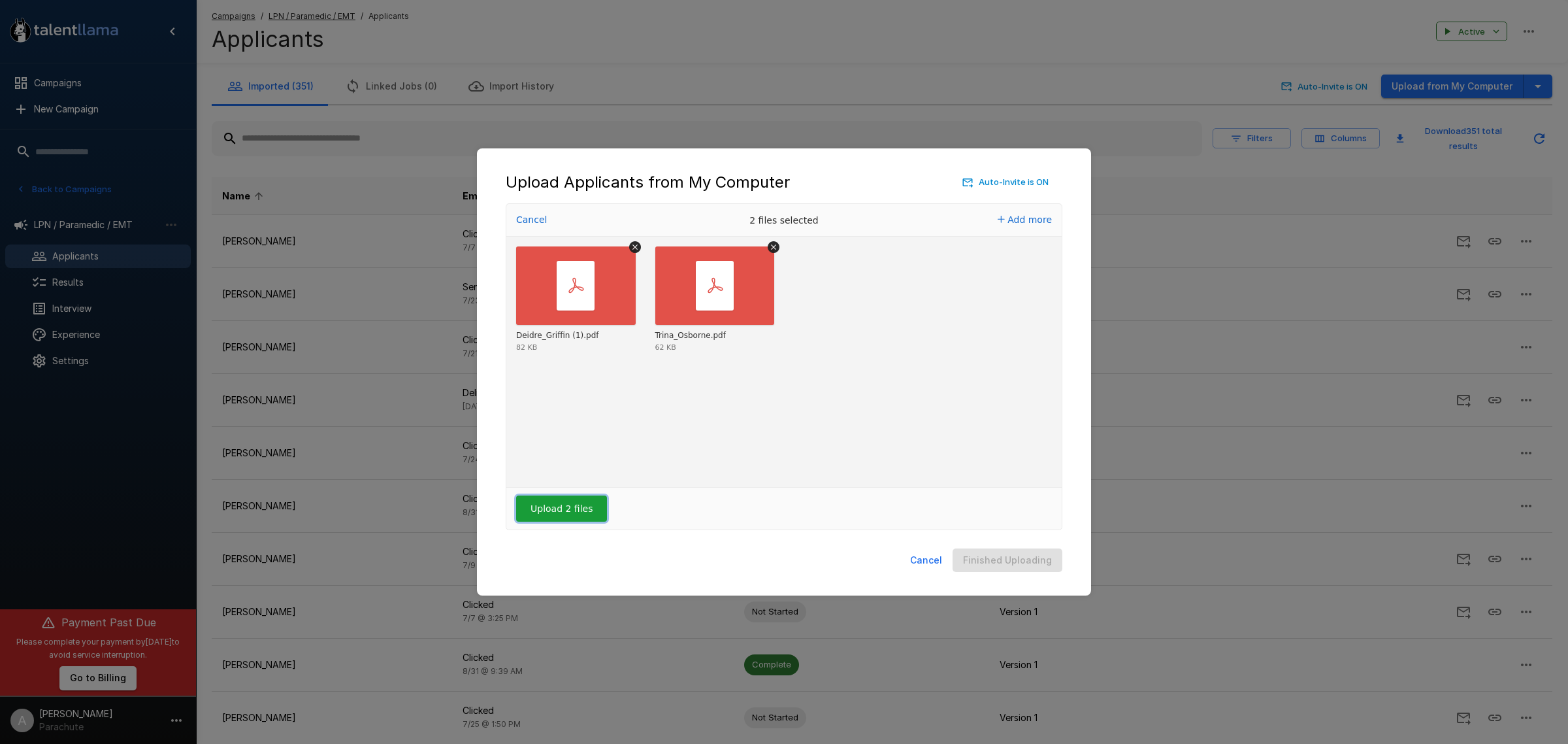
click at [565, 511] on button "Upload 2 files" at bounding box center [561, 508] width 91 height 26
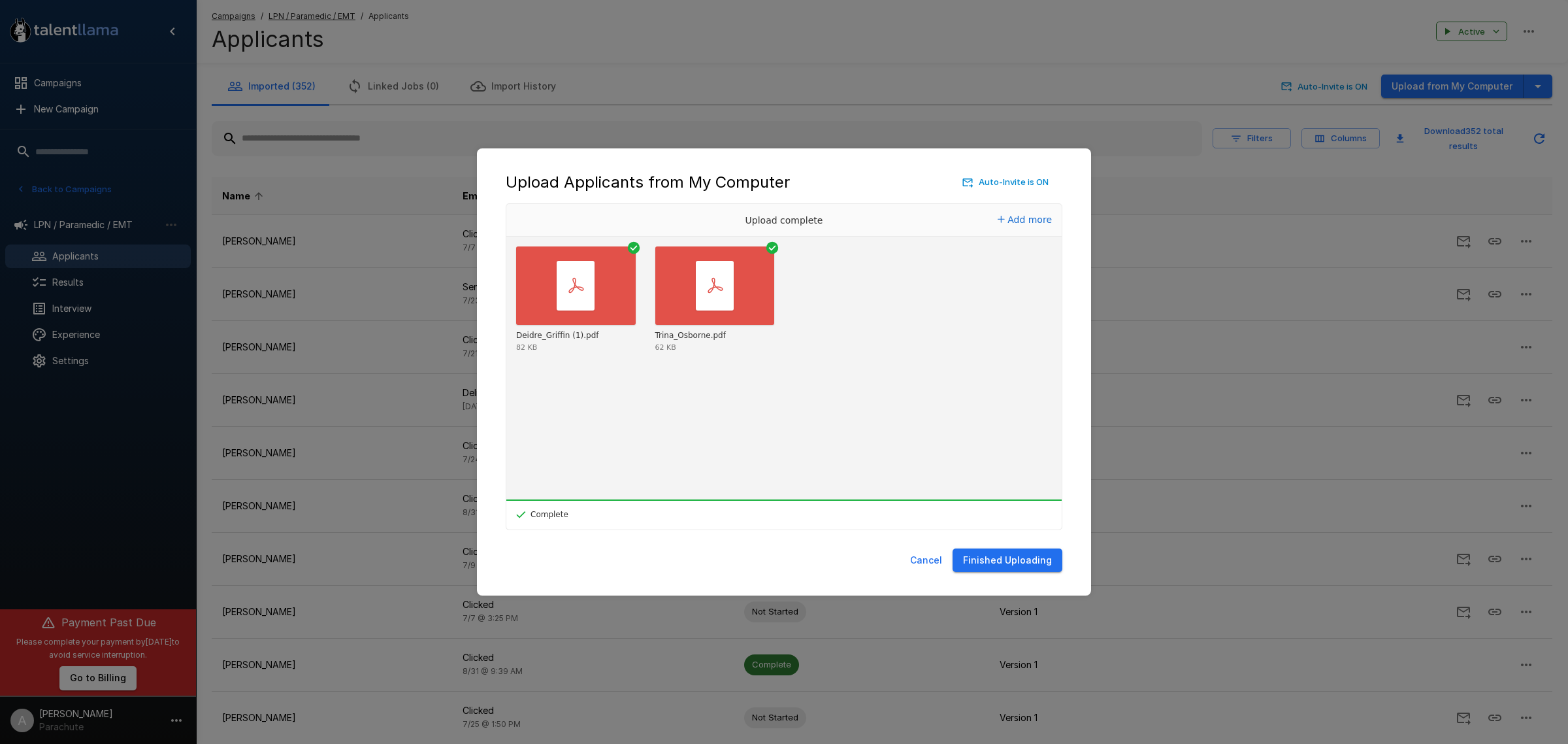
click at [1017, 550] on button "Finished Uploading" at bounding box center [1007, 560] width 109 height 24
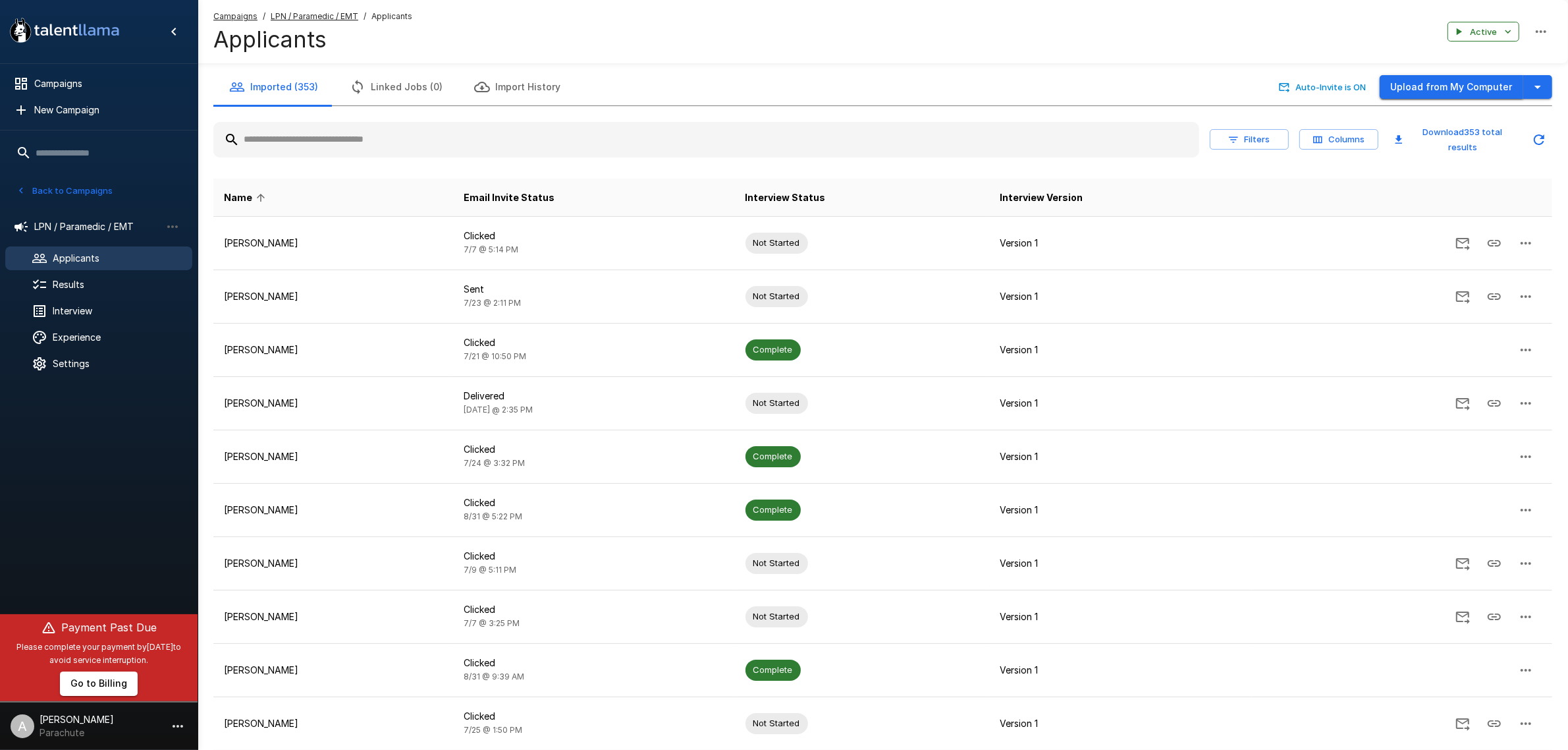
click at [1482, 87] on button "Upload from My Computer" at bounding box center [1451, 87] width 144 height 25
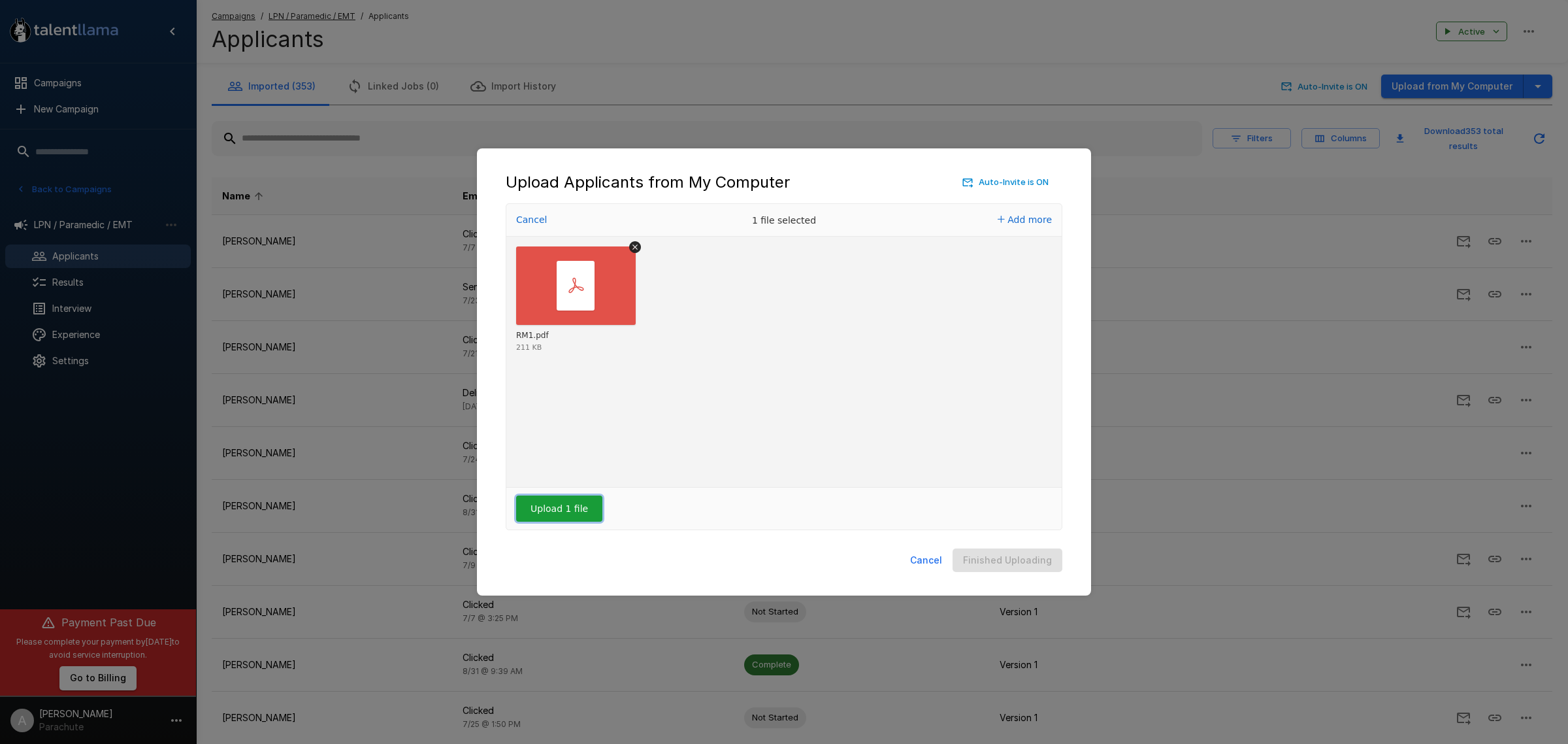
click at [563, 510] on button "Upload 1 file" at bounding box center [560, 508] width 87 height 26
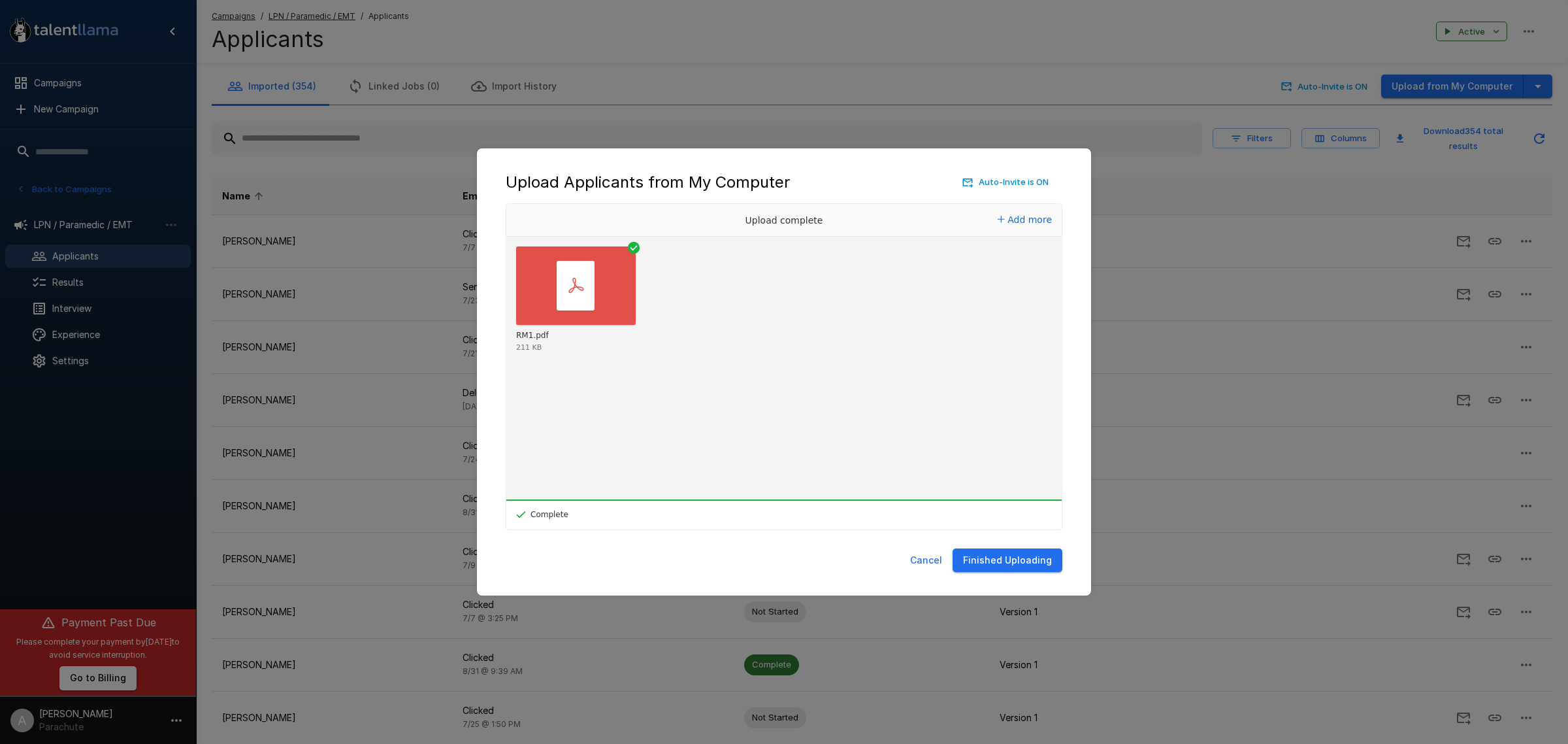
click at [1007, 560] on button "Finished Uploading" at bounding box center [1007, 560] width 109 height 24
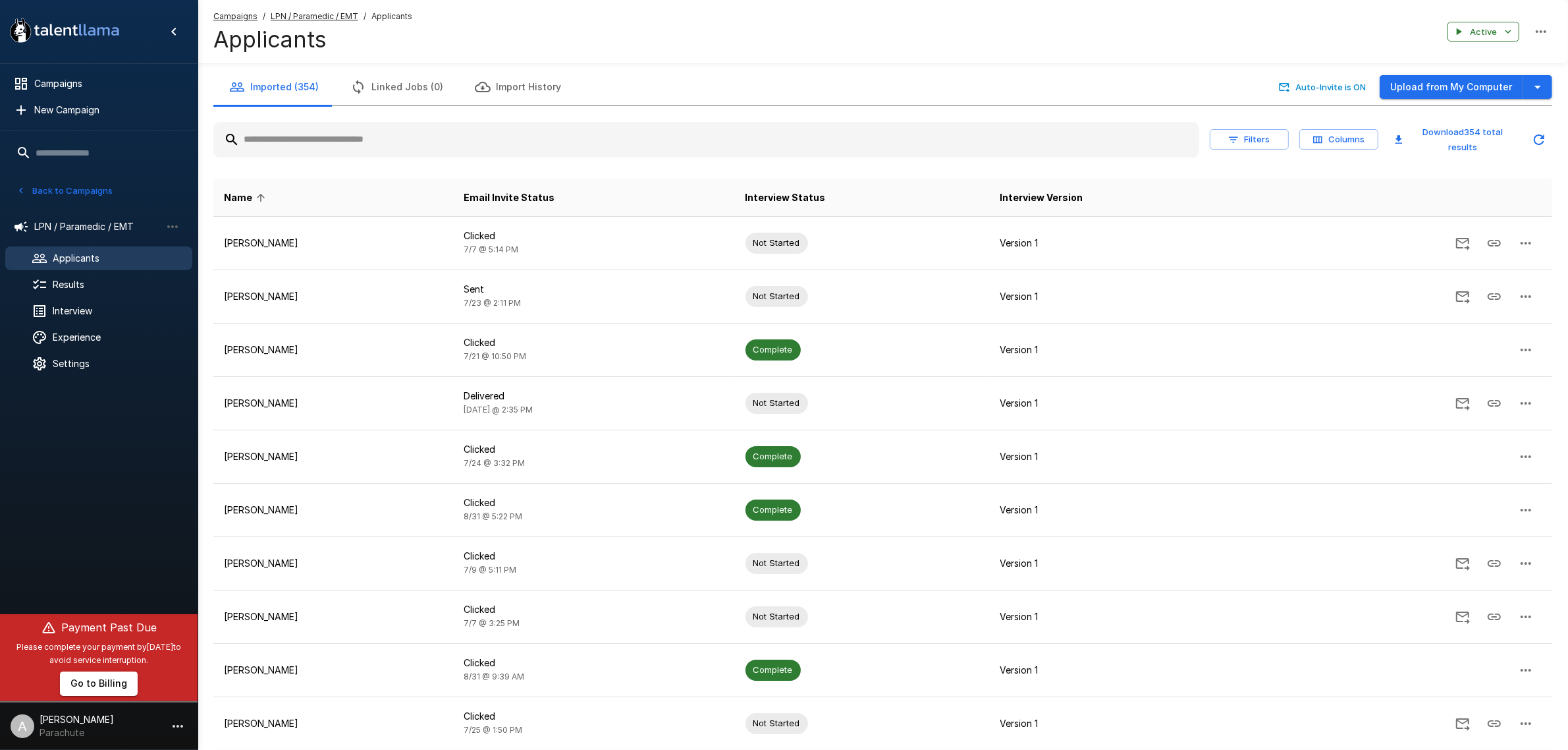
click at [456, 137] on input "text" at bounding box center [706, 140] width 986 height 24
type input "*******"
click at [1473, 89] on button "Upload from My Computer" at bounding box center [1451, 87] width 144 height 25
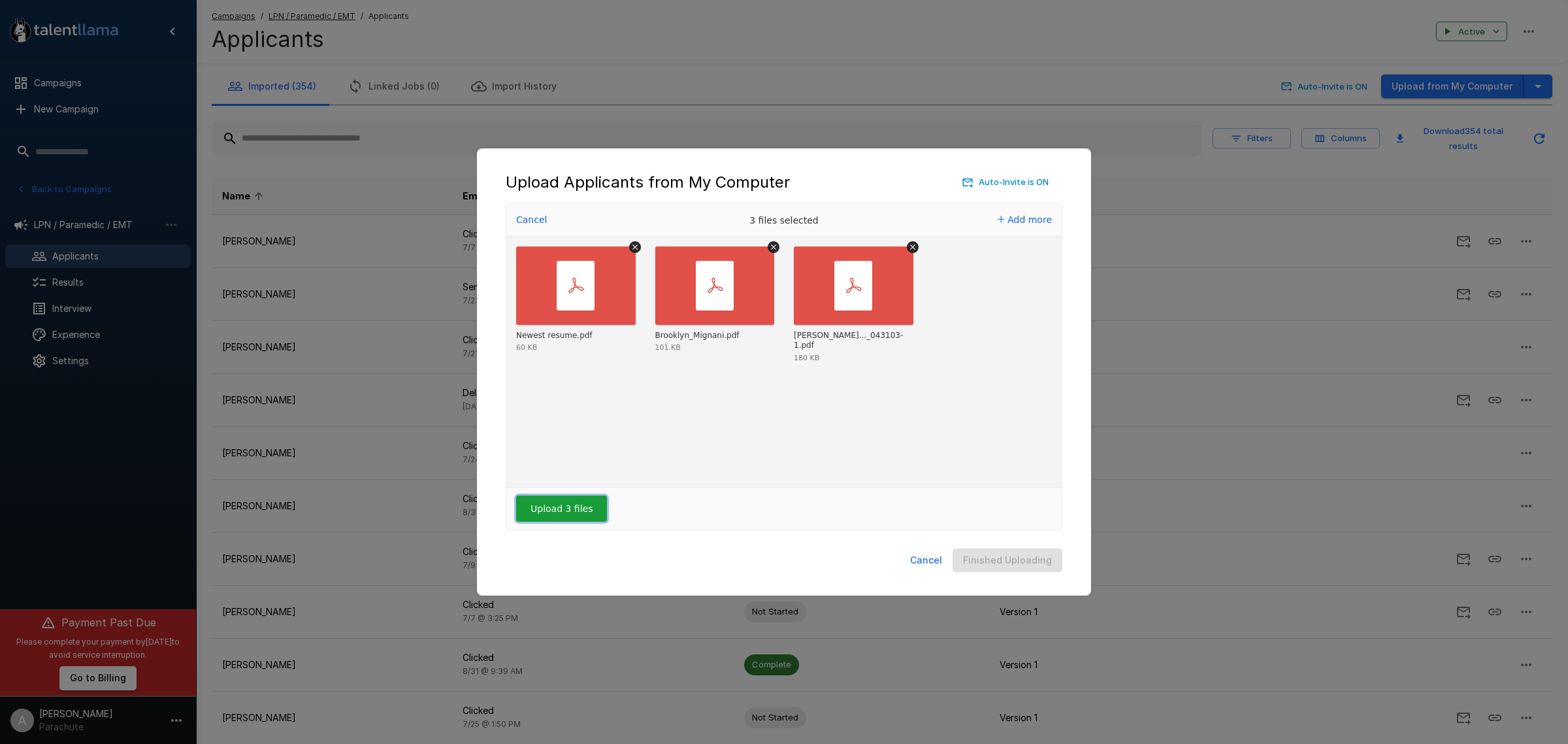
click at [567, 512] on button "Upload 3 files" at bounding box center [561, 508] width 91 height 26
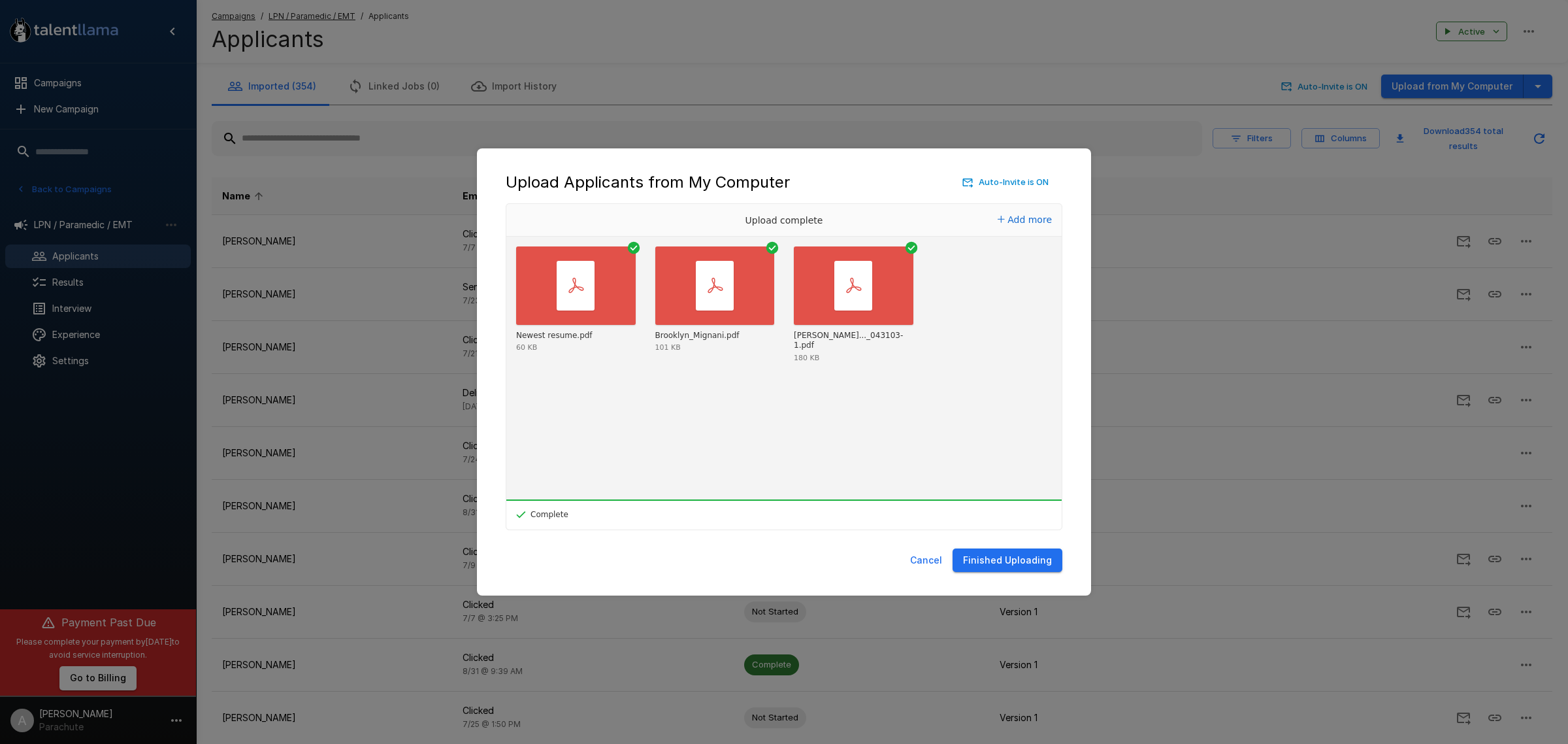
drag, startPoint x: 990, startPoint y: 554, endPoint x: 955, endPoint y: 550, distance: 35.2
click at [990, 554] on button "Finished Uploading" at bounding box center [1007, 560] width 109 height 24
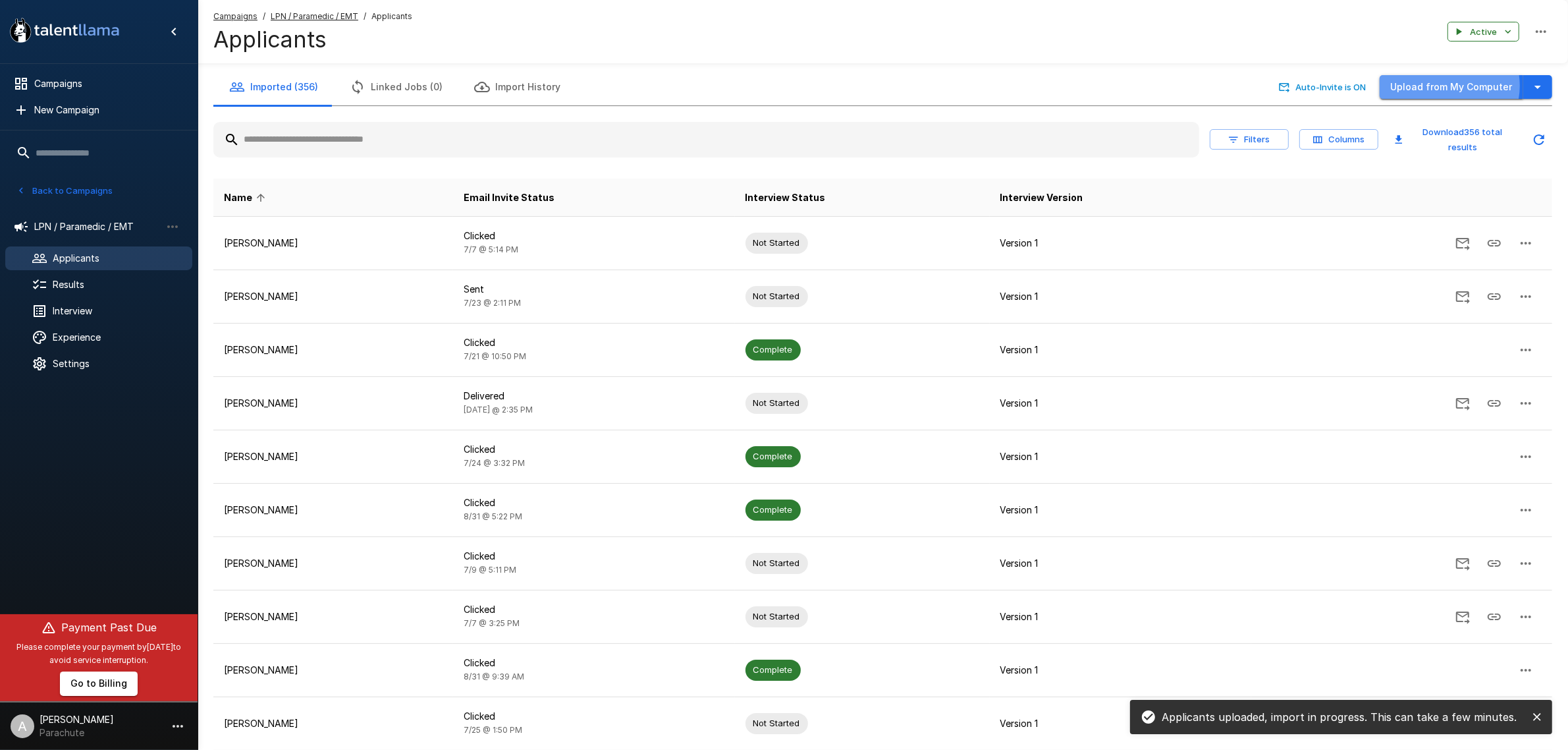
click at [1449, 86] on button "Upload from My Computer" at bounding box center [1451, 87] width 144 height 25
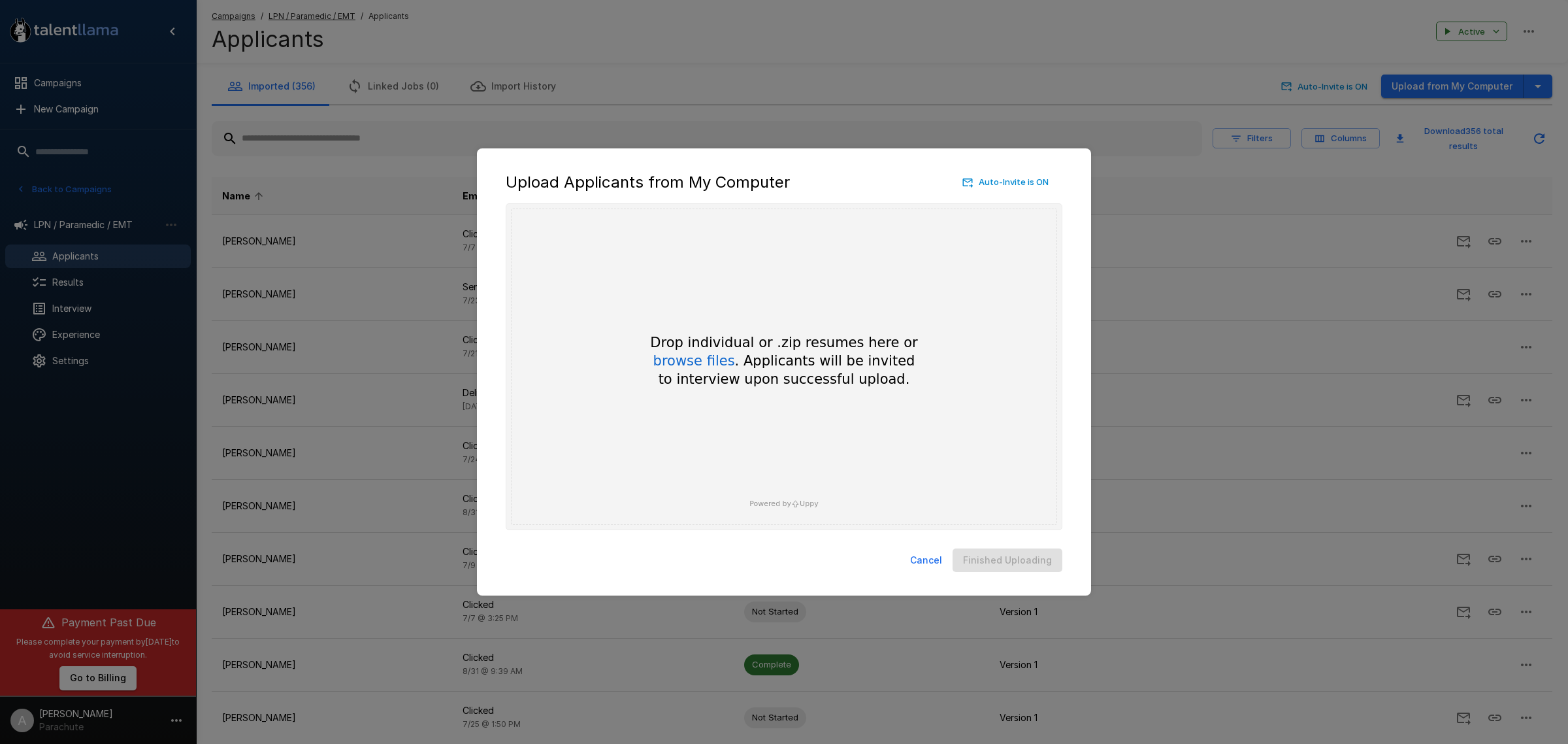
drag, startPoint x: 944, startPoint y: 559, endPoint x: 963, endPoint y: 528, distance: 36.4
click at [944, 559] on button "Cancel" at bounding box center [926, 560] width 43 height 24
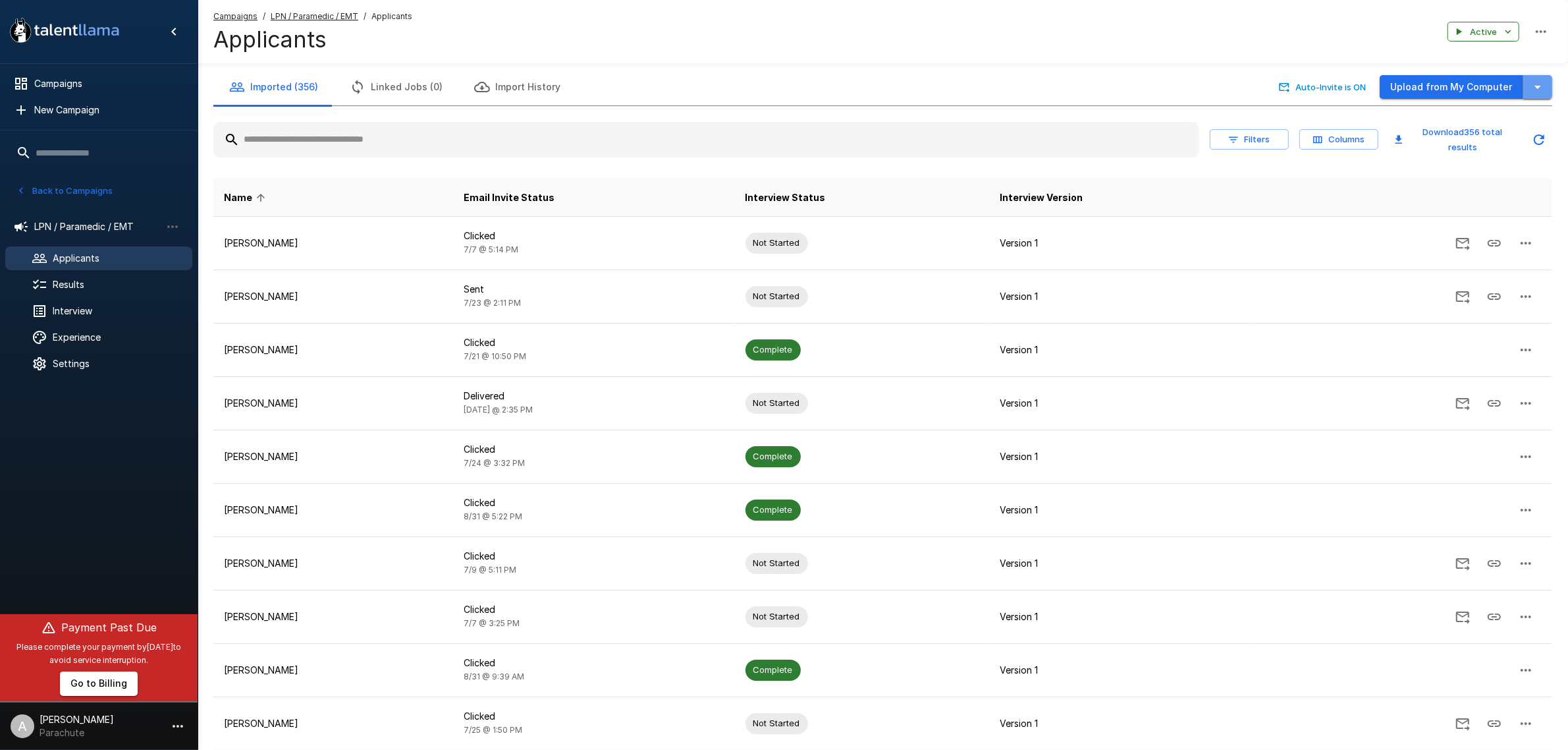
click at [1541, 86] on icon "button" at bounding box center [1538, 87] width 6 height 3
click at [1474, 139] on span "Import from CSV" at bounding box center [1466, 140] width 153 height 16
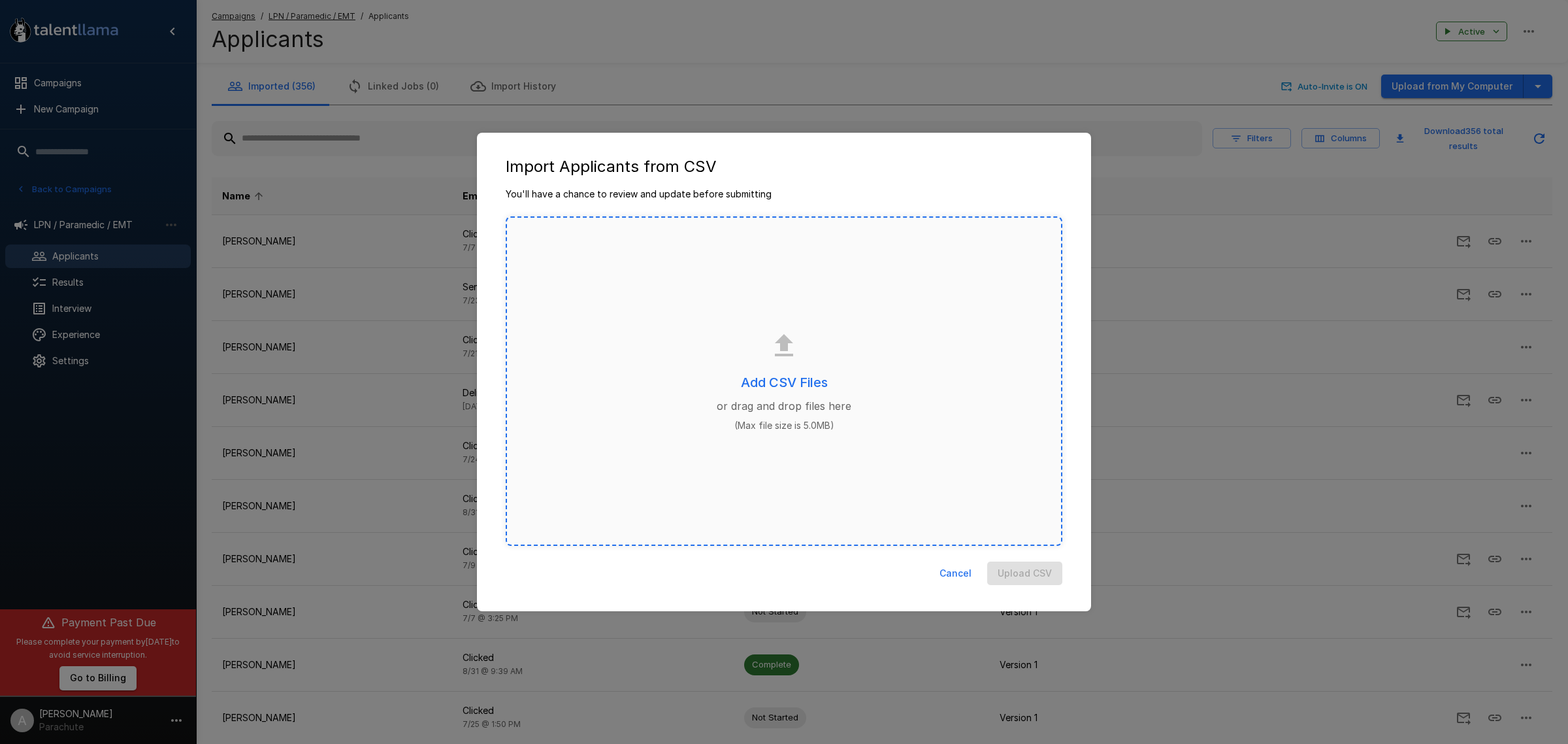
click at [793, 358] on icon at bounding box center [784, 346] width 31 height 31
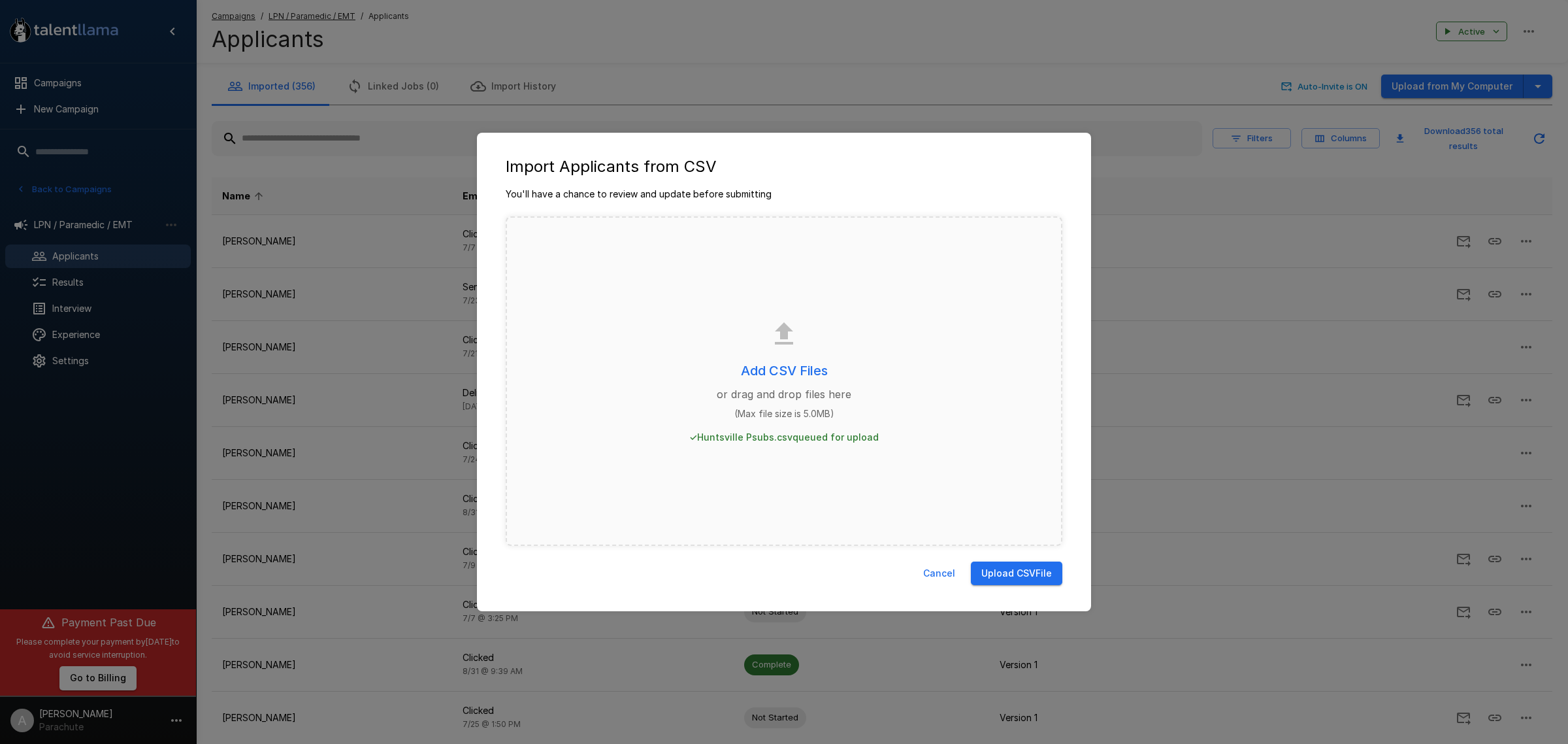
click at [1011, 574] on button "Upload CSV File" at bounding box center [1016, 573] width 91 height 24
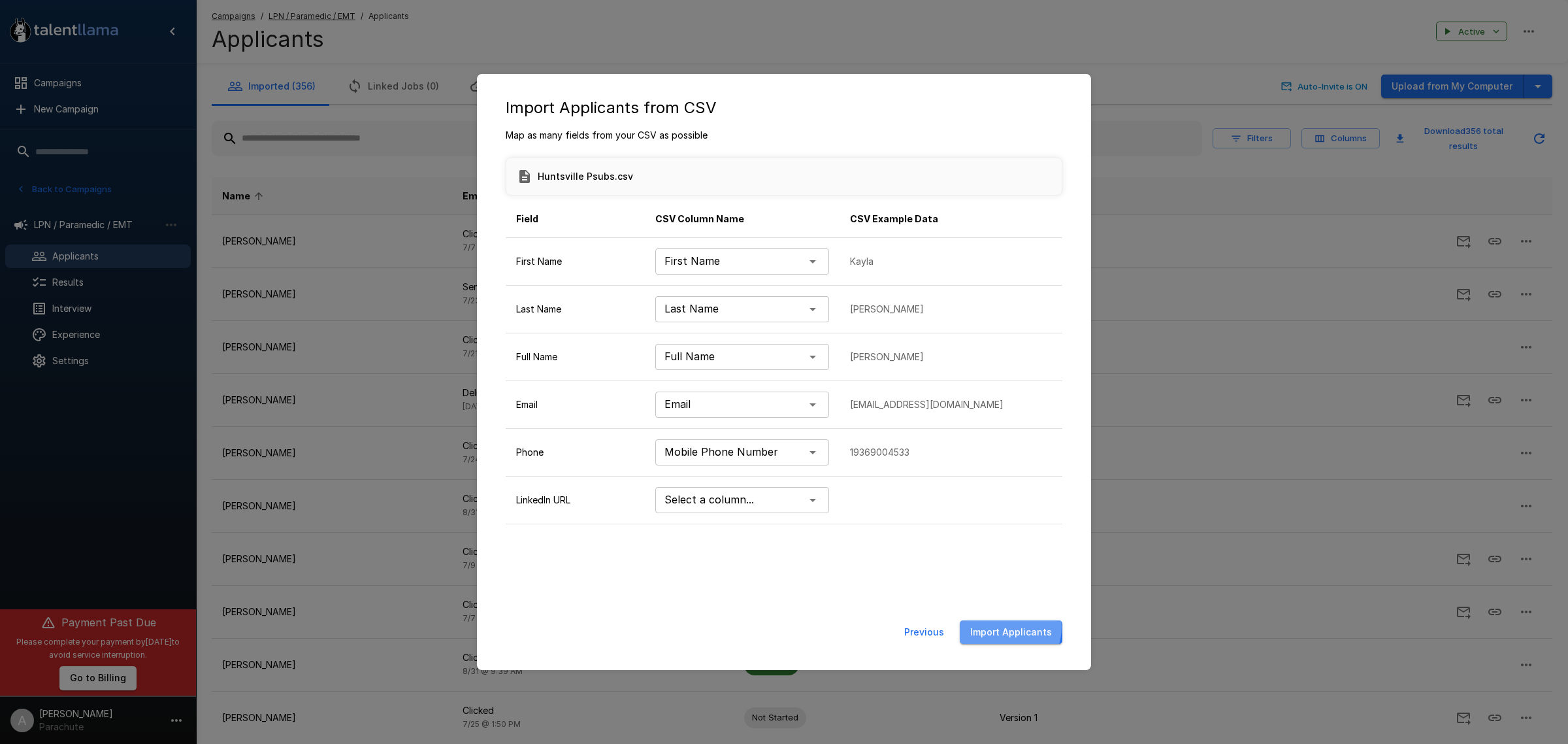
click at [1004, 627] on button "Import Applicants" at bounding box center [1011, 632] width 102 height 24
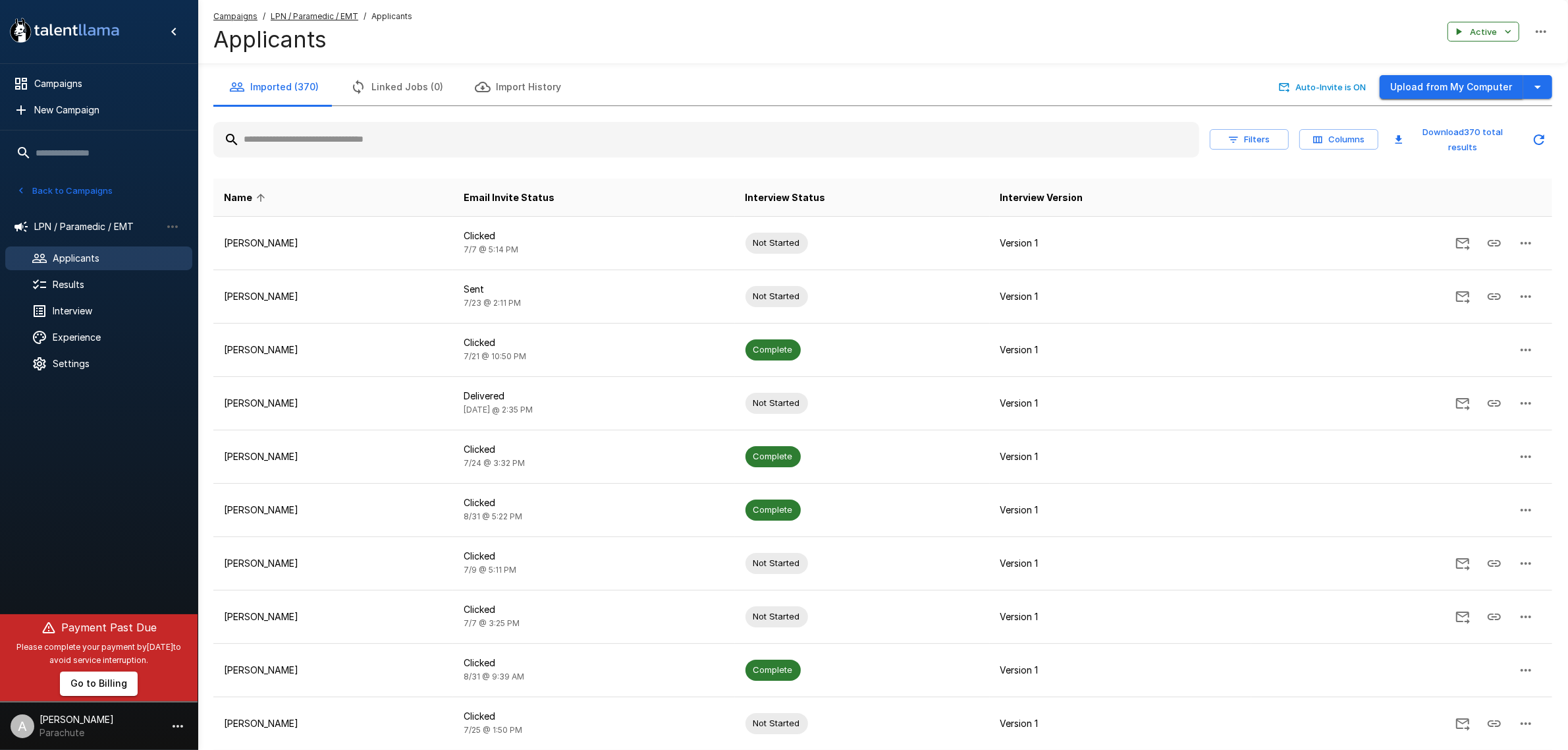
click at [1435, 84] on button "Upload from My Computer" at bounding box center [1451, 87] width 144 height 25
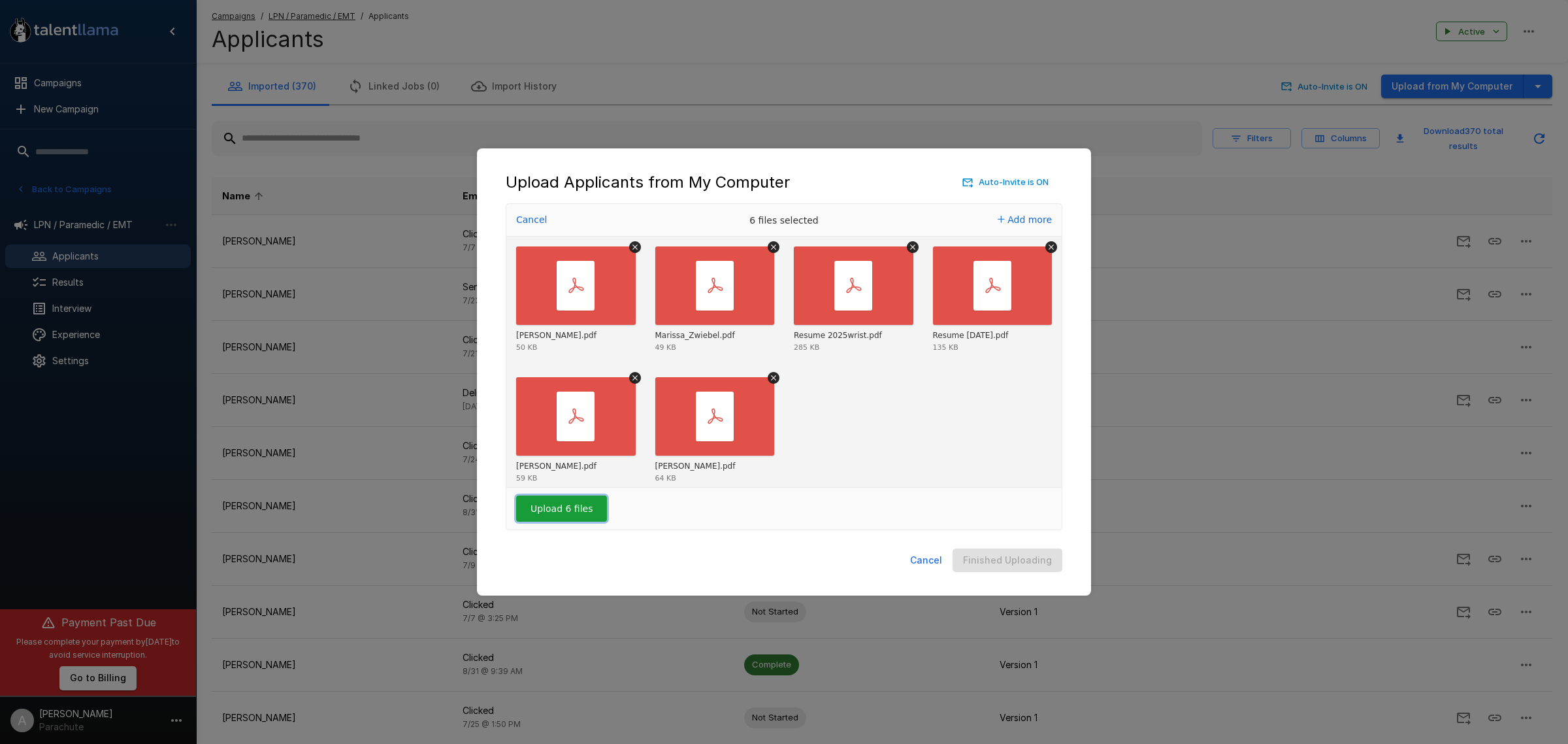
click at [549, 509] on button "Upload 6 files" at bounding box center [561, 508] width 91 height 26
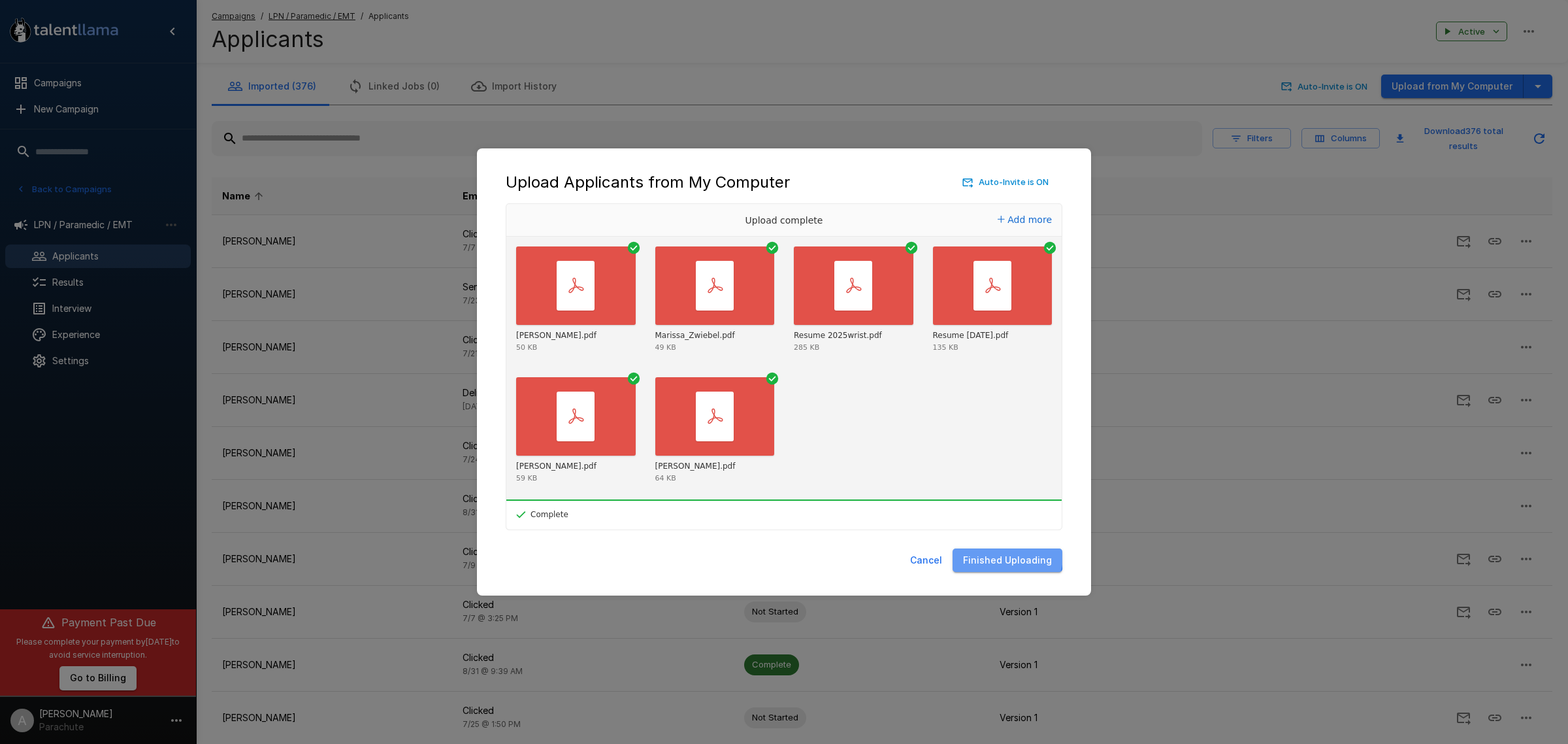
click at [1010, 556] on button "Finished Uploading" at bounding box center [1007, 560] width 109 height 24
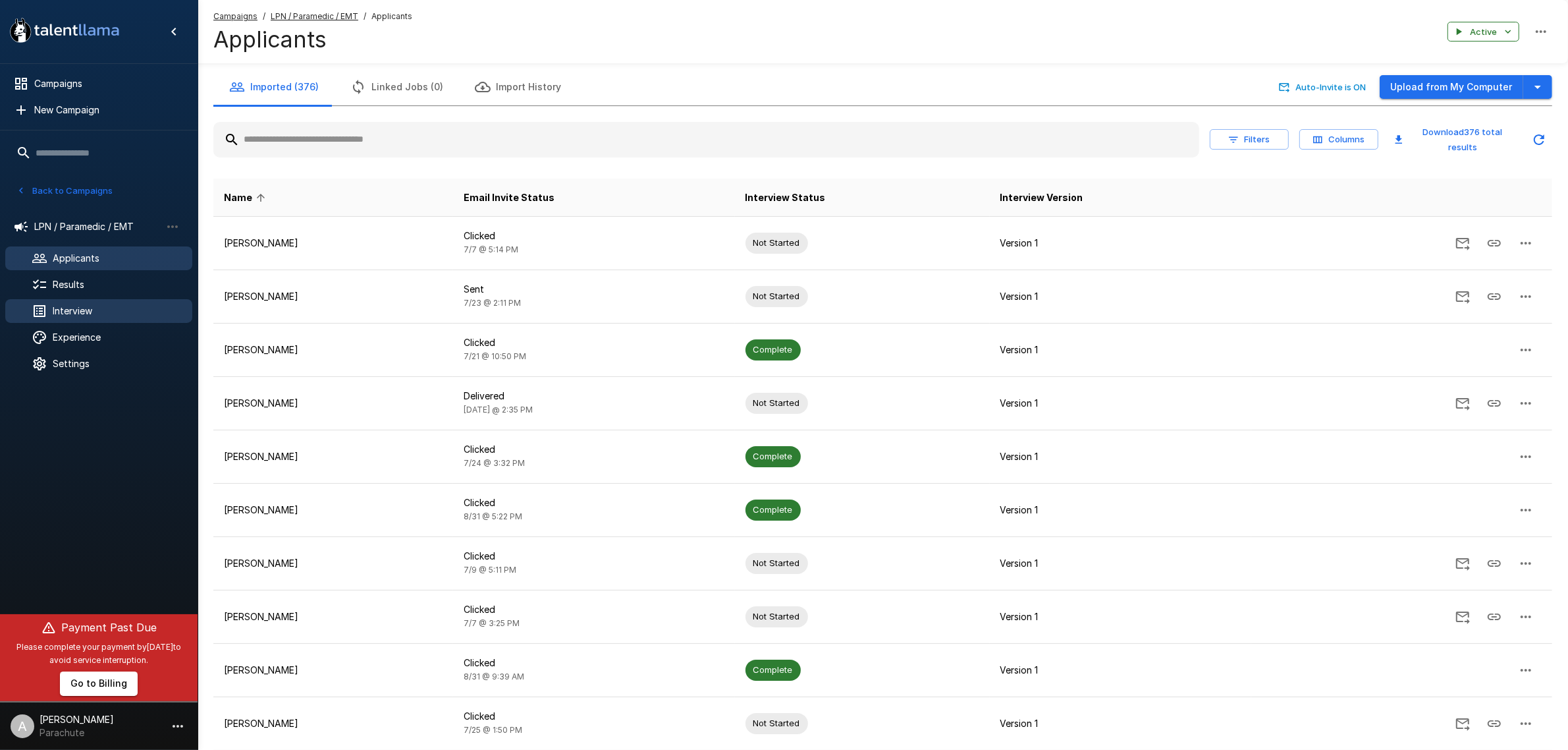
click at [124, 316] on span "Interview" at bounding box center [117, 310] width 129 height 13
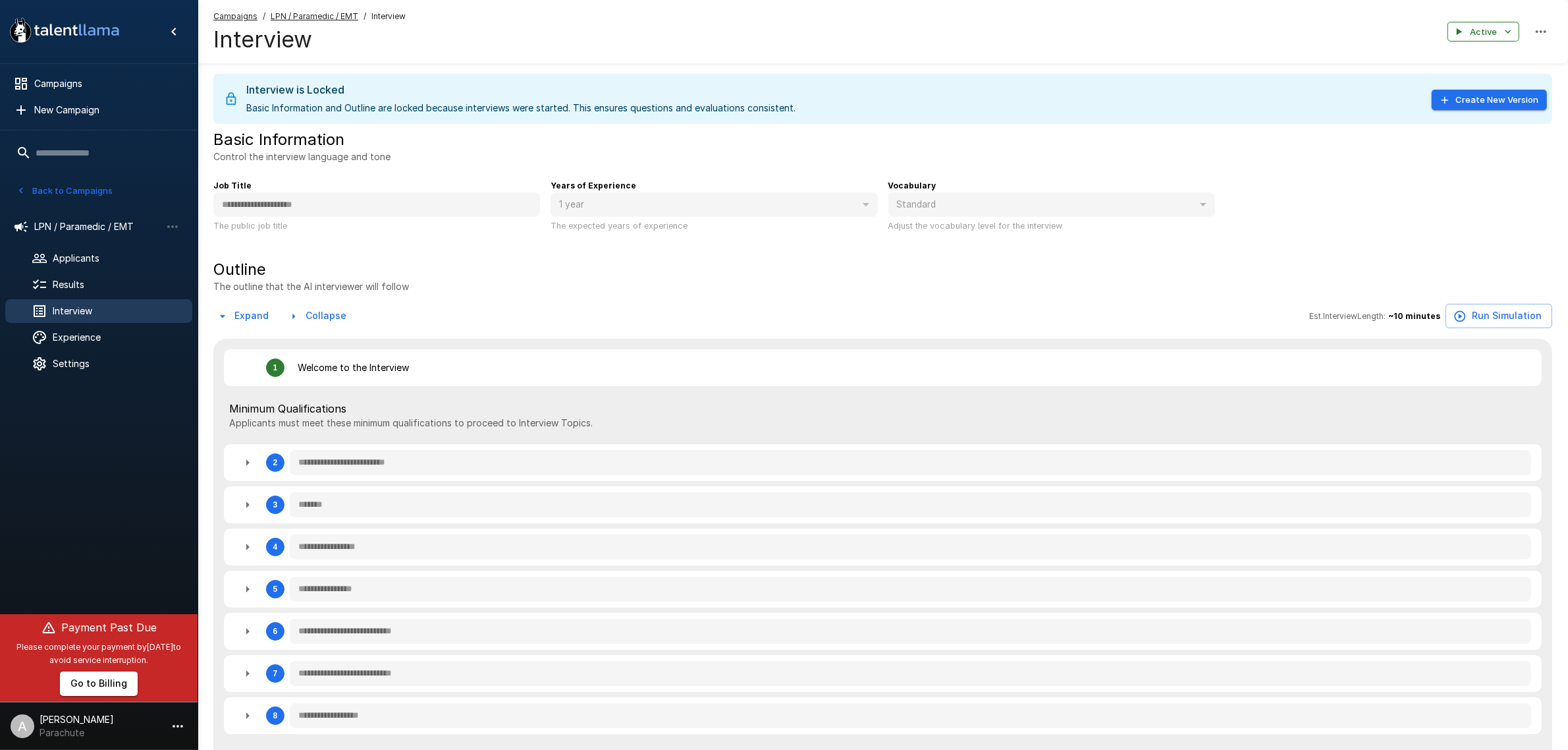
type textarea "*"
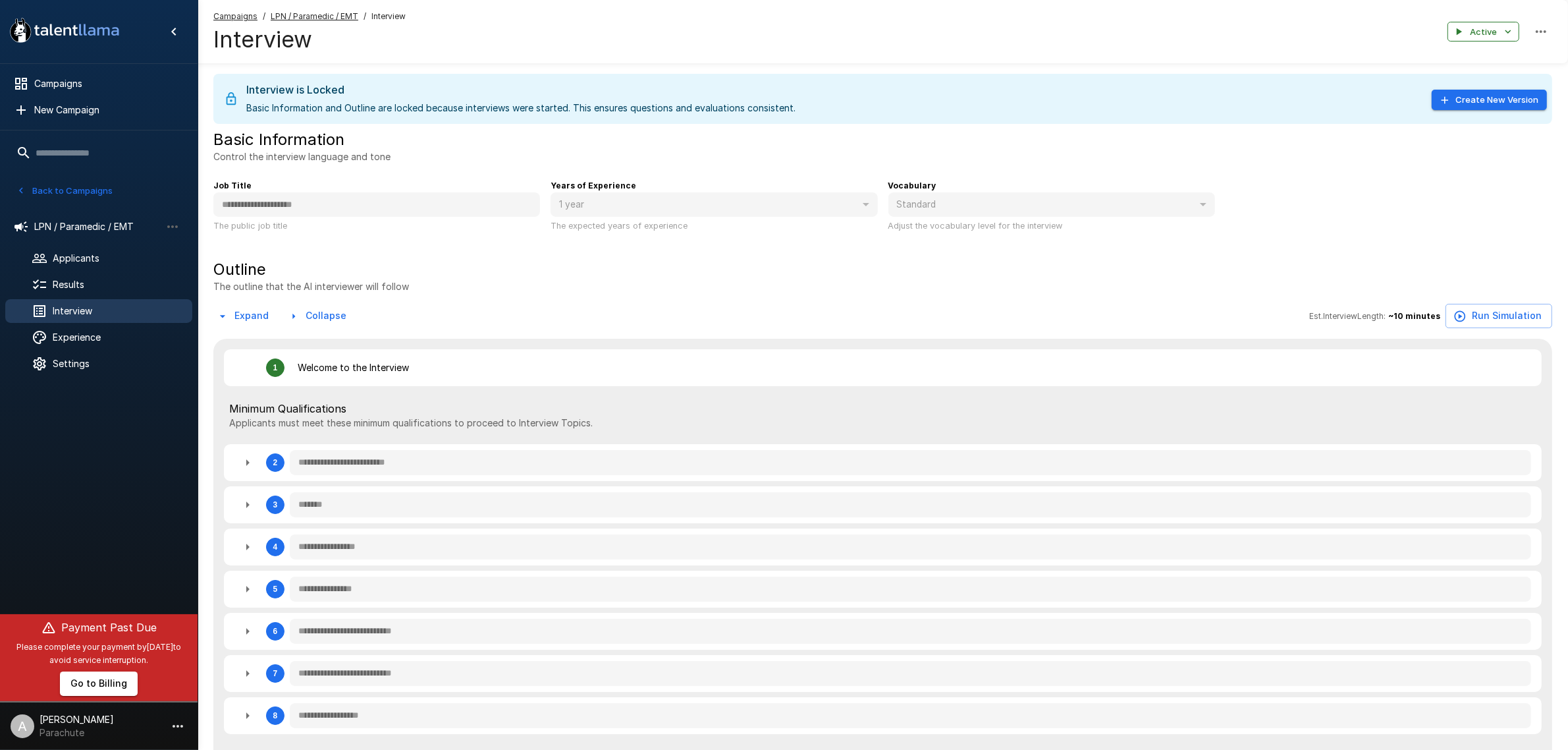
type textarea "*"
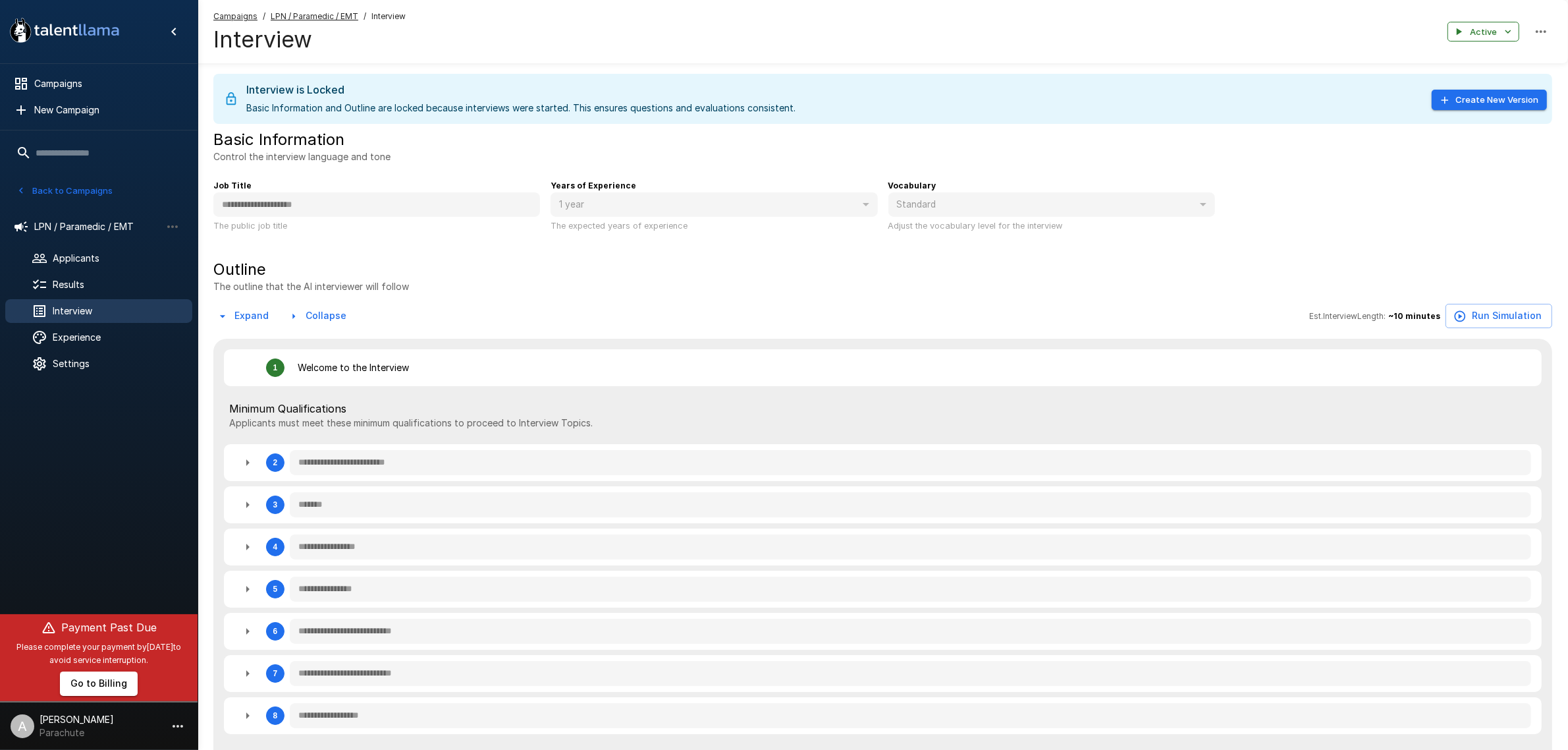
type textarea "*"
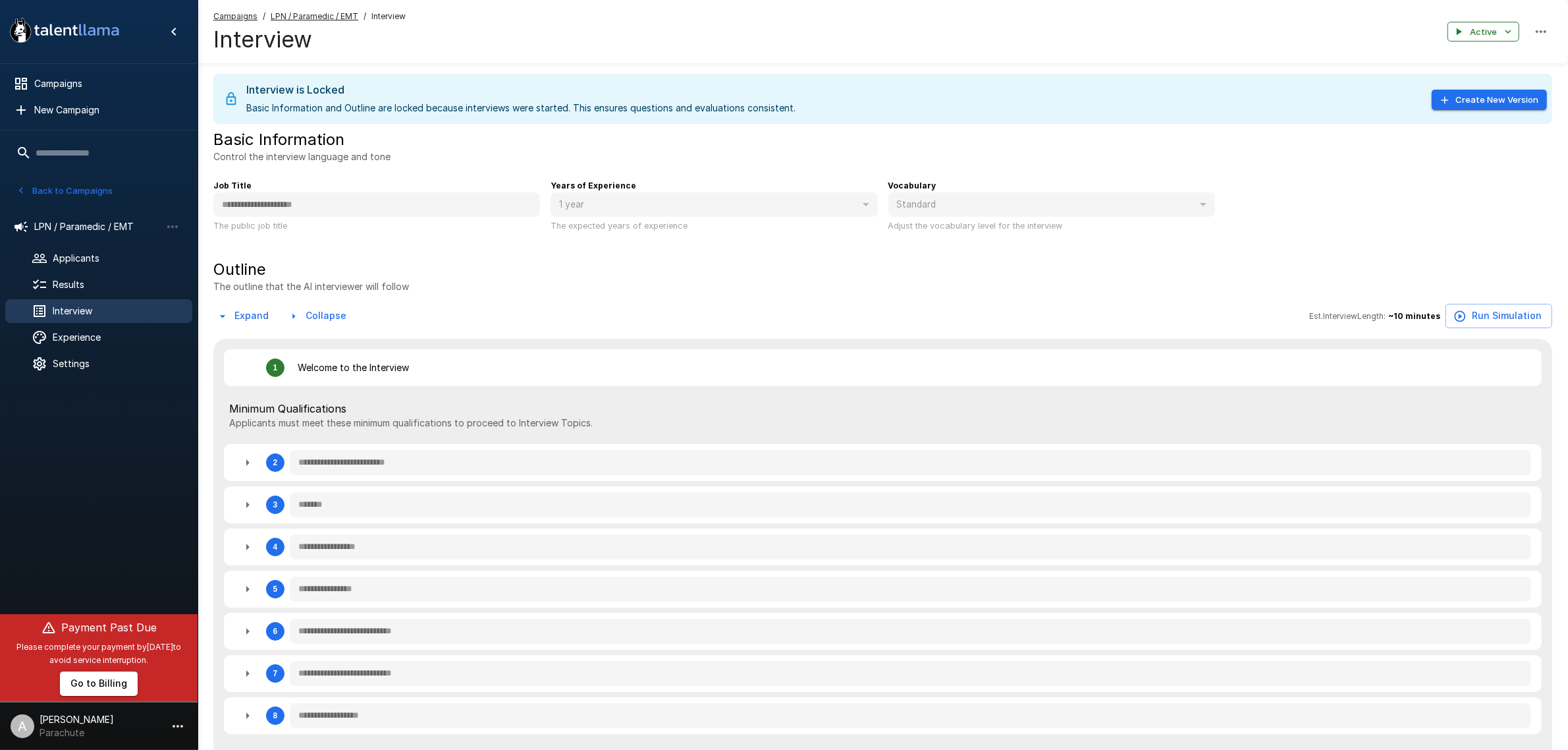
type textarea "*"
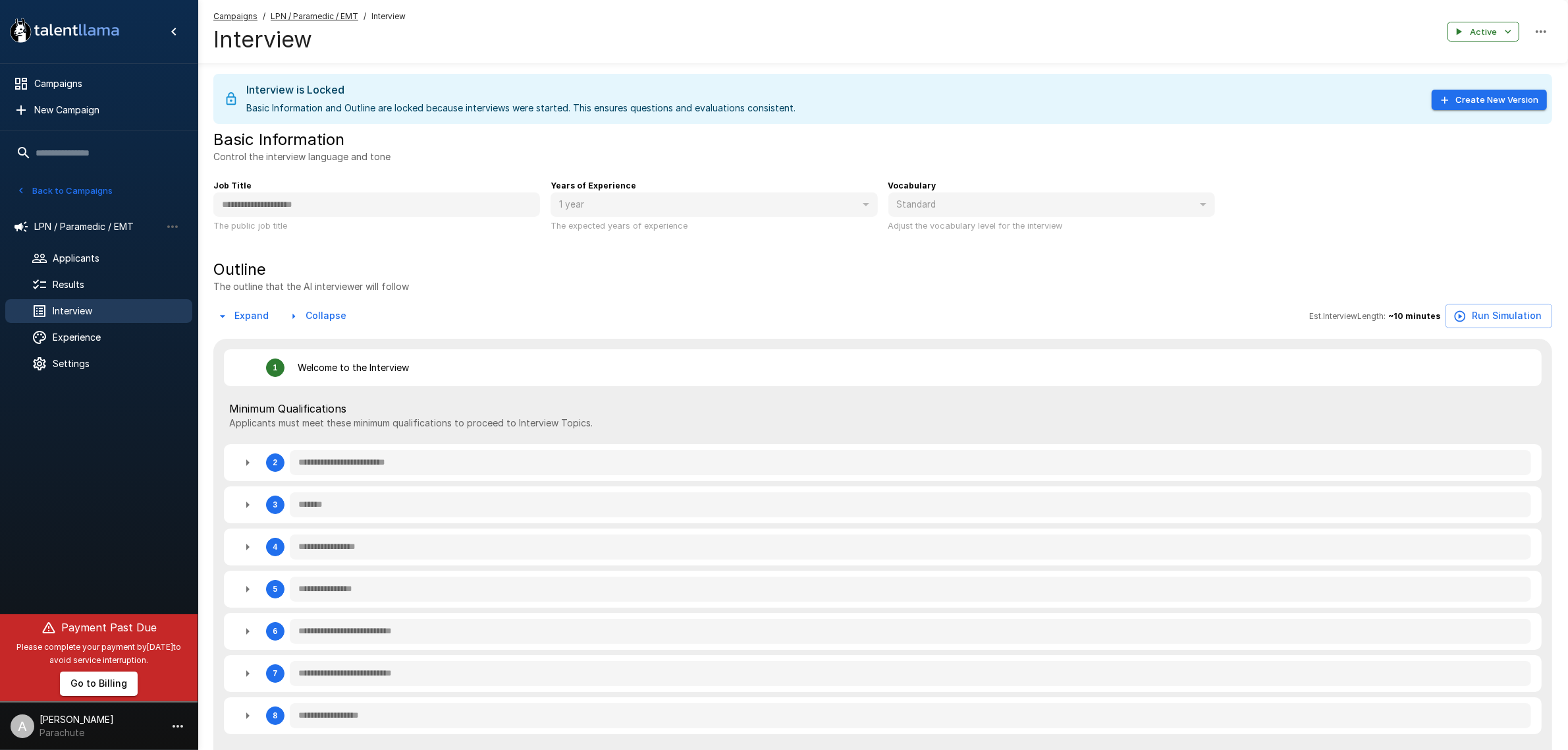
type textarea "*"
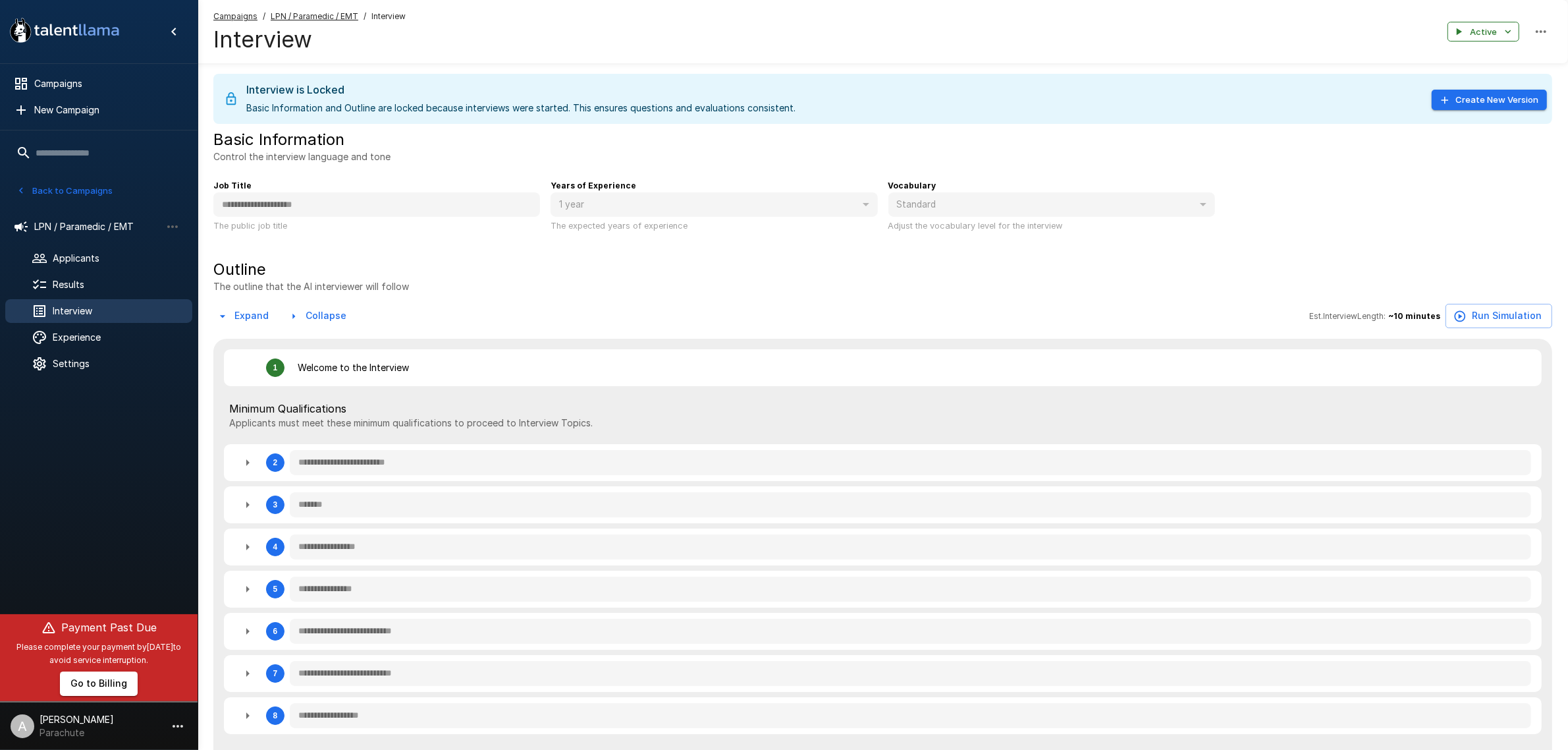
type textarea "*"
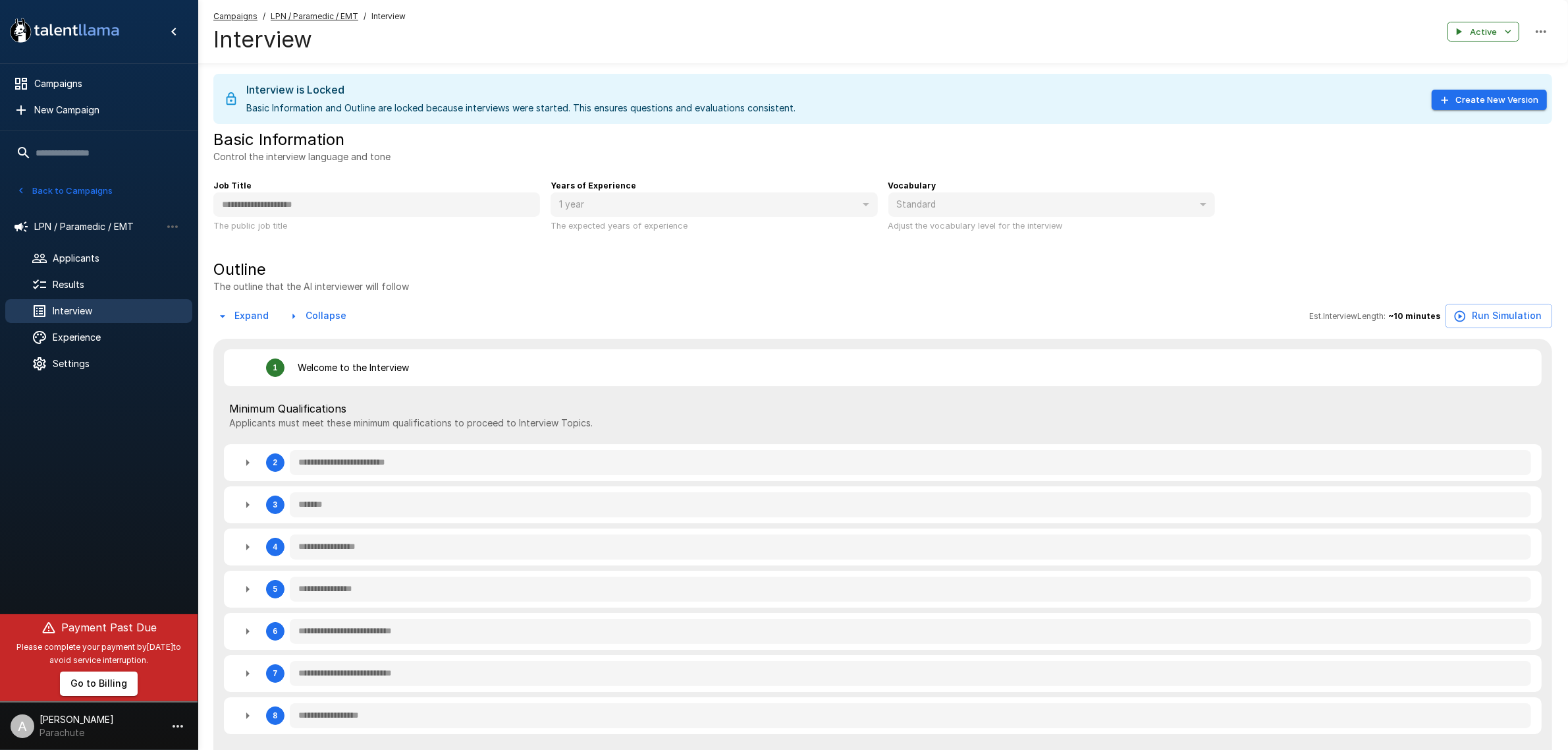
type textarea "*"
click at [106, 287] on span "Results" at bounding box center [117, 284] width 129 height 13
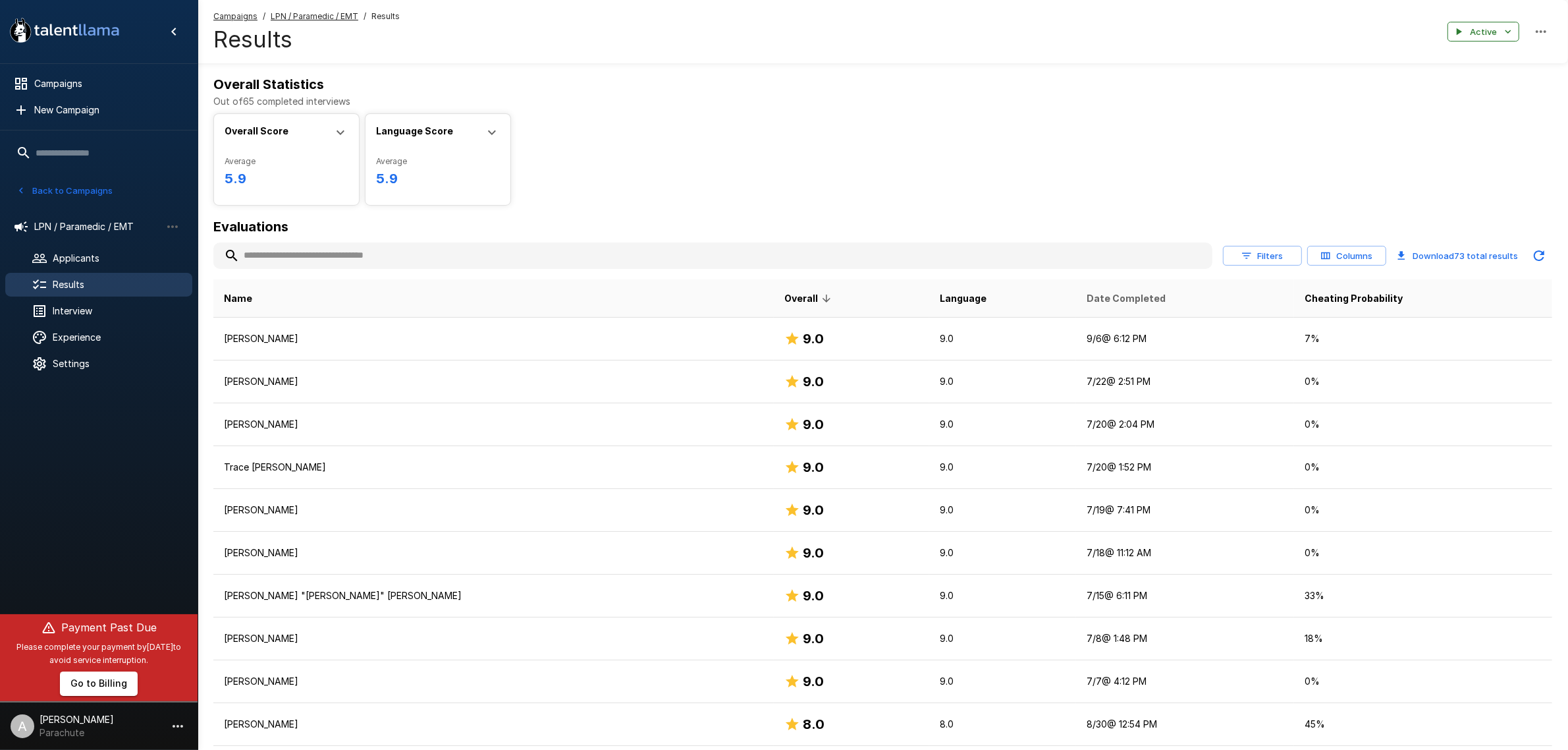
click at [1087, 304] on span "Date Completed" at bounding box center [1127, 298] width 79 height 16
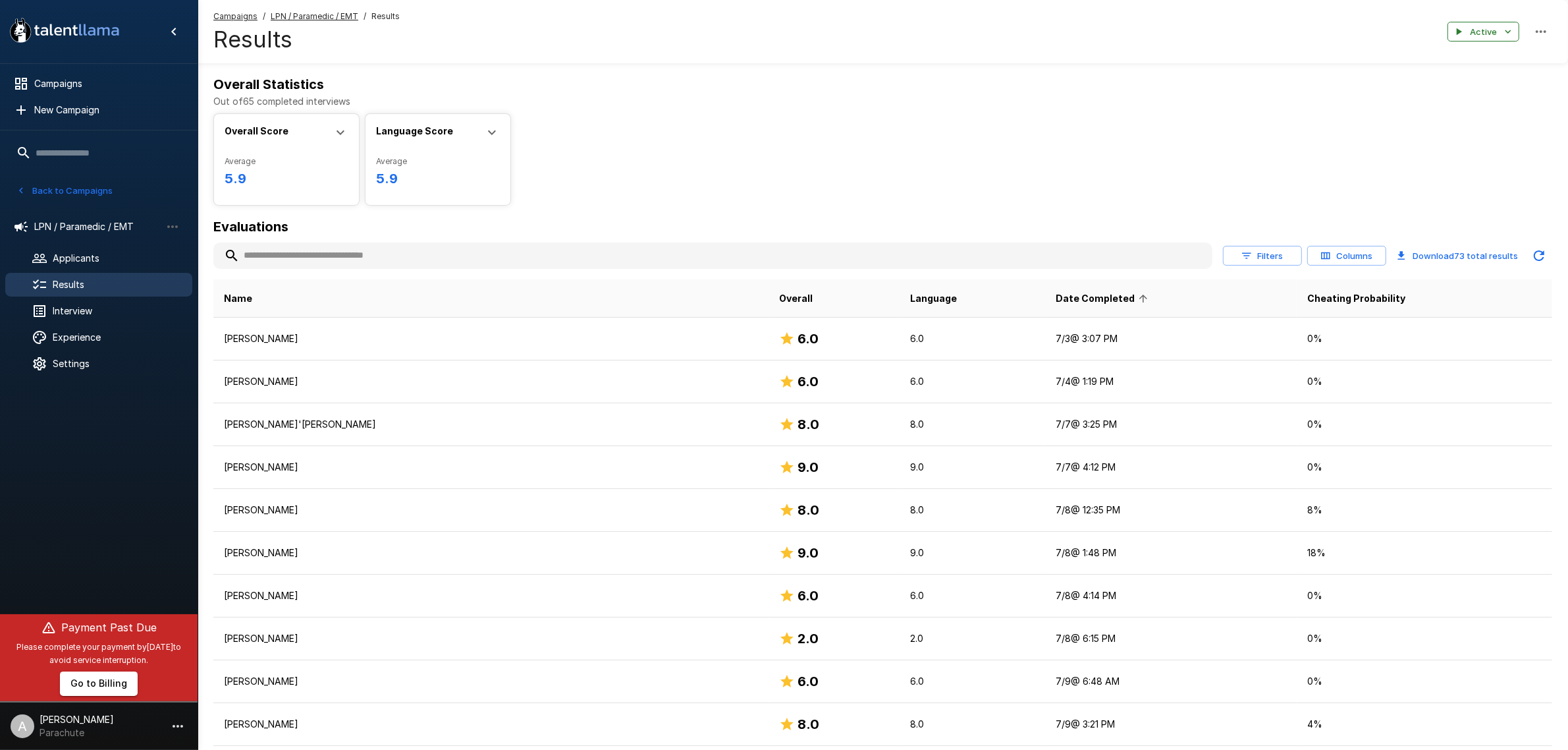
click at [1137, 304] on icon at bounding box center [1143, 298] width 12 height 12
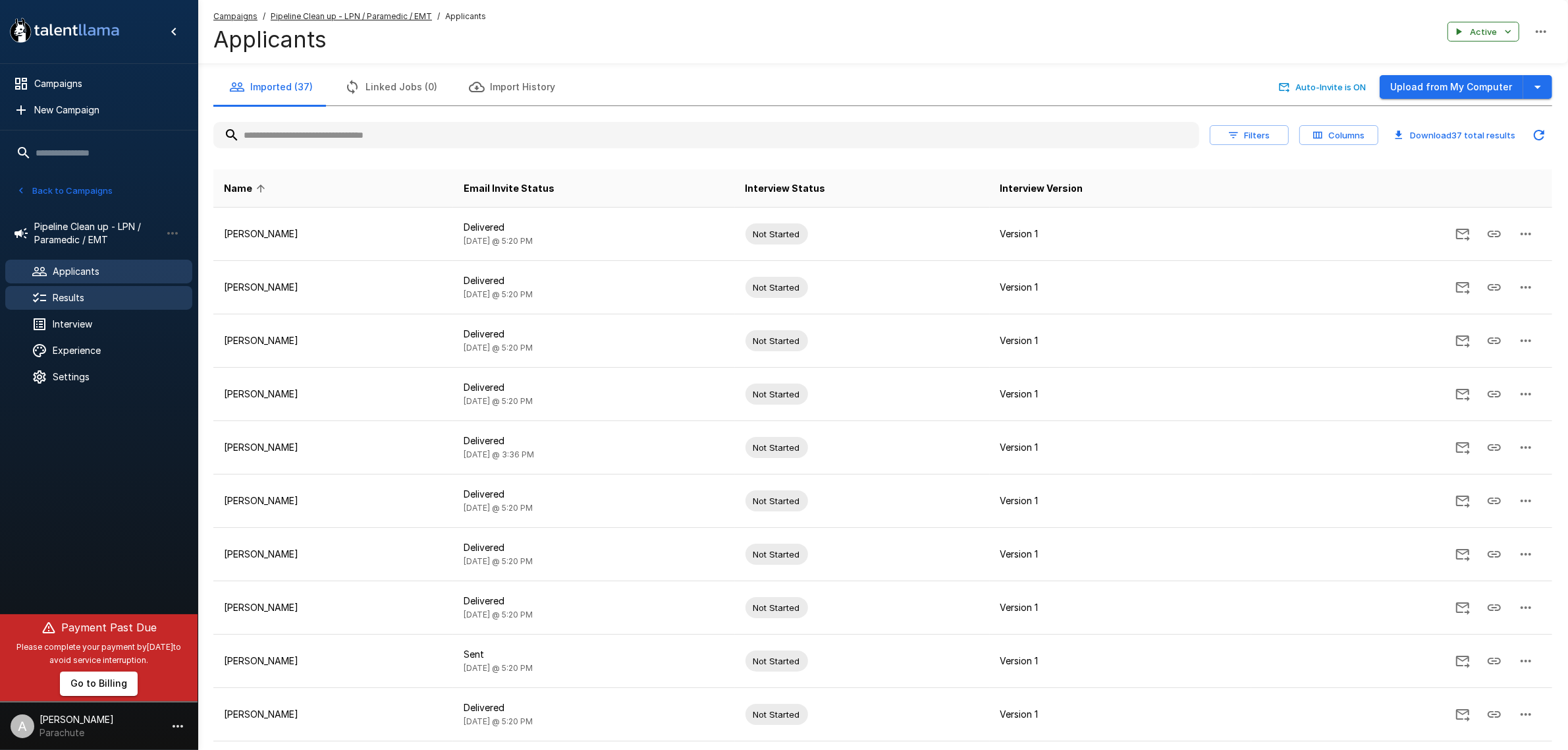
click at [71, 295] on span "Results" at bounding box center [117, 298] width 129 height 13
